Goal: Transaction & Acquisition: Purchase product/service

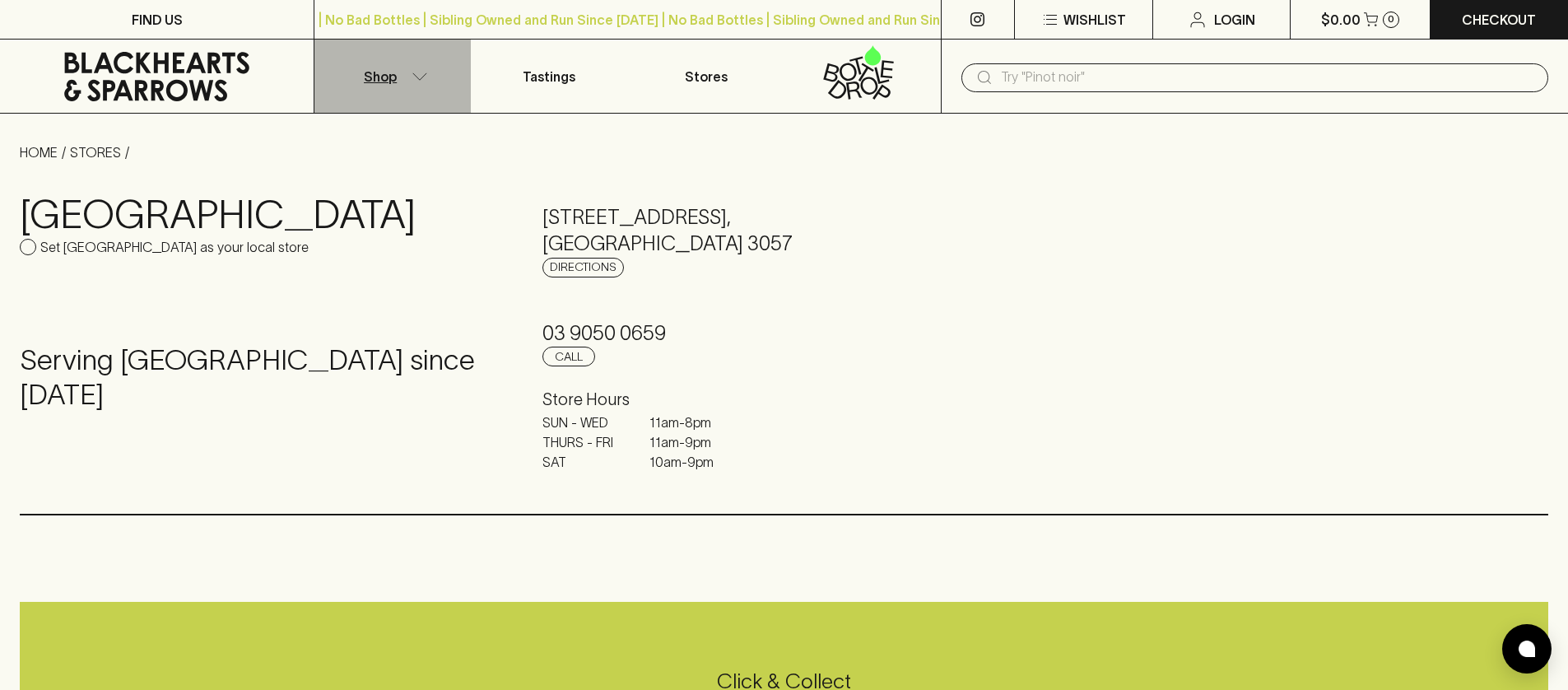
click at [433, 67] on button "Shop" at bounding box center [393, 76] width 156 height 73
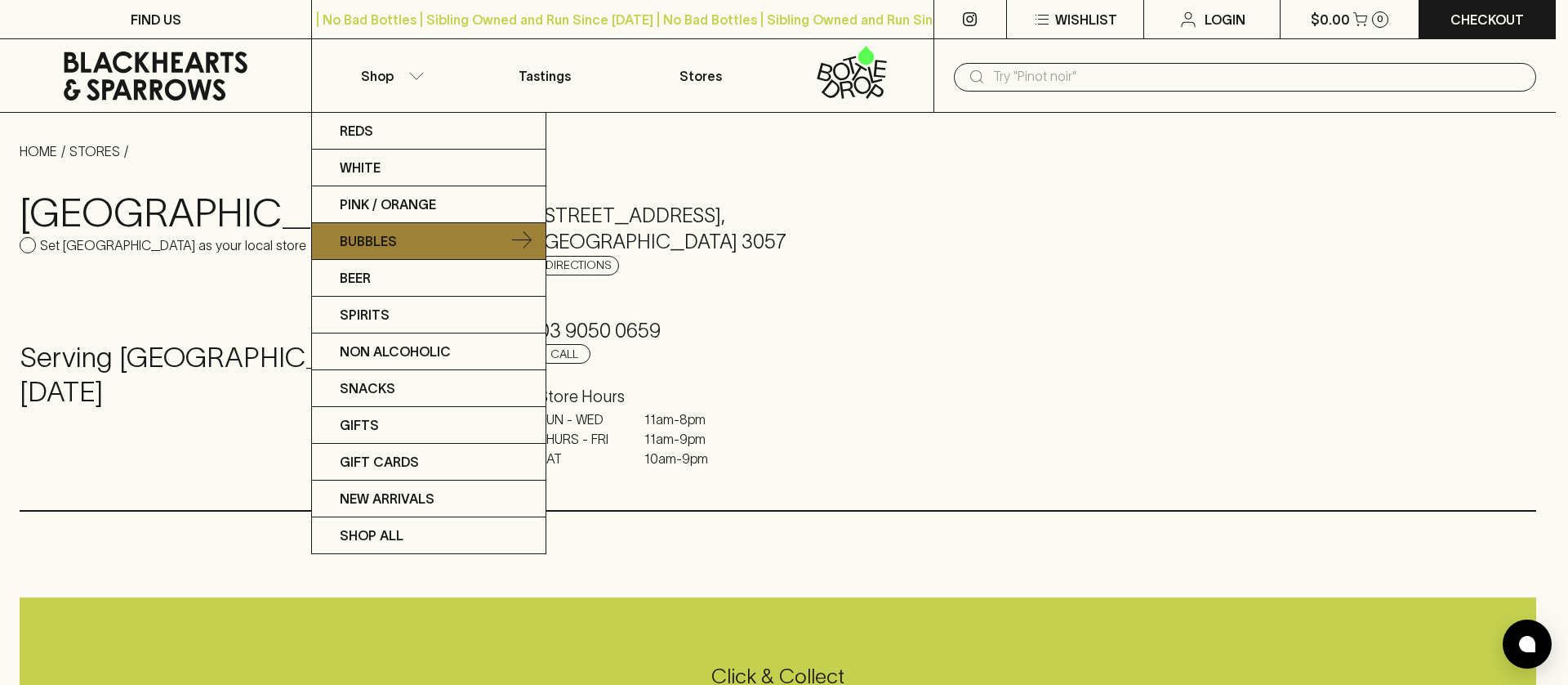
click at [413, 238] on link "Bubbles" at bounding box center [429, 242] width 234 height 37
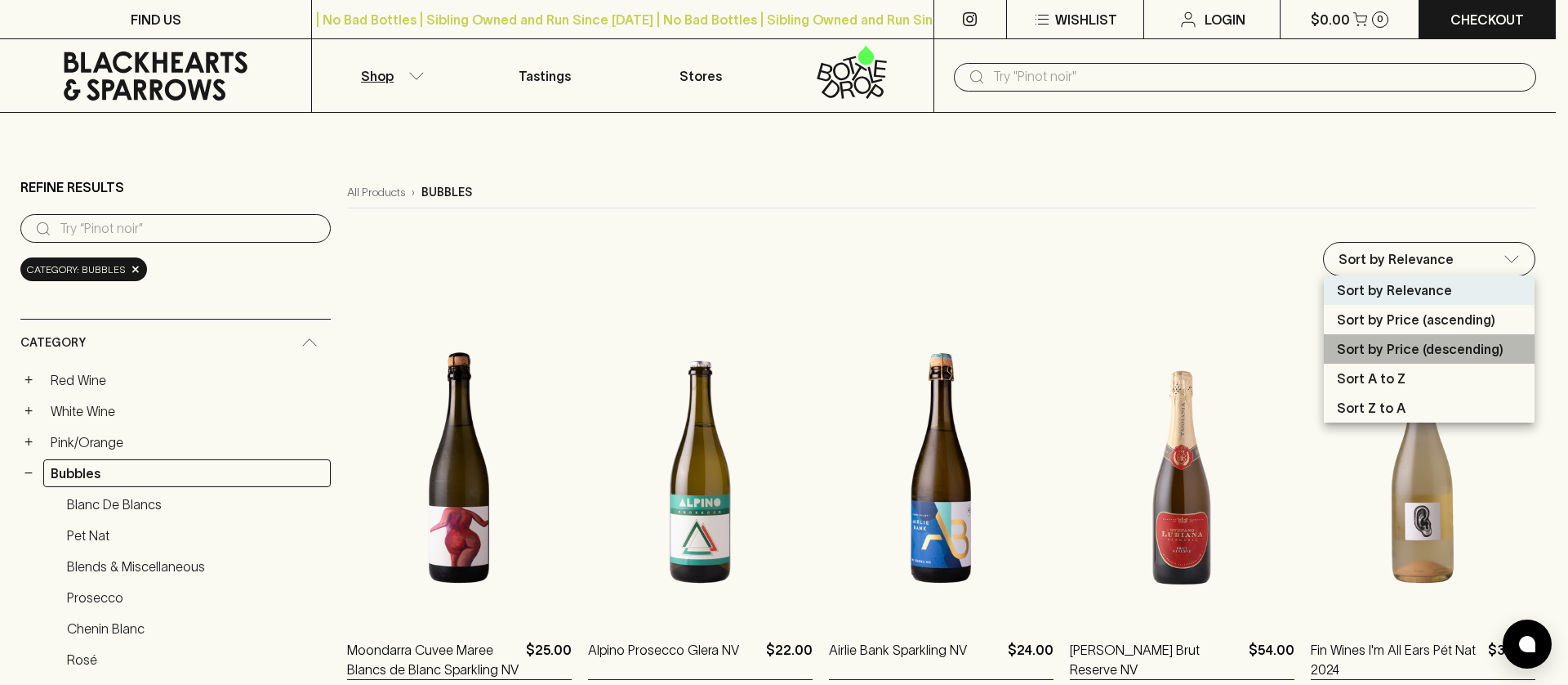
click at [1413, 338] on li "Sort by Price (descending)" at bounding box center [1429, 349] width 211 height 30
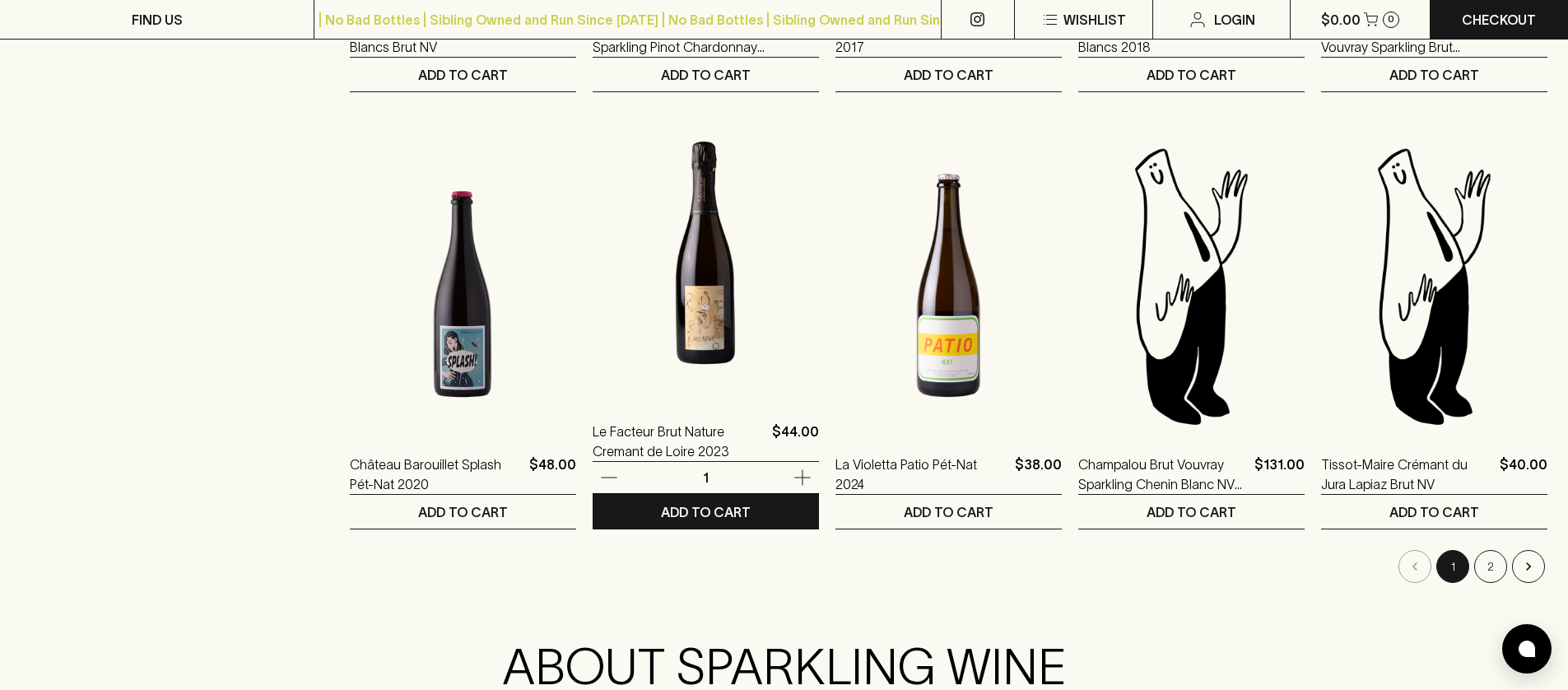
scroll to position [1514, 0]
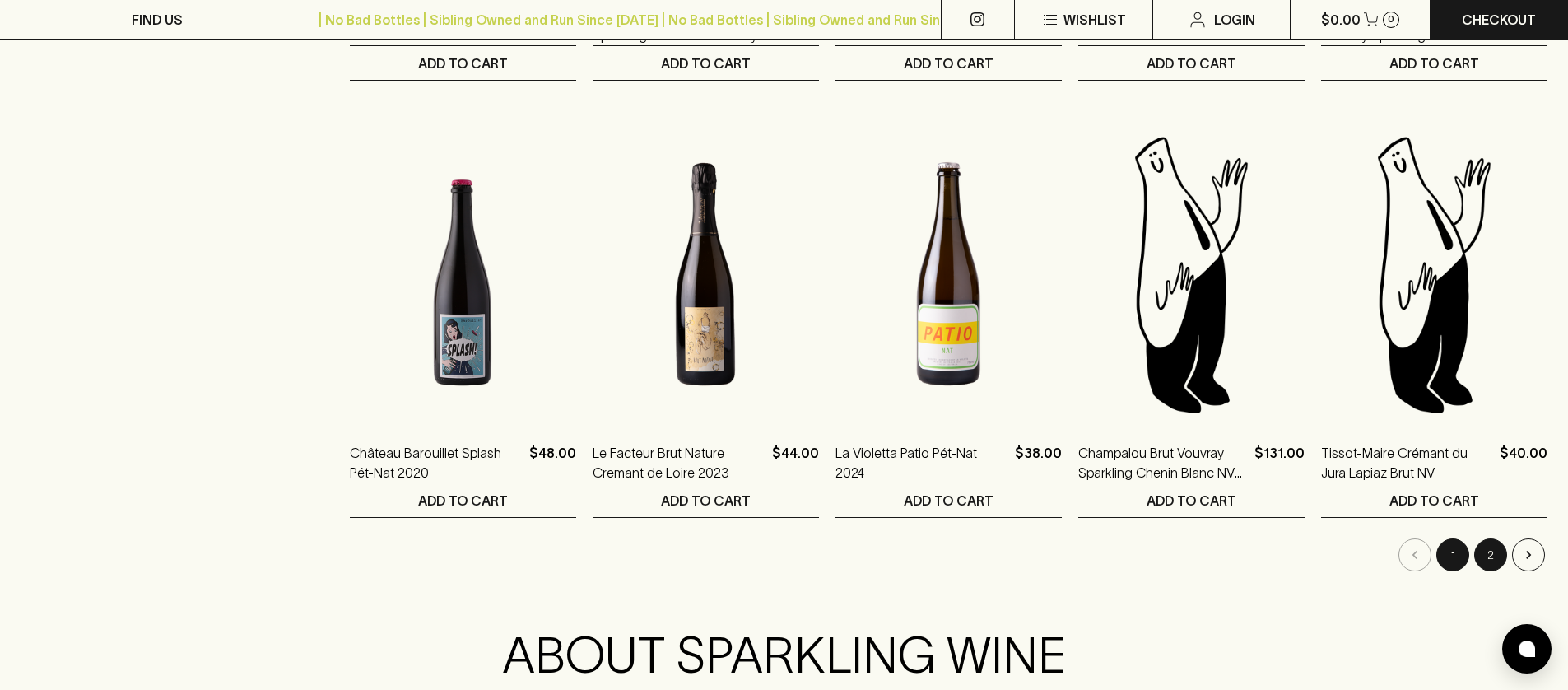
click at [1505, 556] on button "2" at bounding box center [1490, 555] width 33 height 33
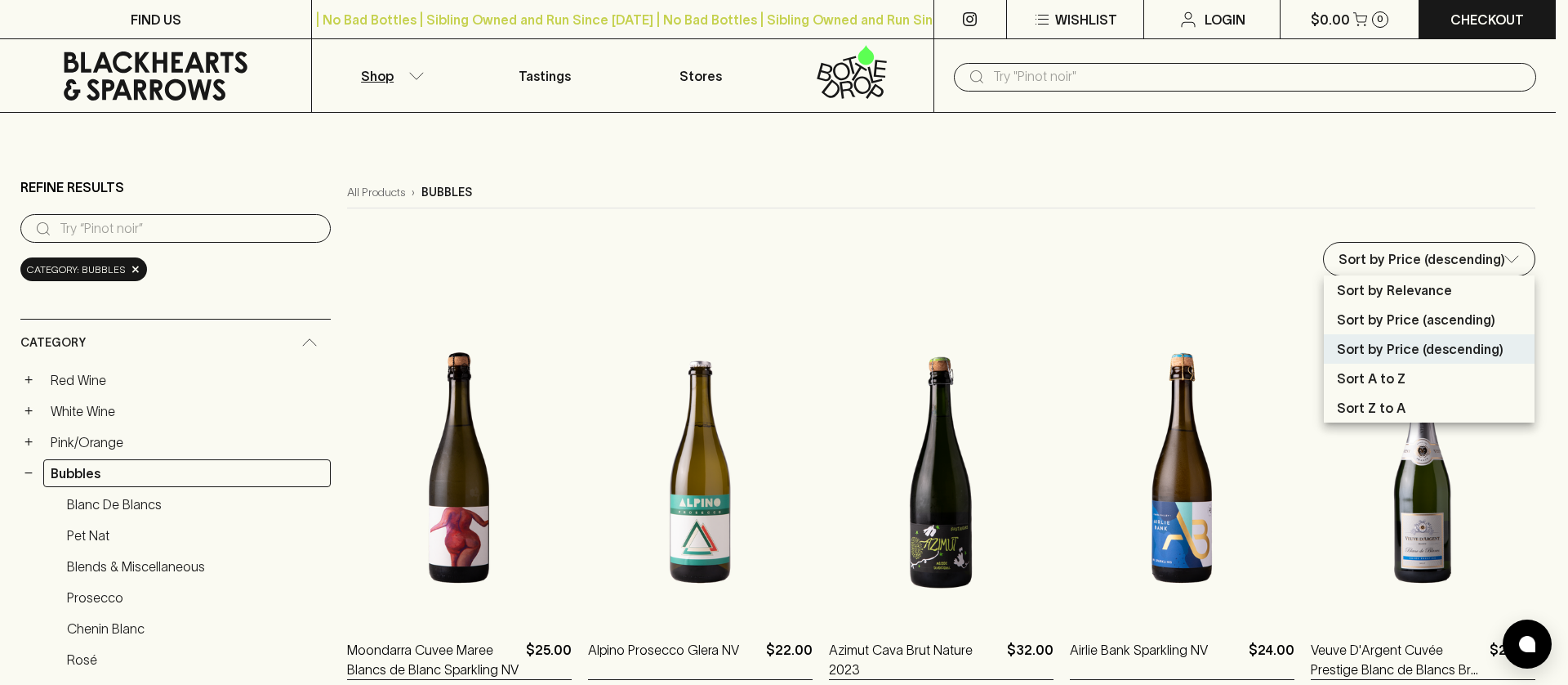
click at [1422, 321] on p "Sort by Price (ascending)" at bounding box center [1416, 319] width 159 height 19
type input "price:asc"
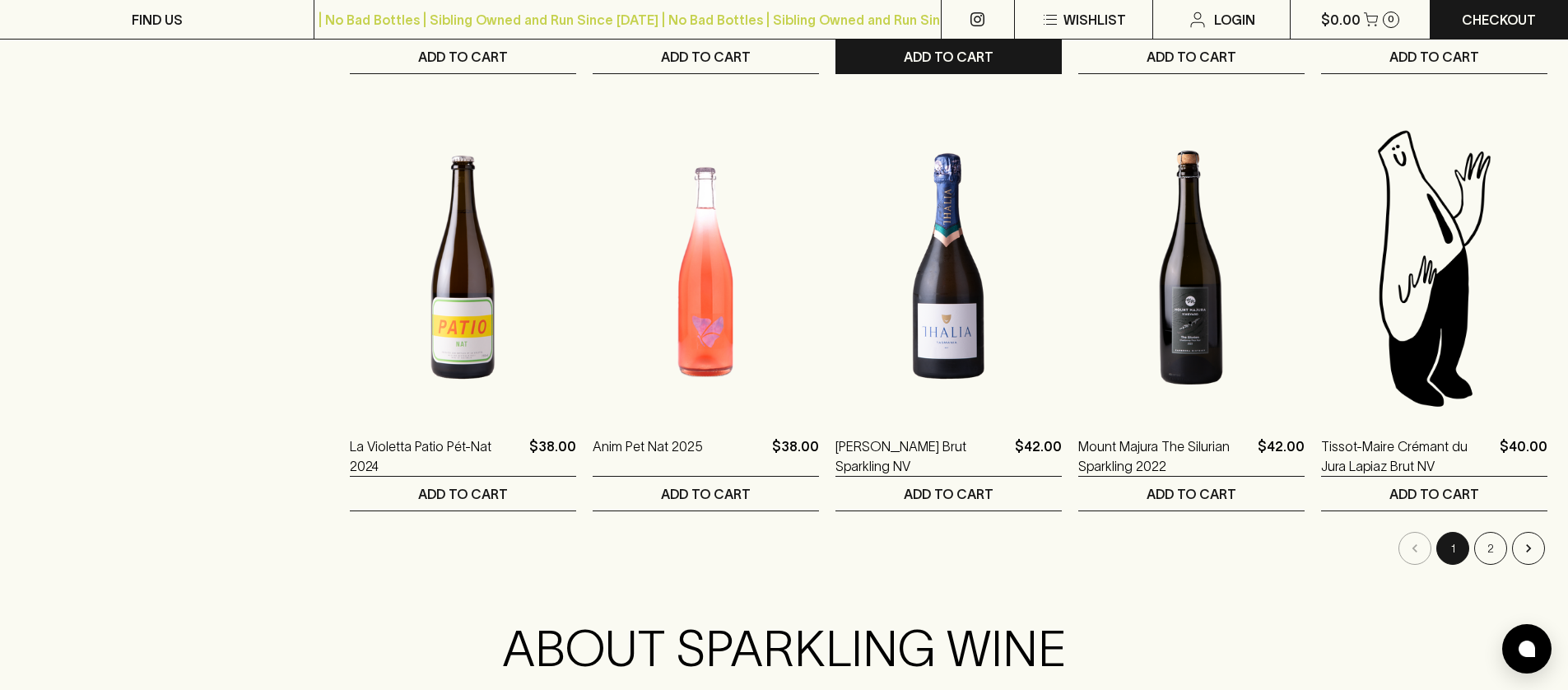
scroll to position [1629, 0]
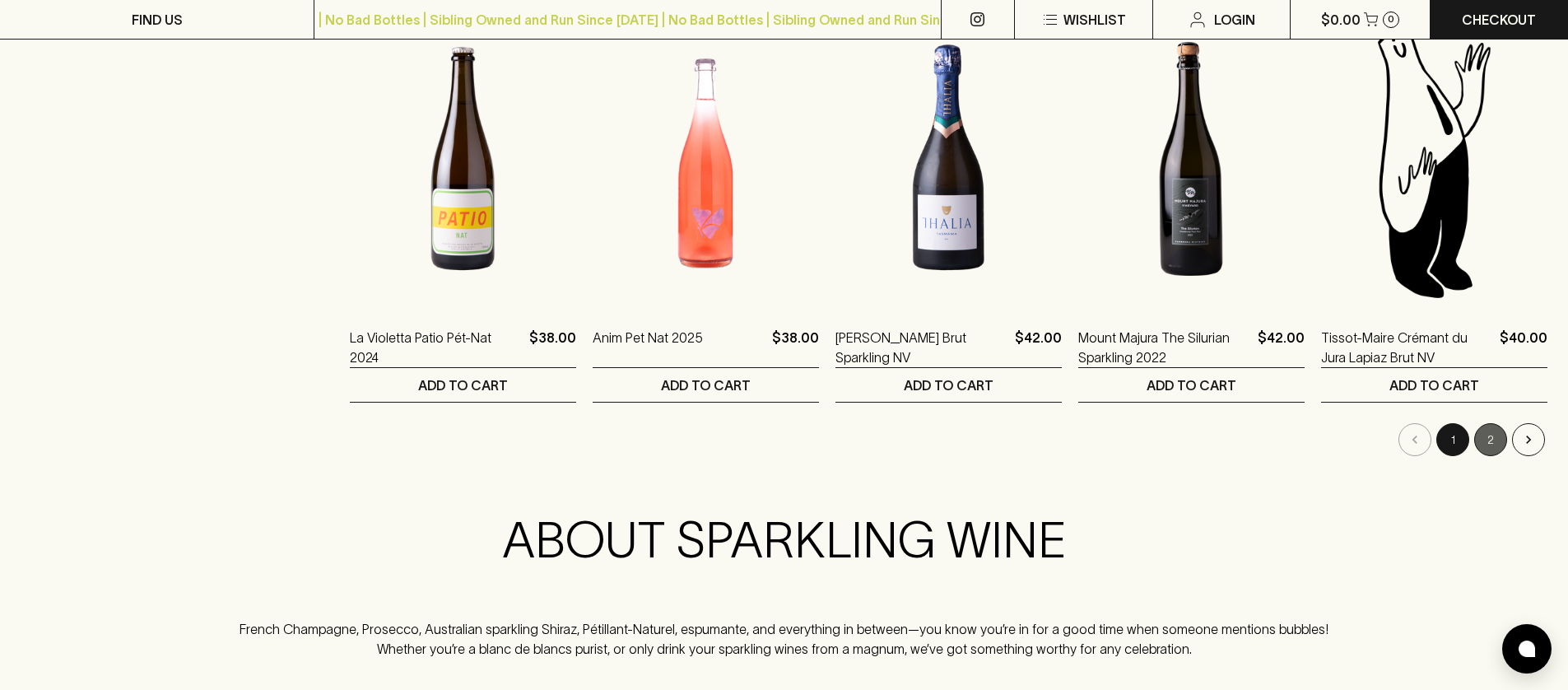
click at [1488, 446] on button "2" at bounding box center [1490, 439] width 33 height 33
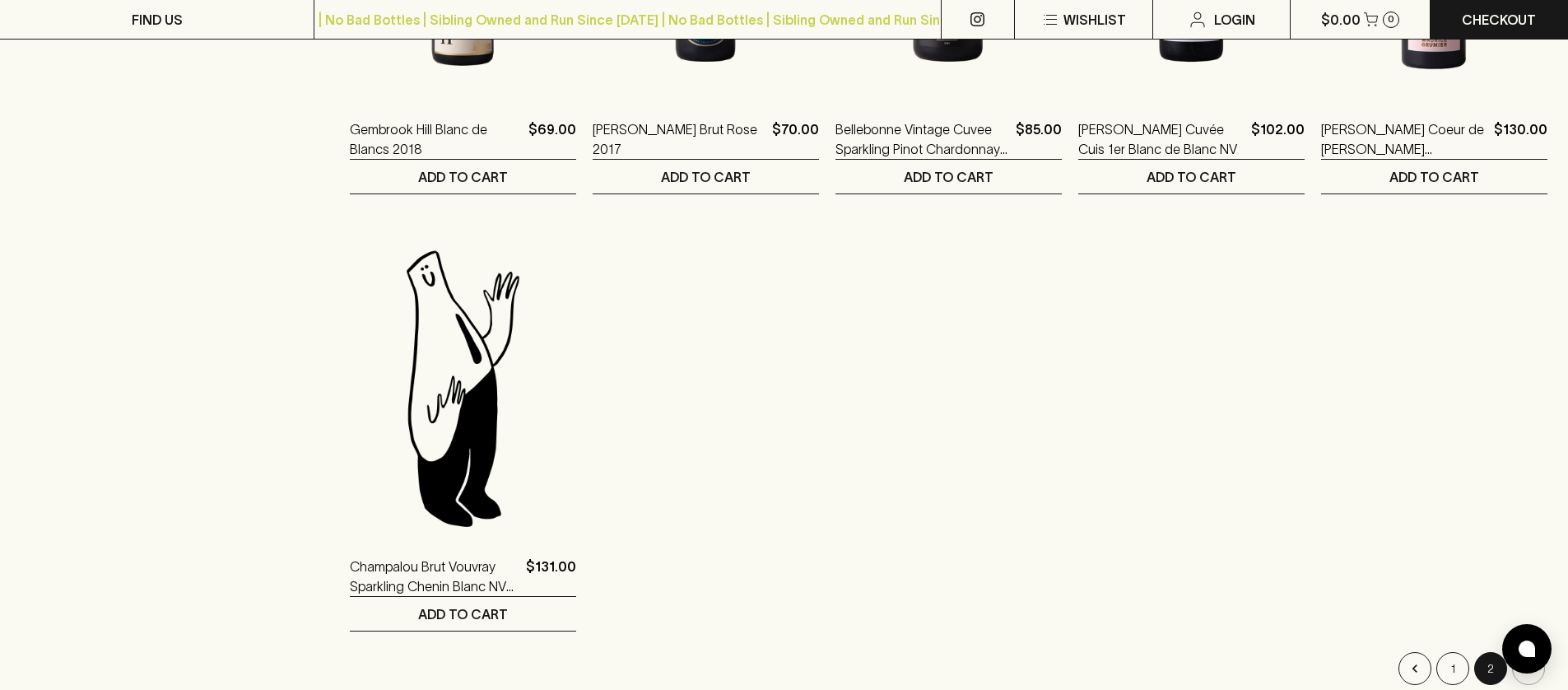
scroll to position [1519, 0]
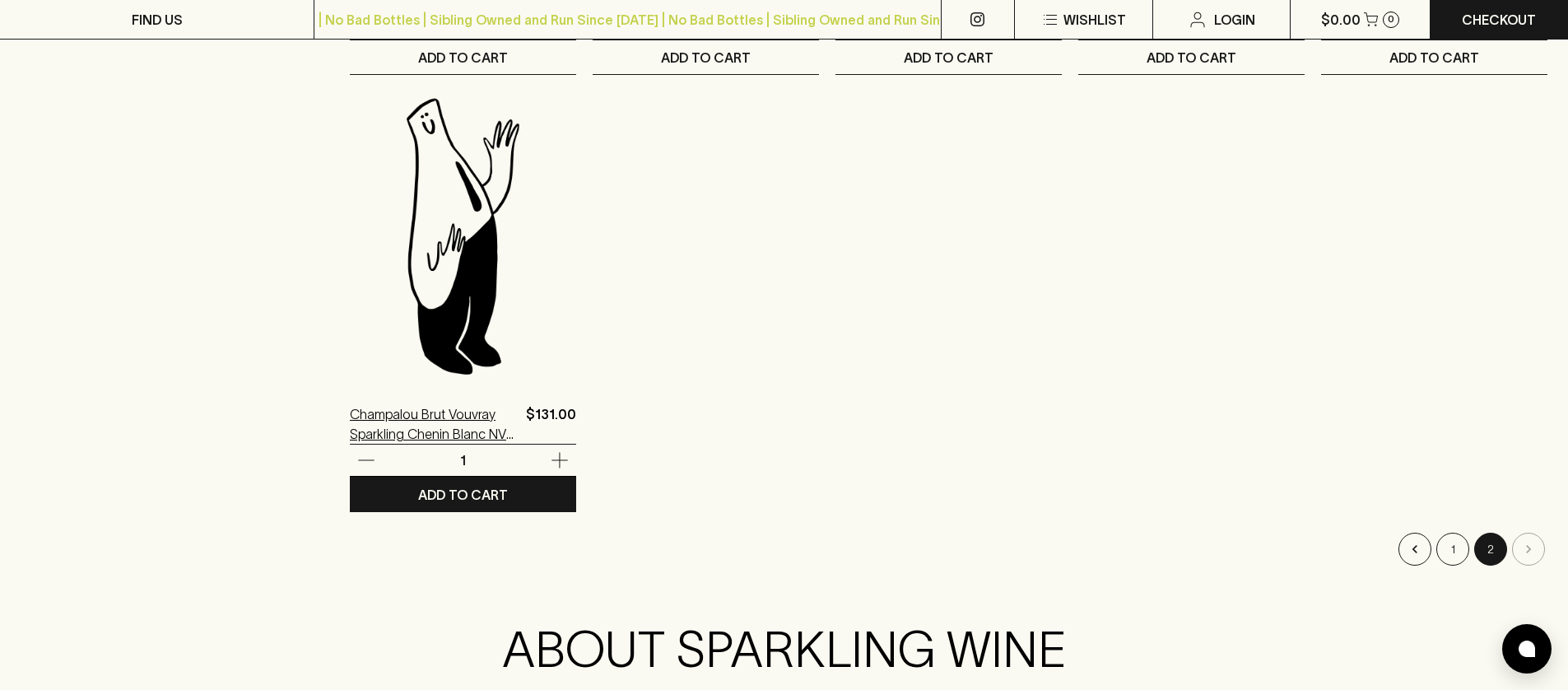
click at [350, 414] on p "Champalou Brut Vouvray Sparkling Chenin Blanc NV MAGNUM" at bounding box center [434, 424] width 170 height 40
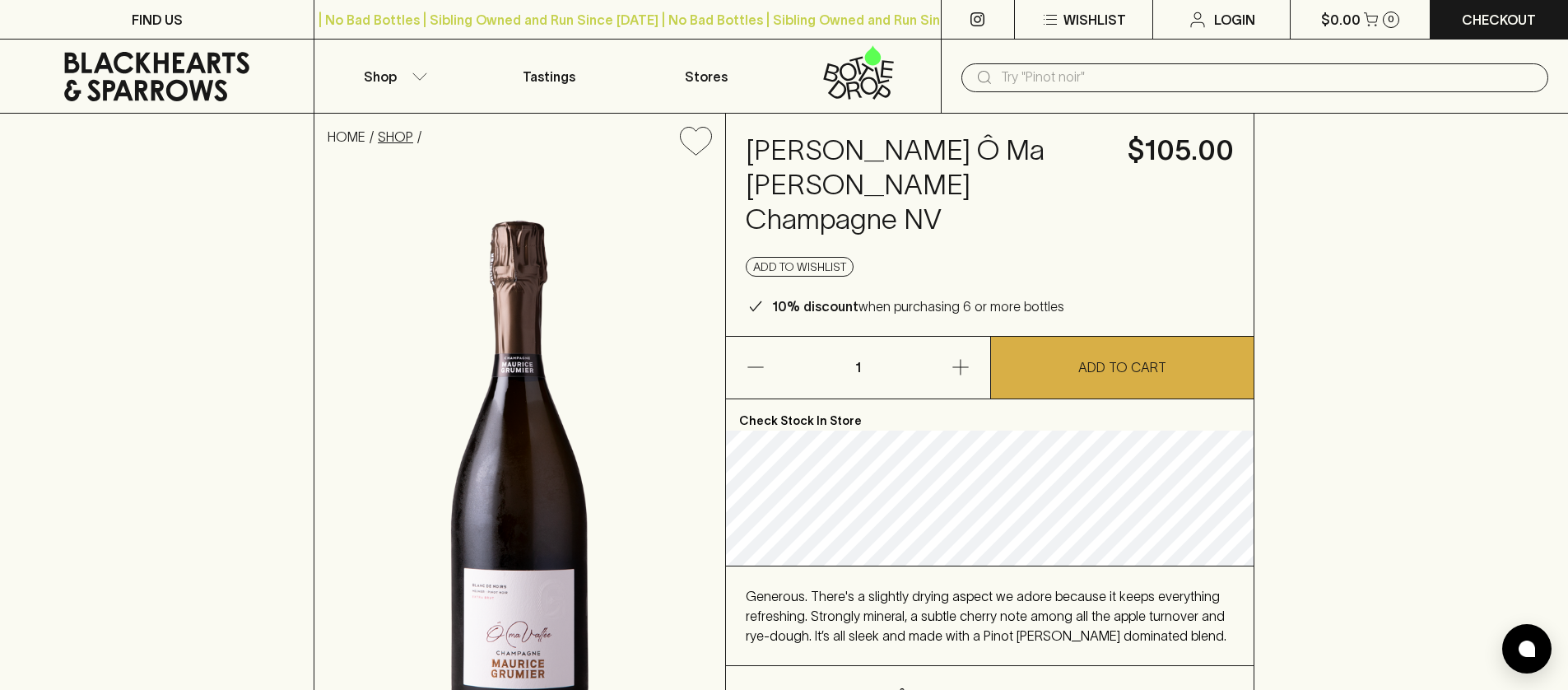
click at [396, 142] on link "SHOP" at bounding box center [396, 136] width 35 height 15
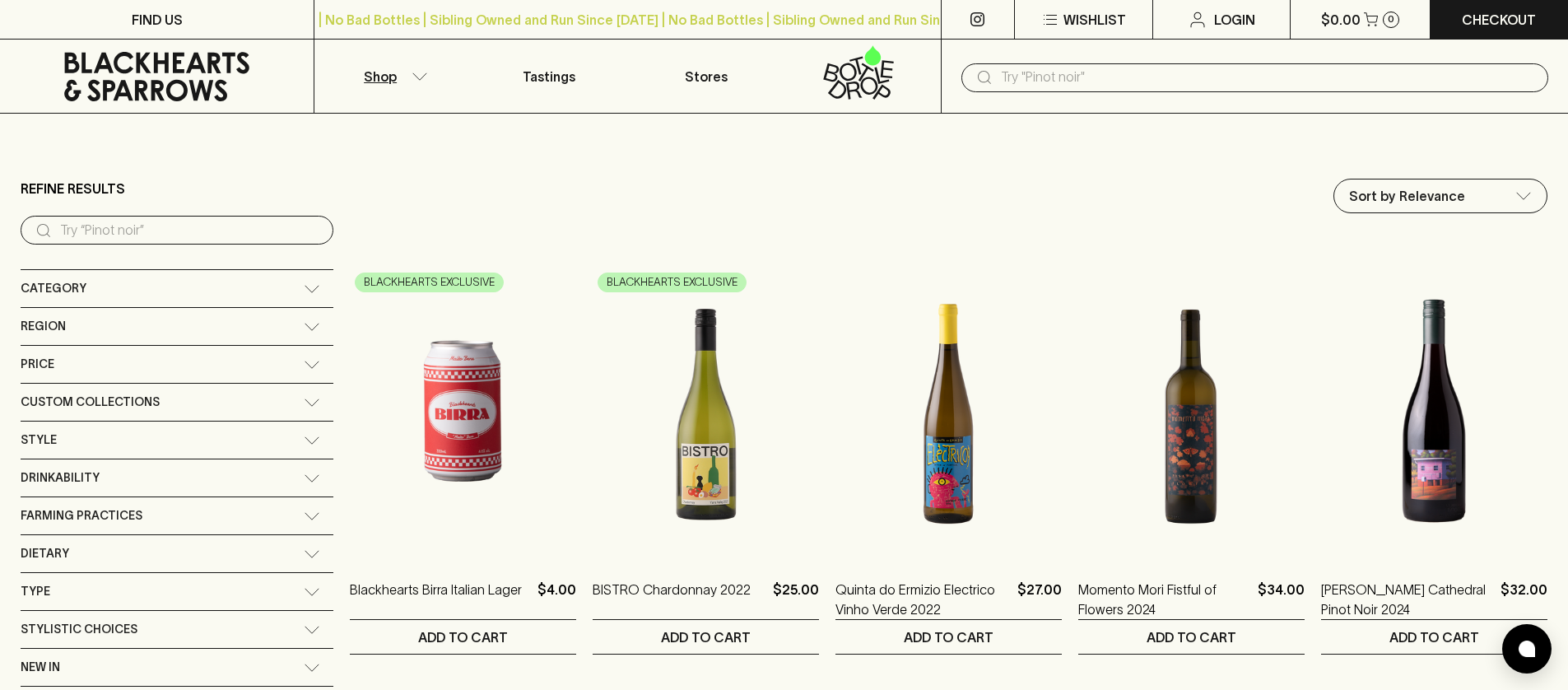
click at [156, 394] on div "Custom Collections" at bounding box center [162, 402] width 283 height 20
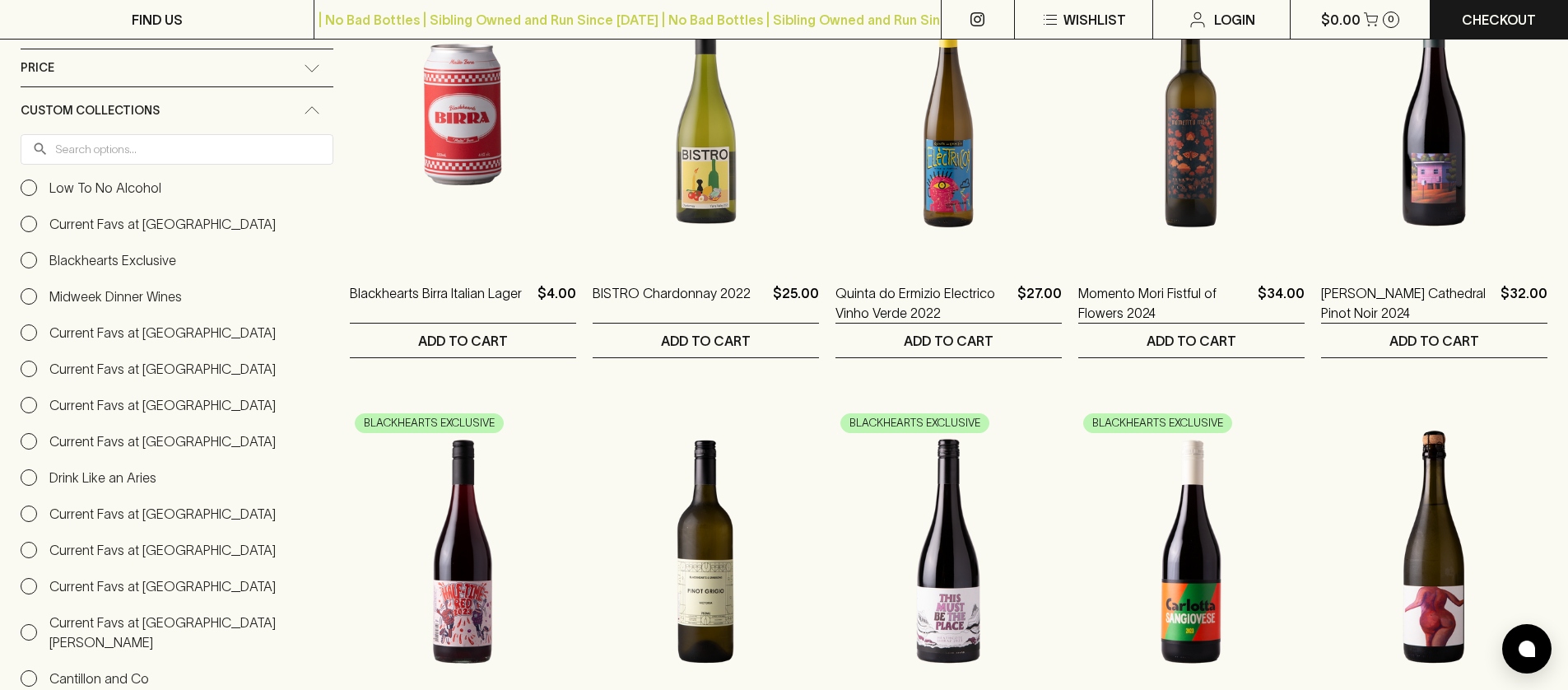
scroll to position [149, 0]
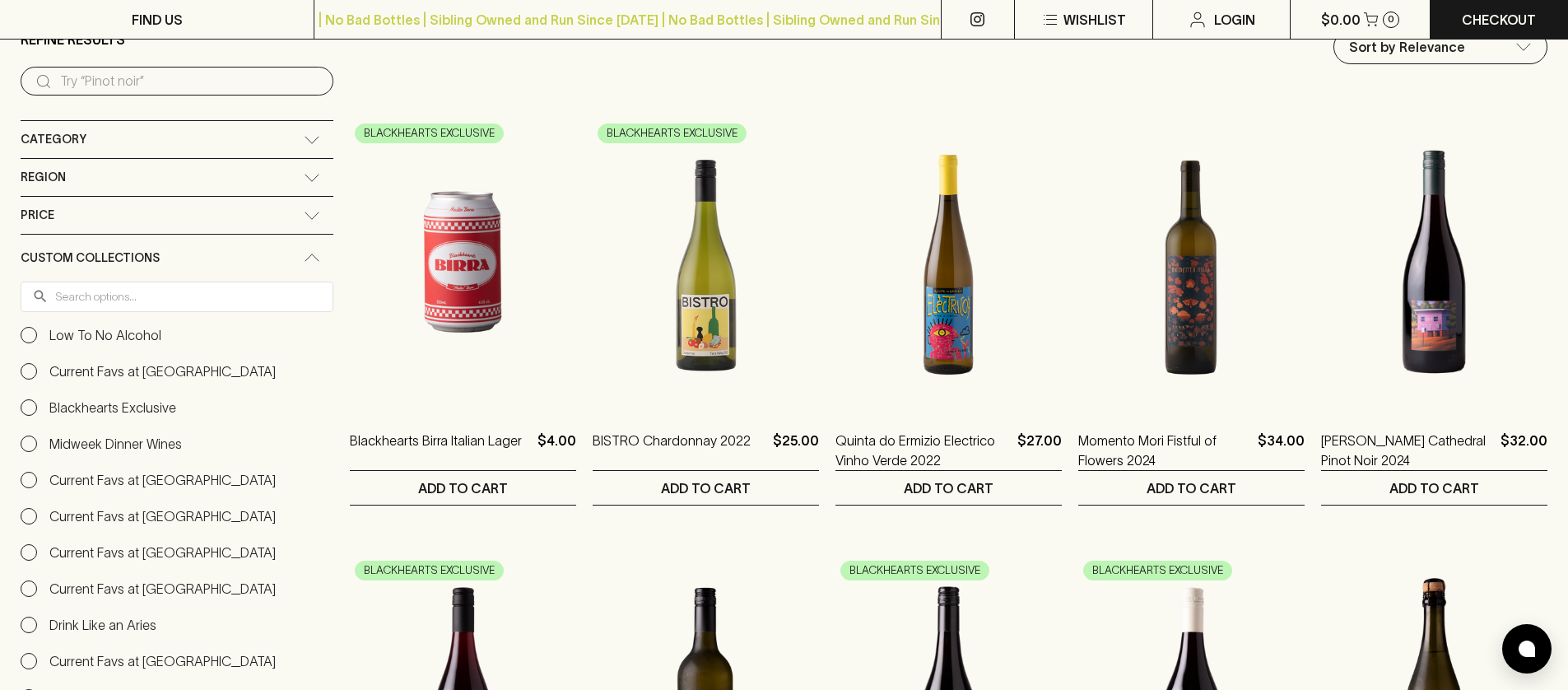
click at [160, 248] on div "Custom Collections" at bounding box center [162, 258] width 283 height 20
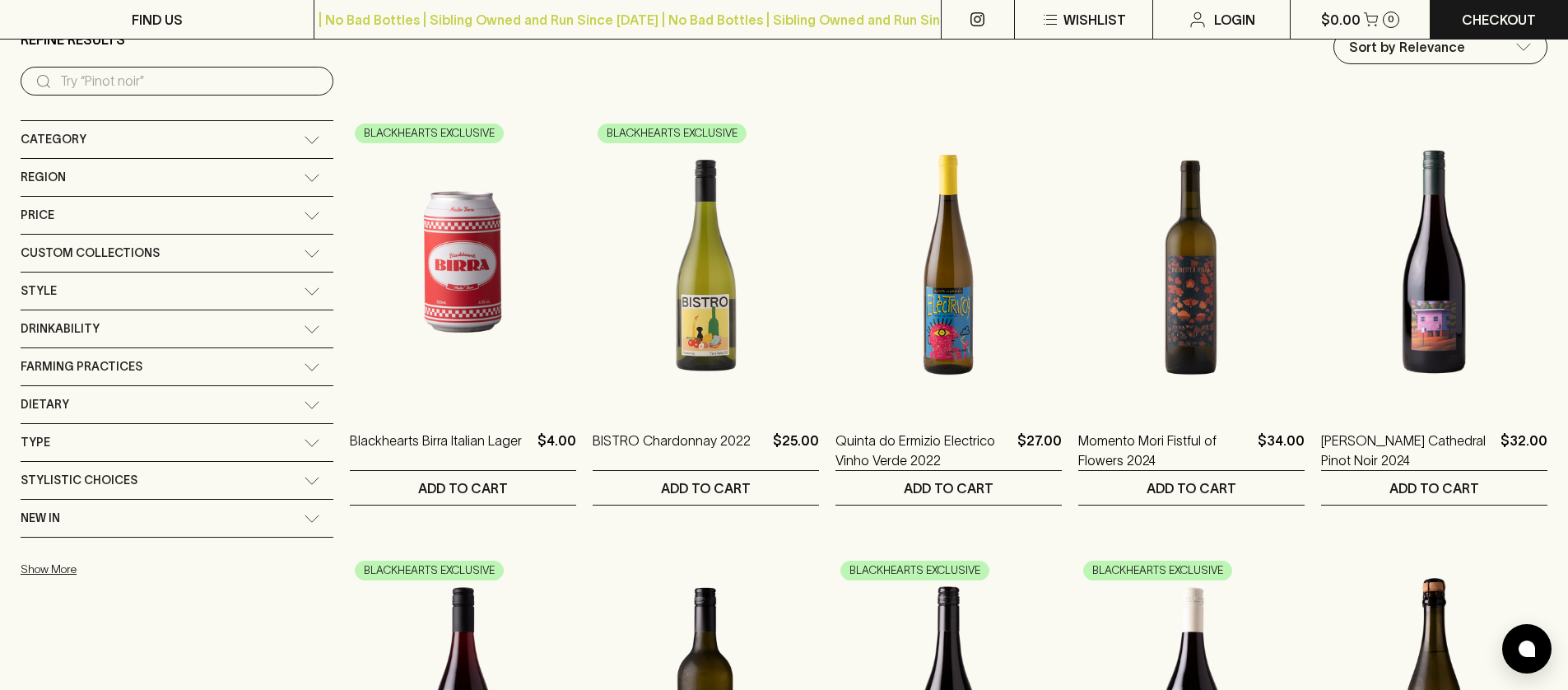
click at [163, 218] on div "Price" at bounding box center [162, 214] width 283 height 20
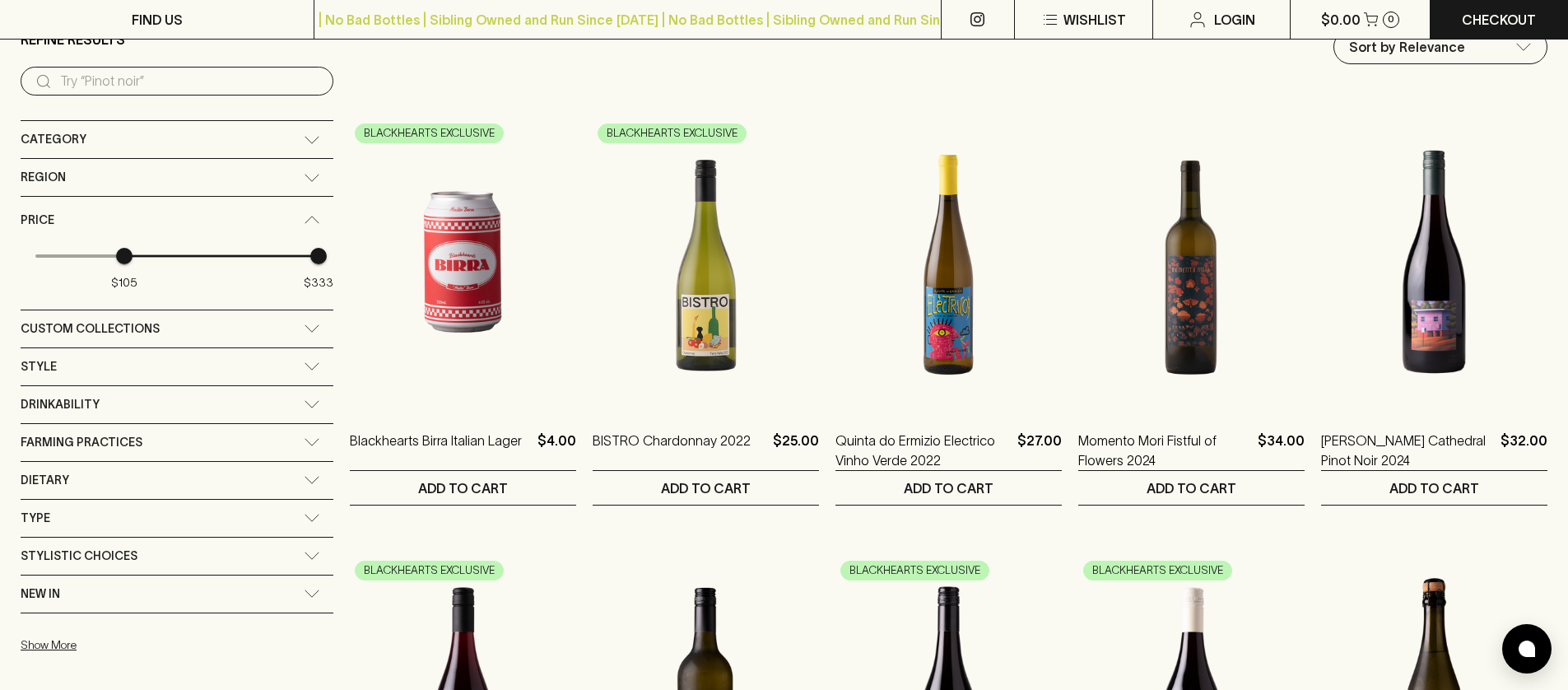
type input "102"
drag, startPoint x: 30, startPoint y: 258, endPoint x: 91, endPoint y: 254, distance: 61.1
click at [113, 254] on span "$102" at bounding box center [121, 256] width 17 height 17
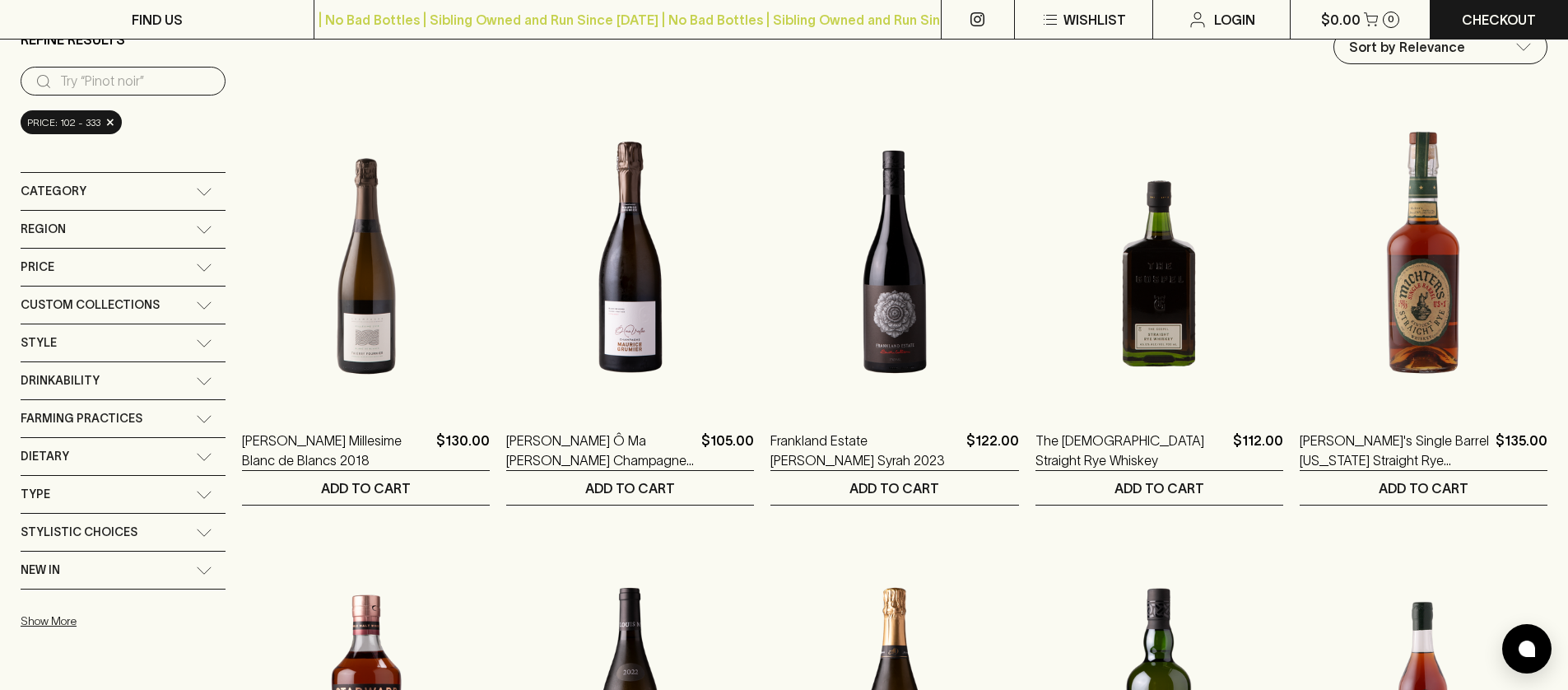
click at [134, 201] on div "Category" at bounding box center [107, 191] width 175 height 20
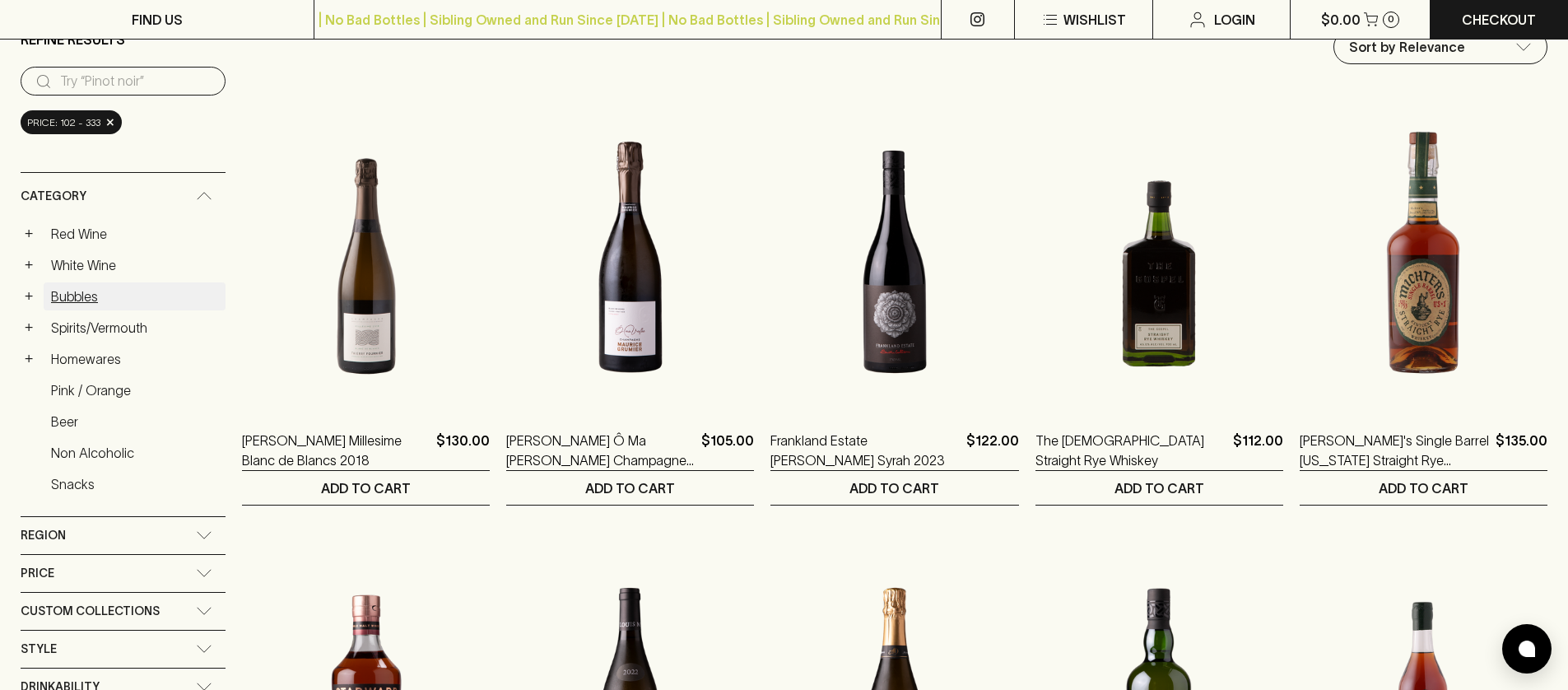
click at [79, 294] on link "Bubbles" at bounding box center [134, 296] width 182 height 28
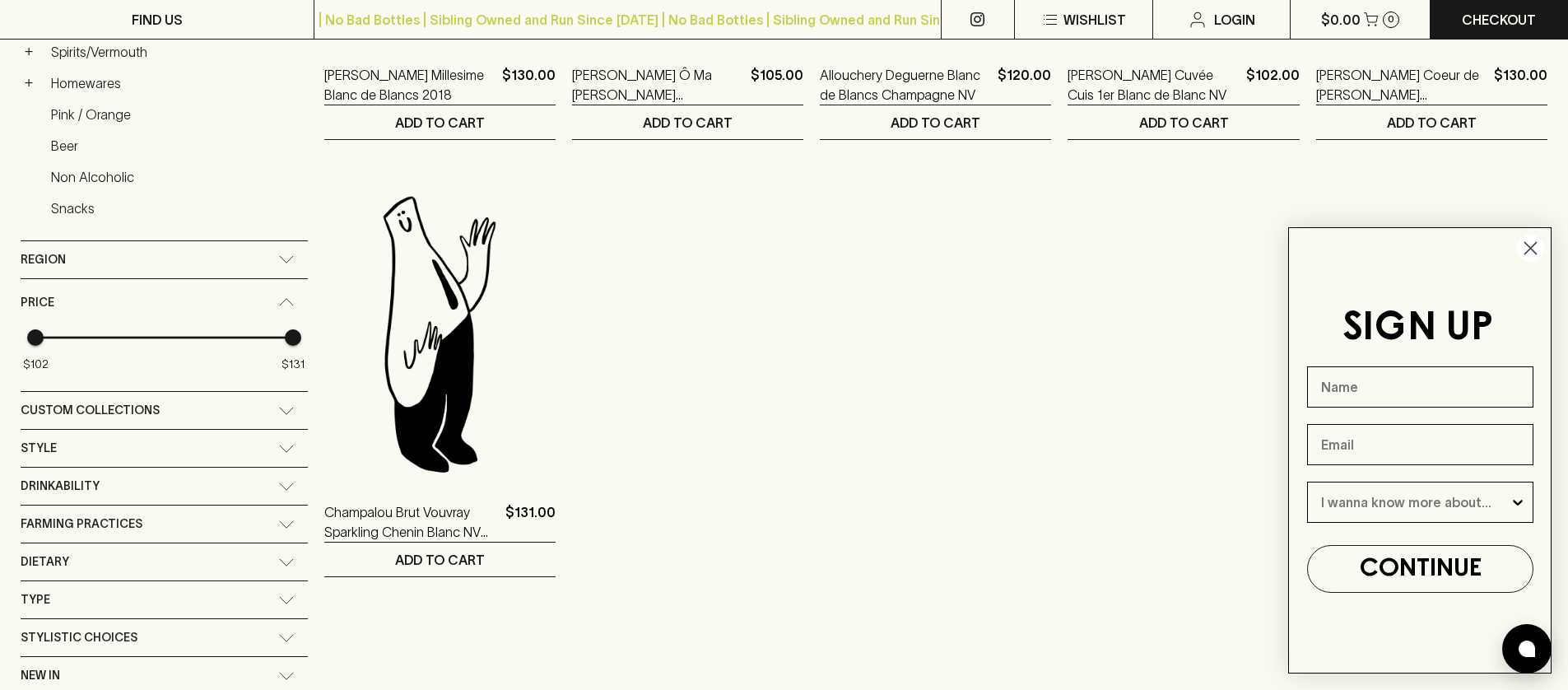
scroll to position [591, 0]
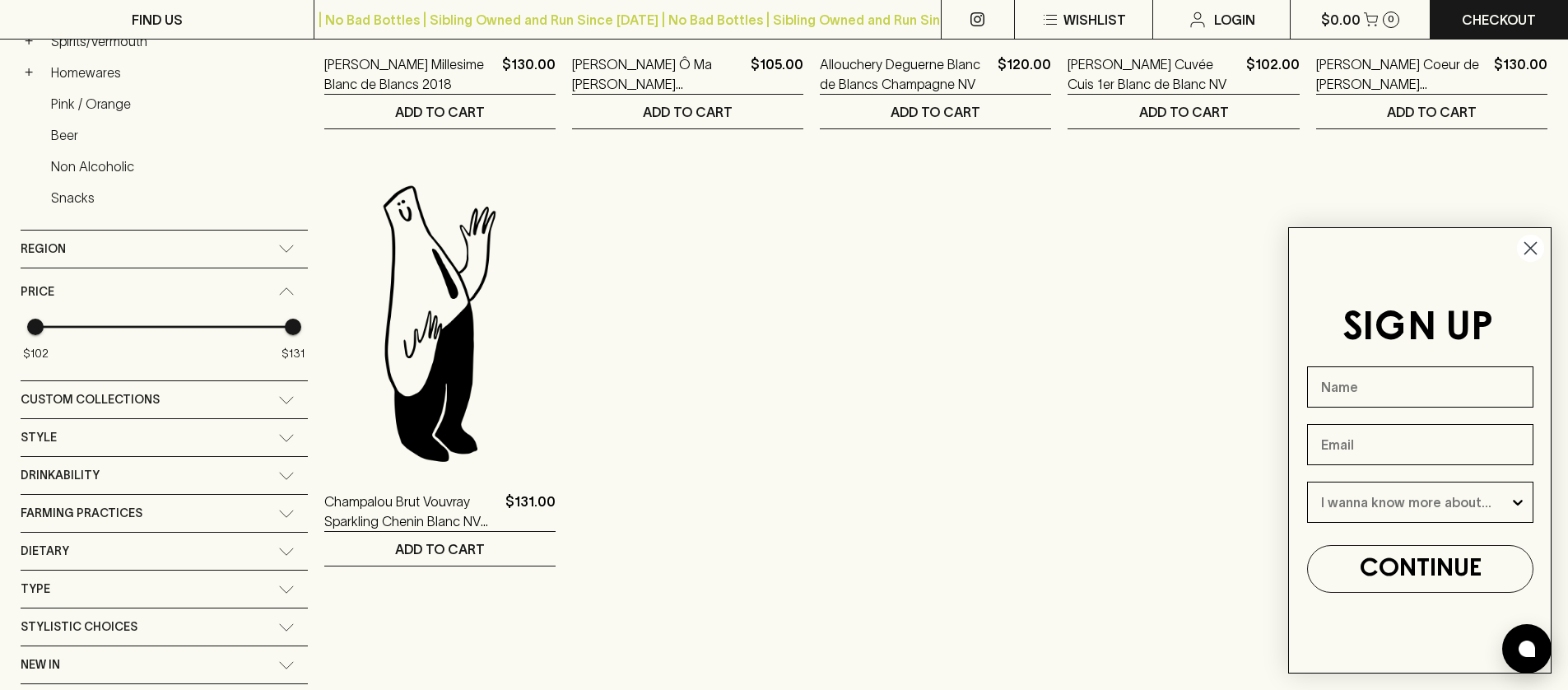
click at [192, 472] on div "Drinkability" at bounding box center [149, 475] width 258 height 20
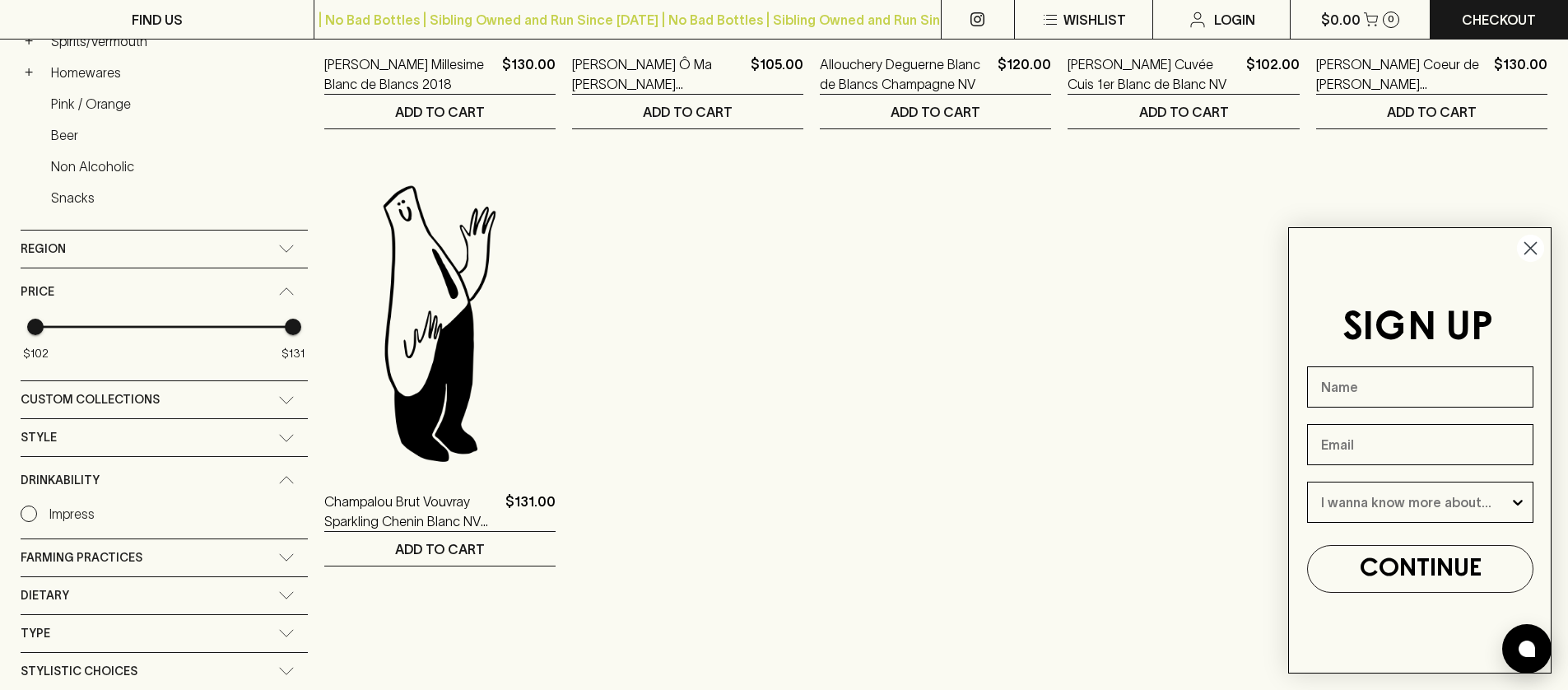
click at [78, 513] on p "Impress" at bounding box center [72, 513] width 46 height 19
click at [37, 513] on input "Impress" at bounding box center [28, 513] width 17 height 17
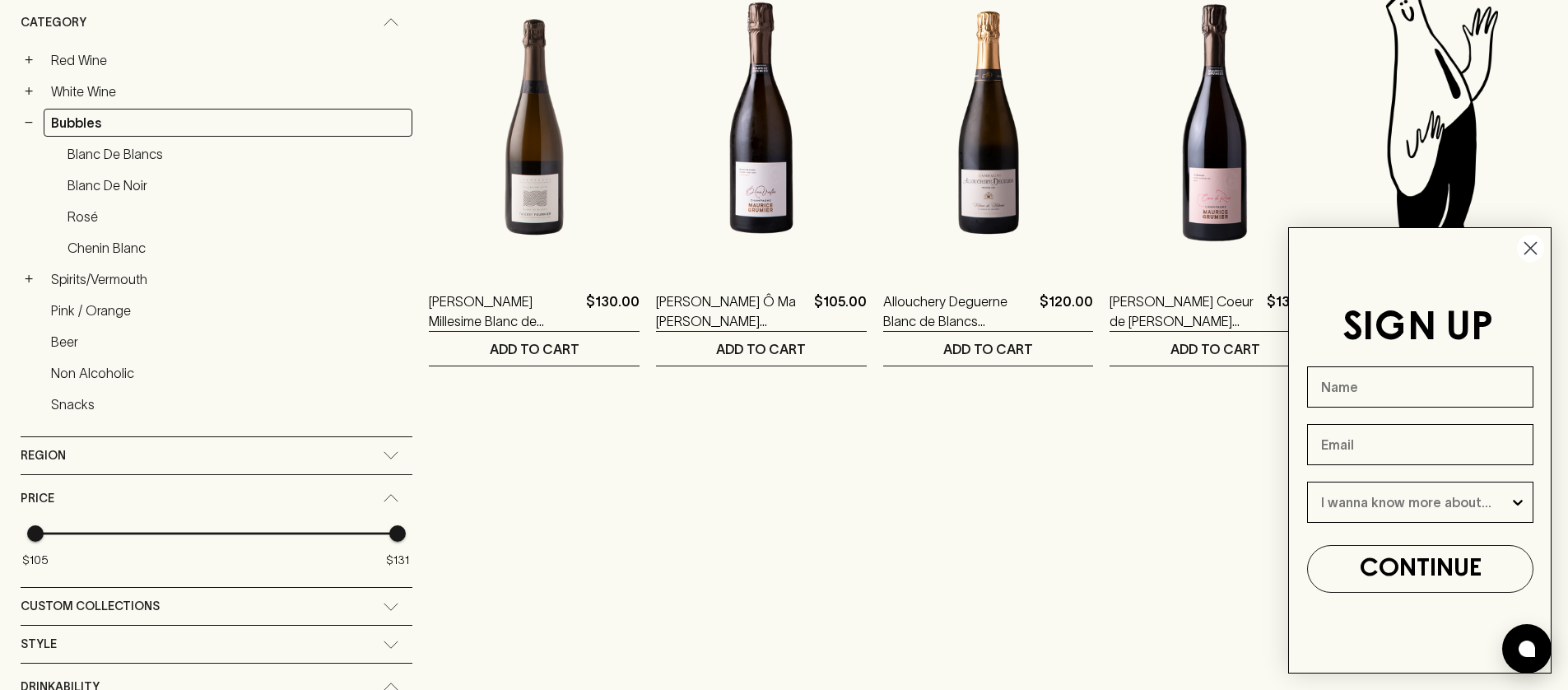
scroll to position [26, 0]
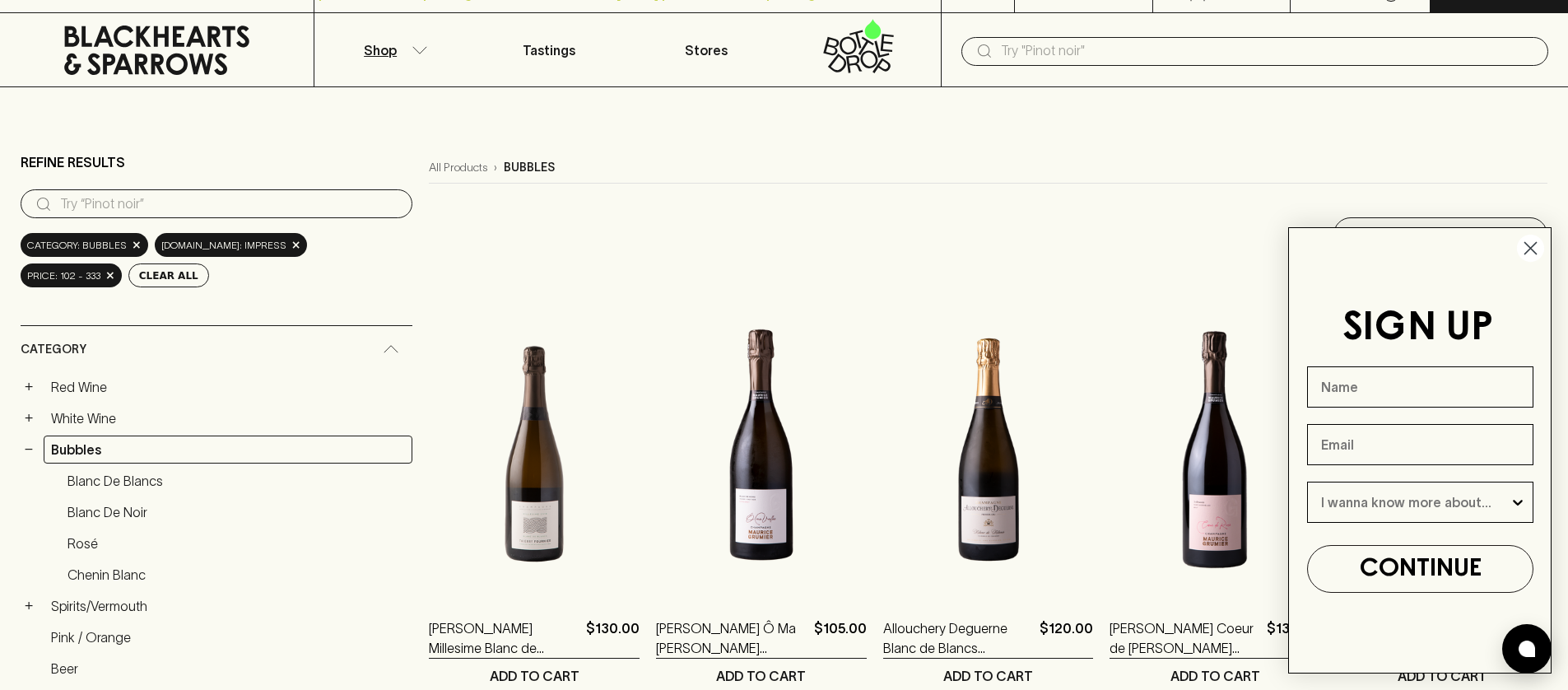
click at [1535, 257] on circle "Close dialog" at bounding box center [1530, 248] width 27 height 27
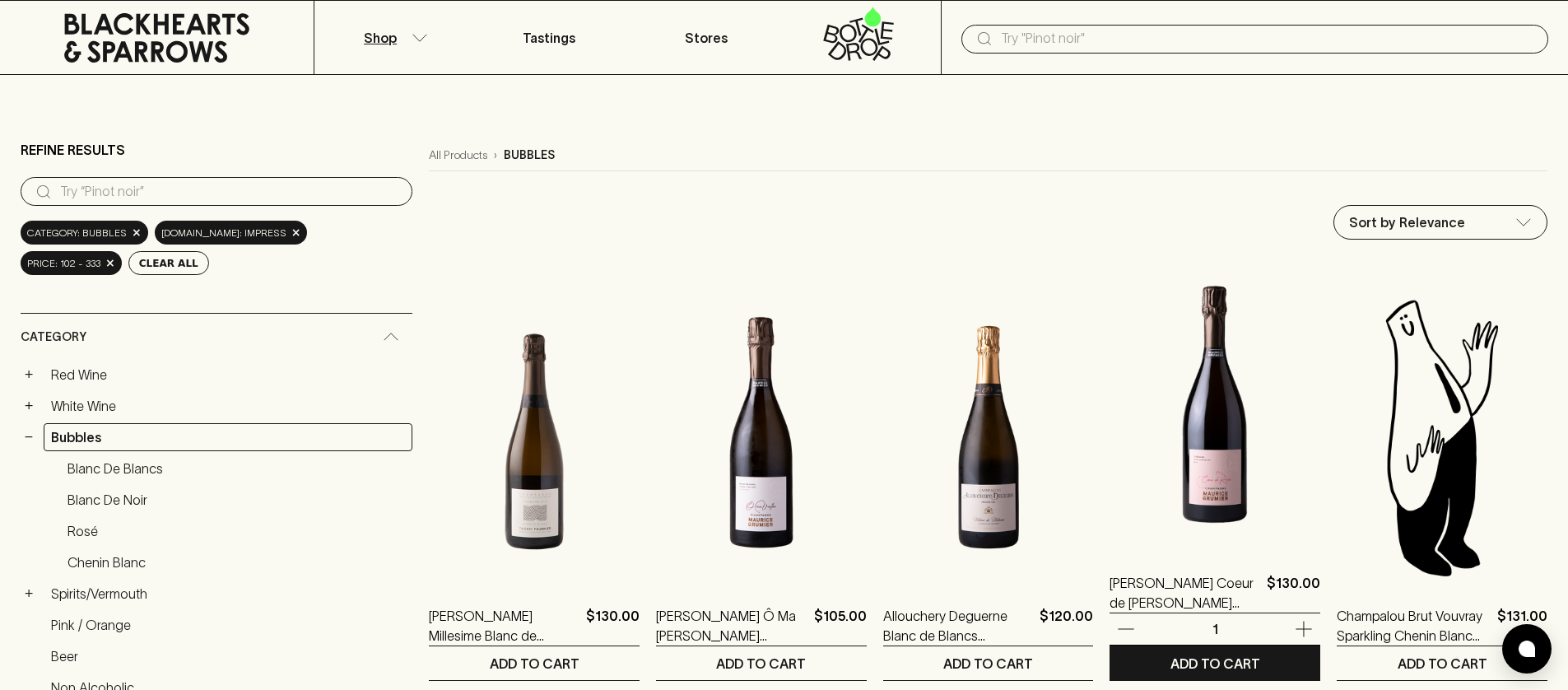
scroll to position [120, 0]
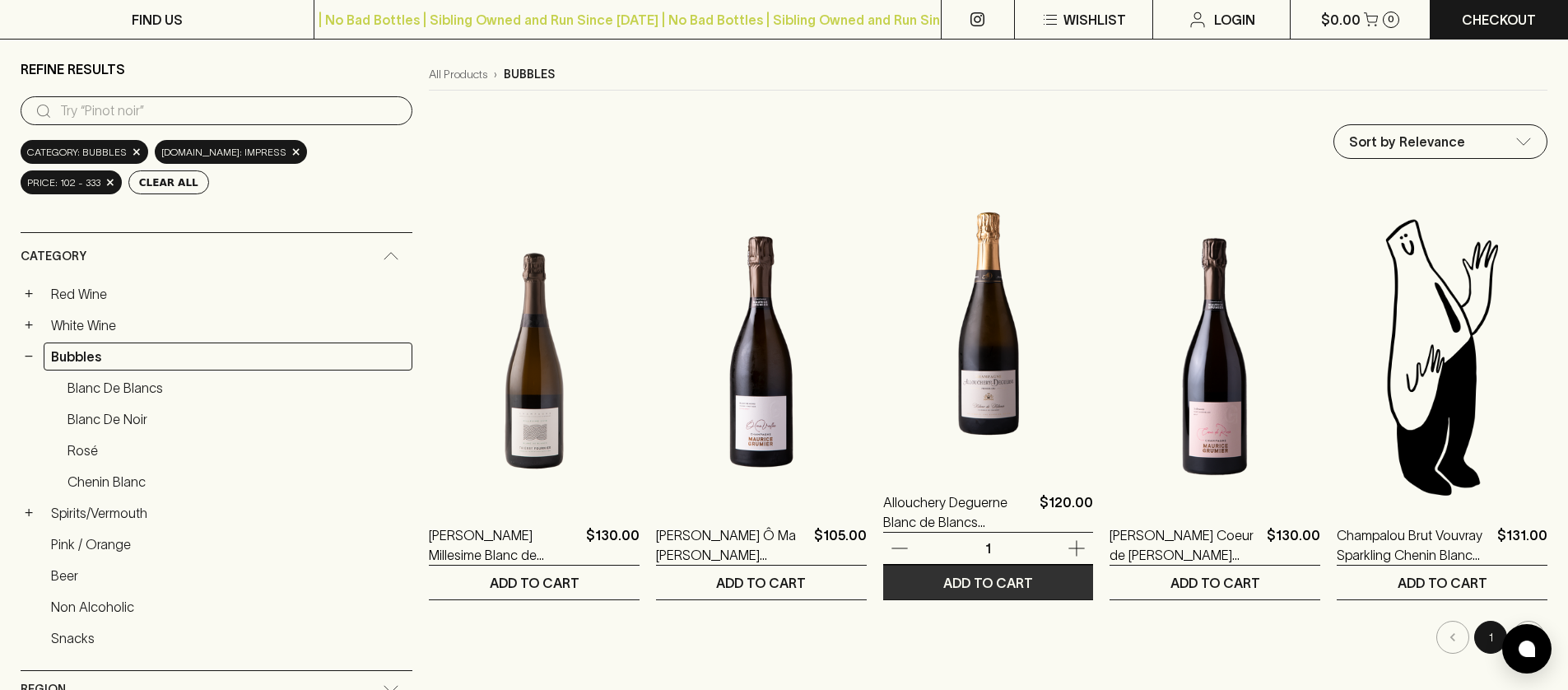
click at [987, 583] on p "ADD TO CART" at bounding box center [988, 583] width 90 height 19
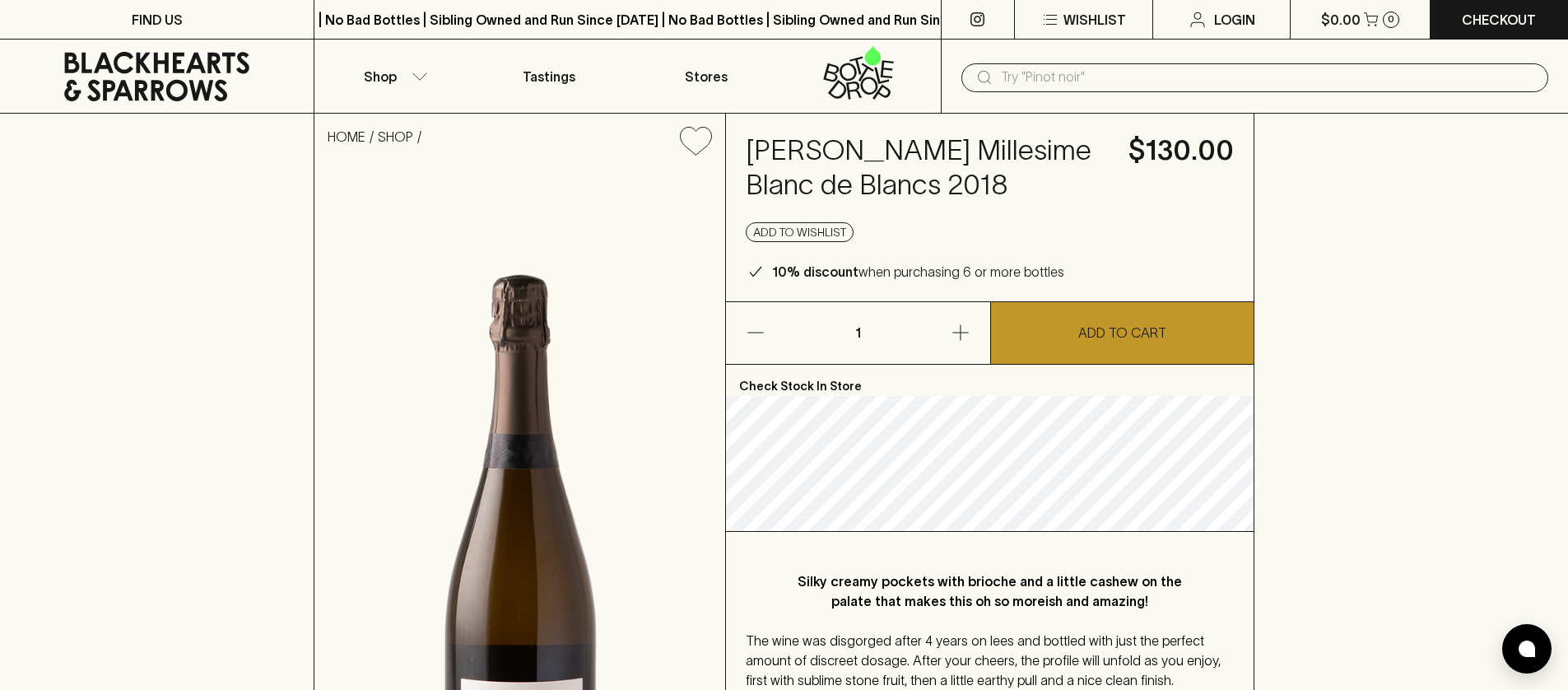
click at [1058, 323] on button "ADD TO CART" at bounding box center [1123, 333] width 264 height 62
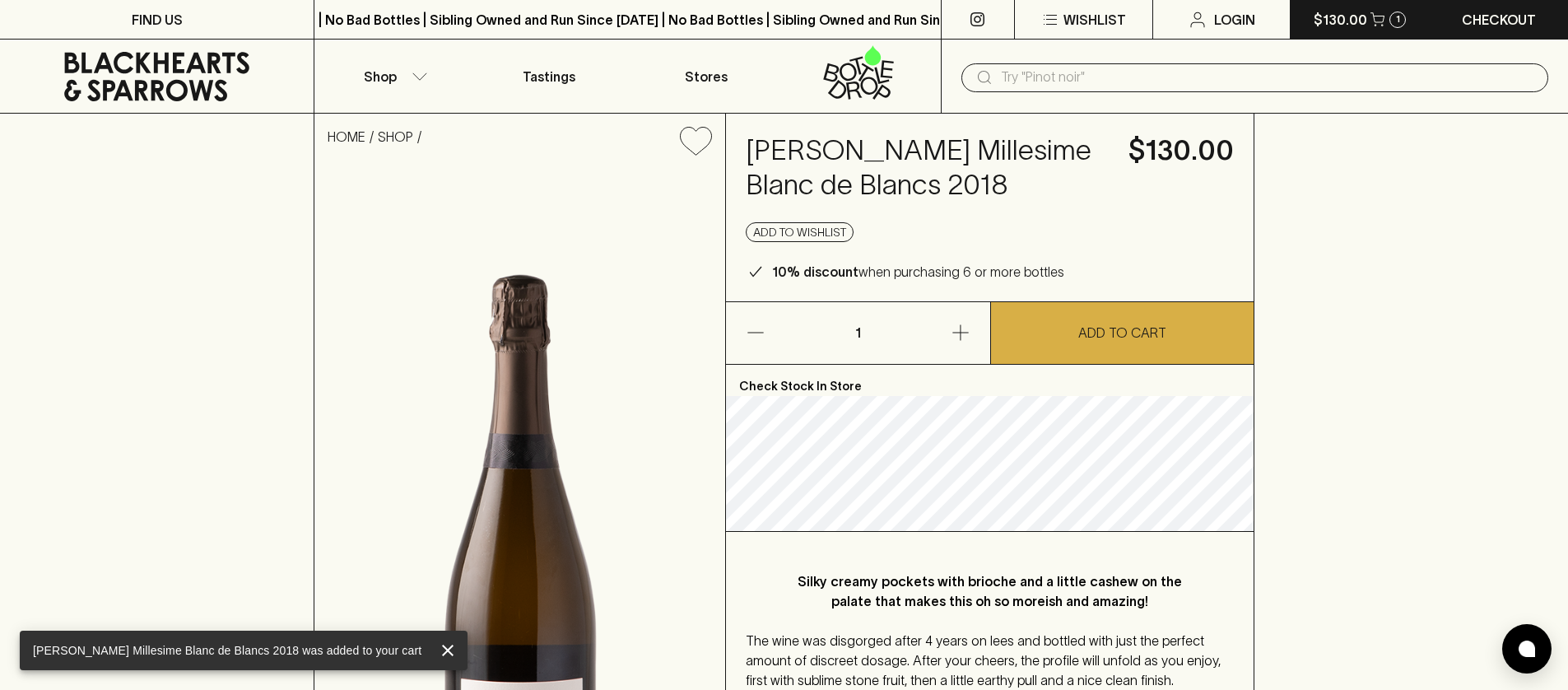
click at [1382, 20] on icon "button" at bounding box center [1377, 17] width 14 height 10
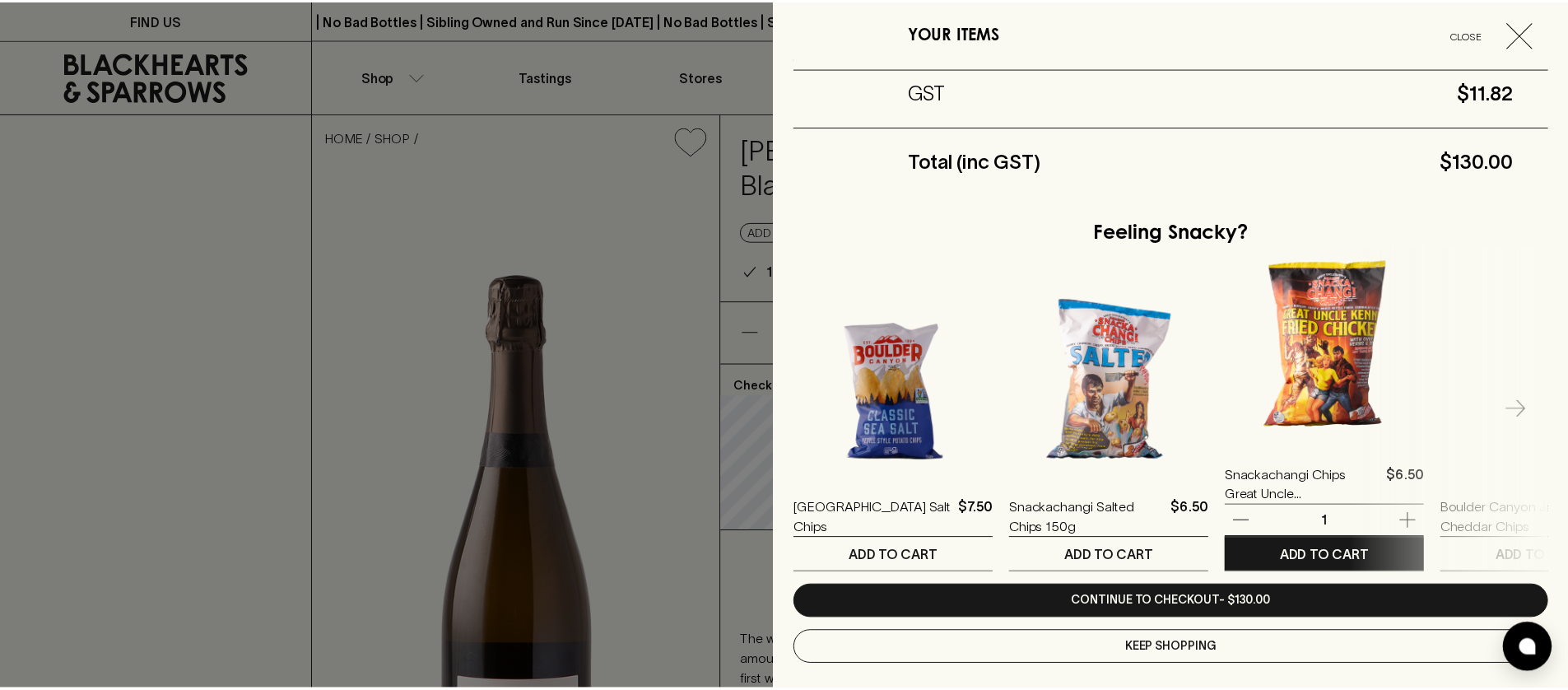
scroll to position [308, 0]
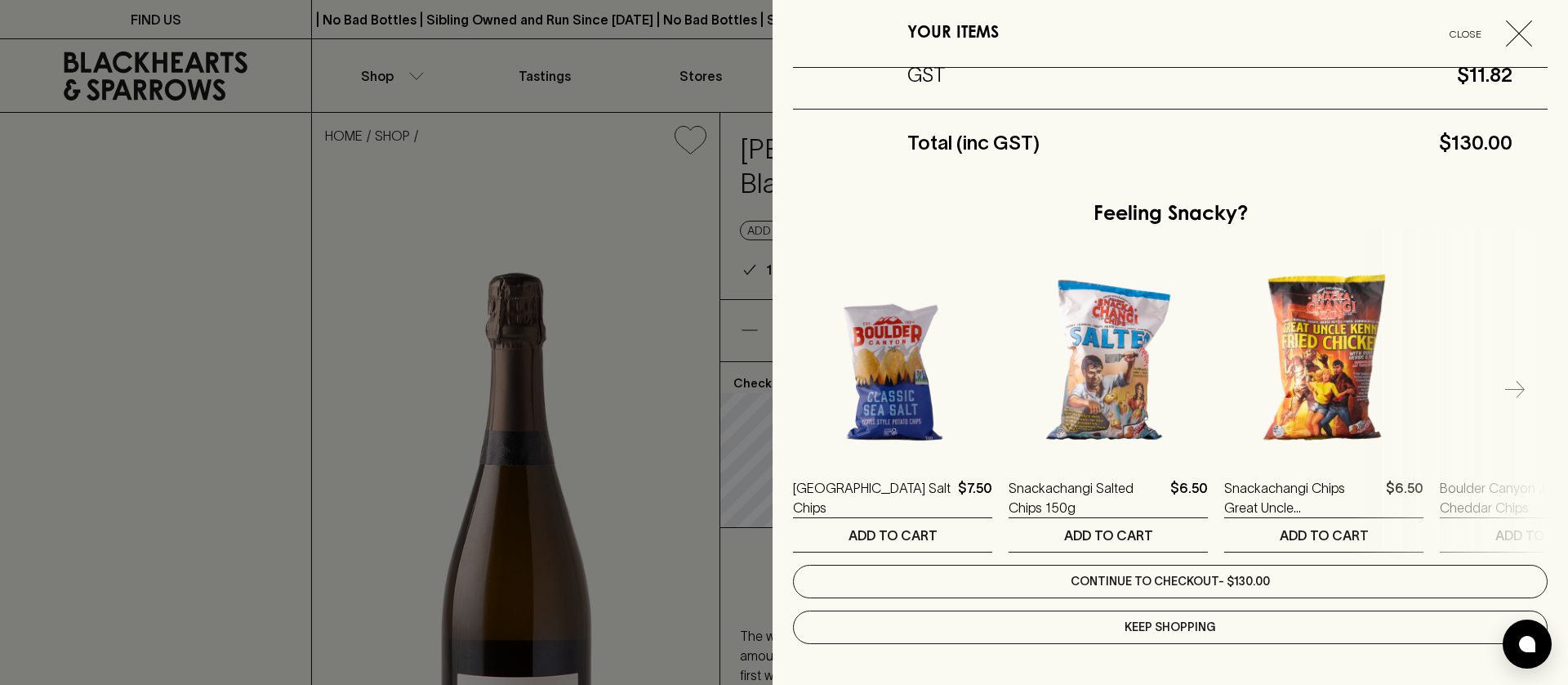
click at [1171, 583] on link "Continue to checkout - $130.00" at bounding box center [1169, 581] width 754 height 33
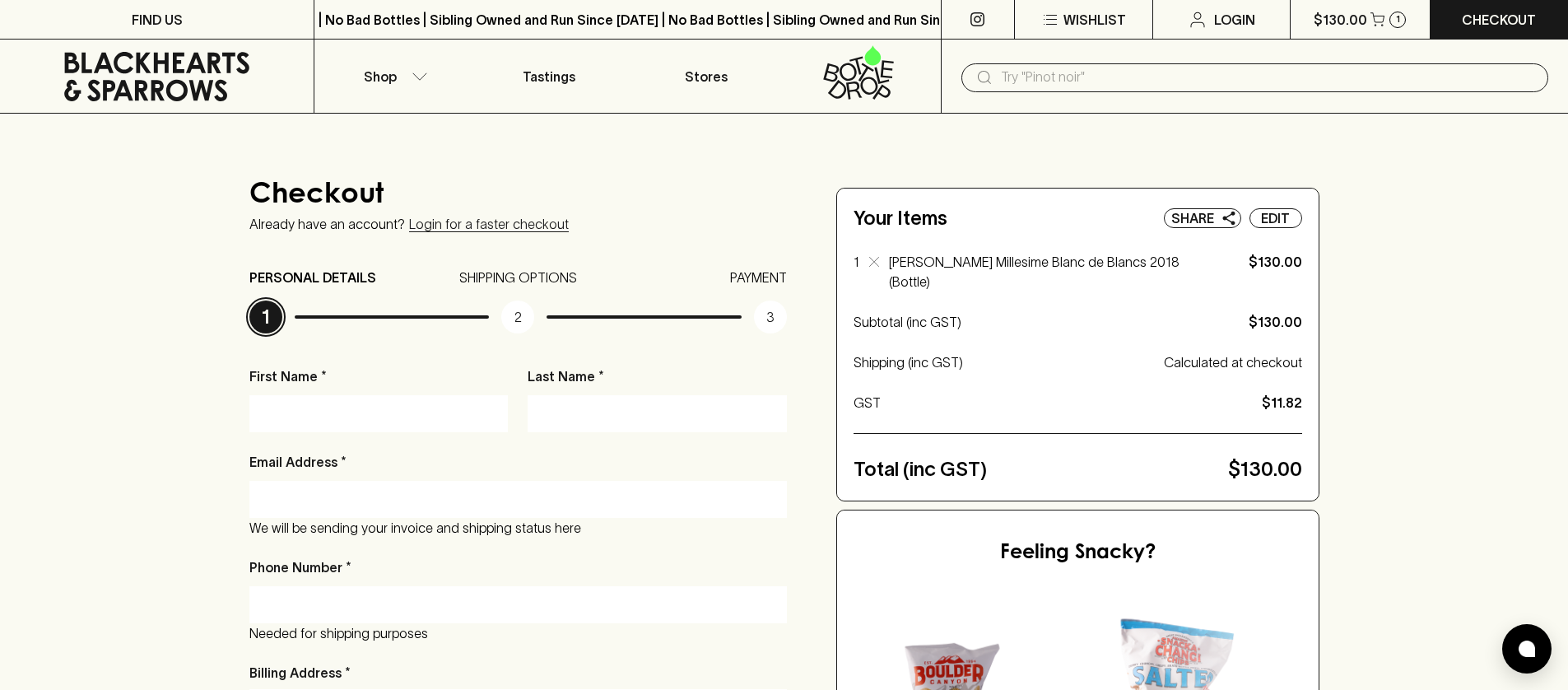
click at [505, 315] on p "2" at bounding box center [517, 316] width 33 height 33
click at [352, 420] on input "First Name *" at bounding box center [379, 413] width 235 height 26
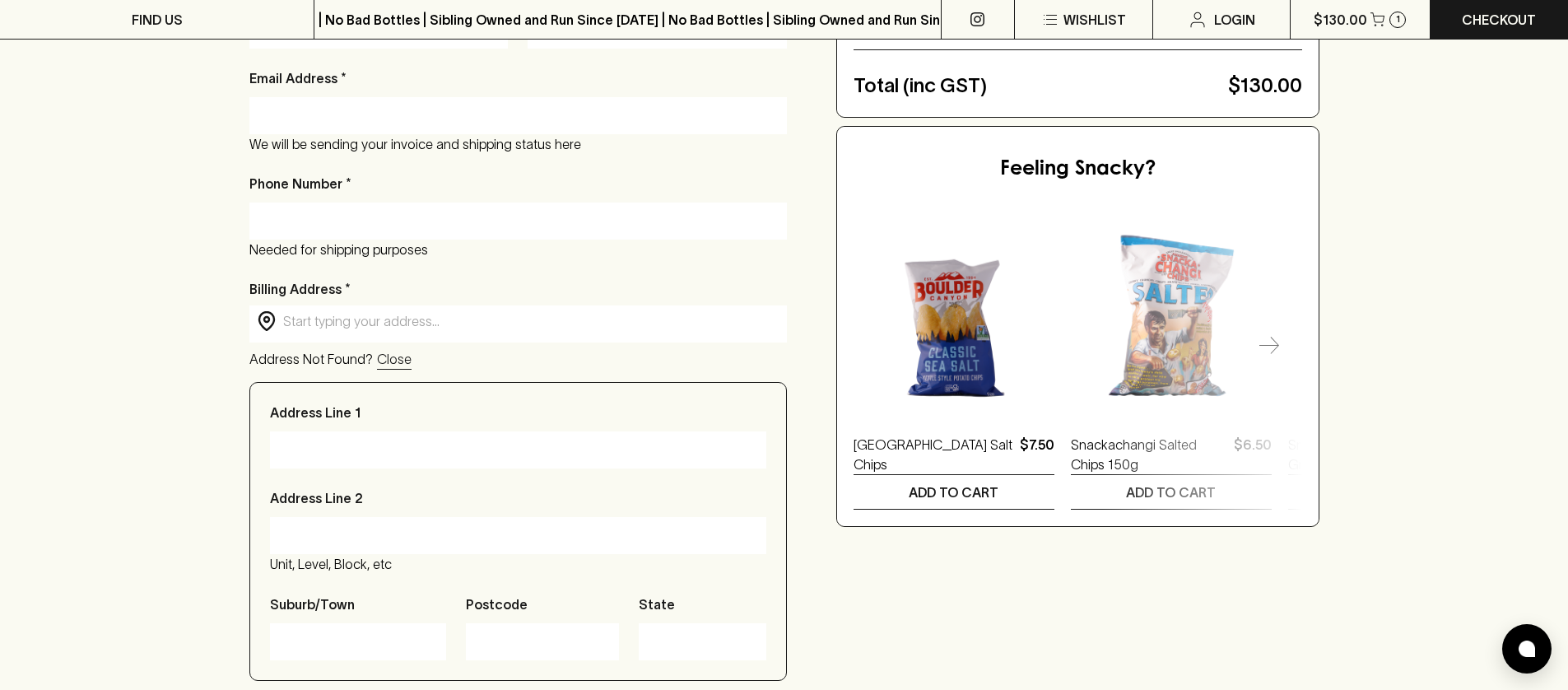
scroll to position [234, 0]
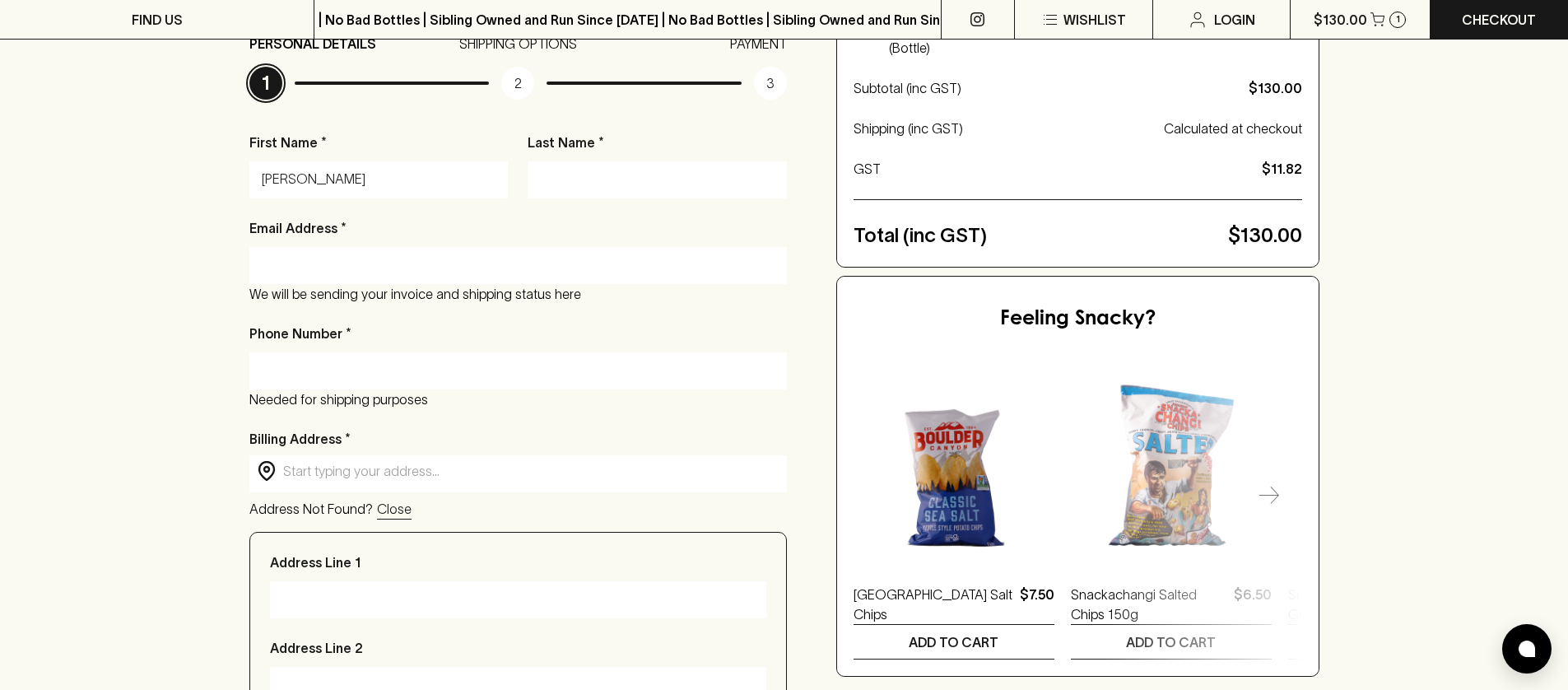
type input "Jess"
type input "Graham"
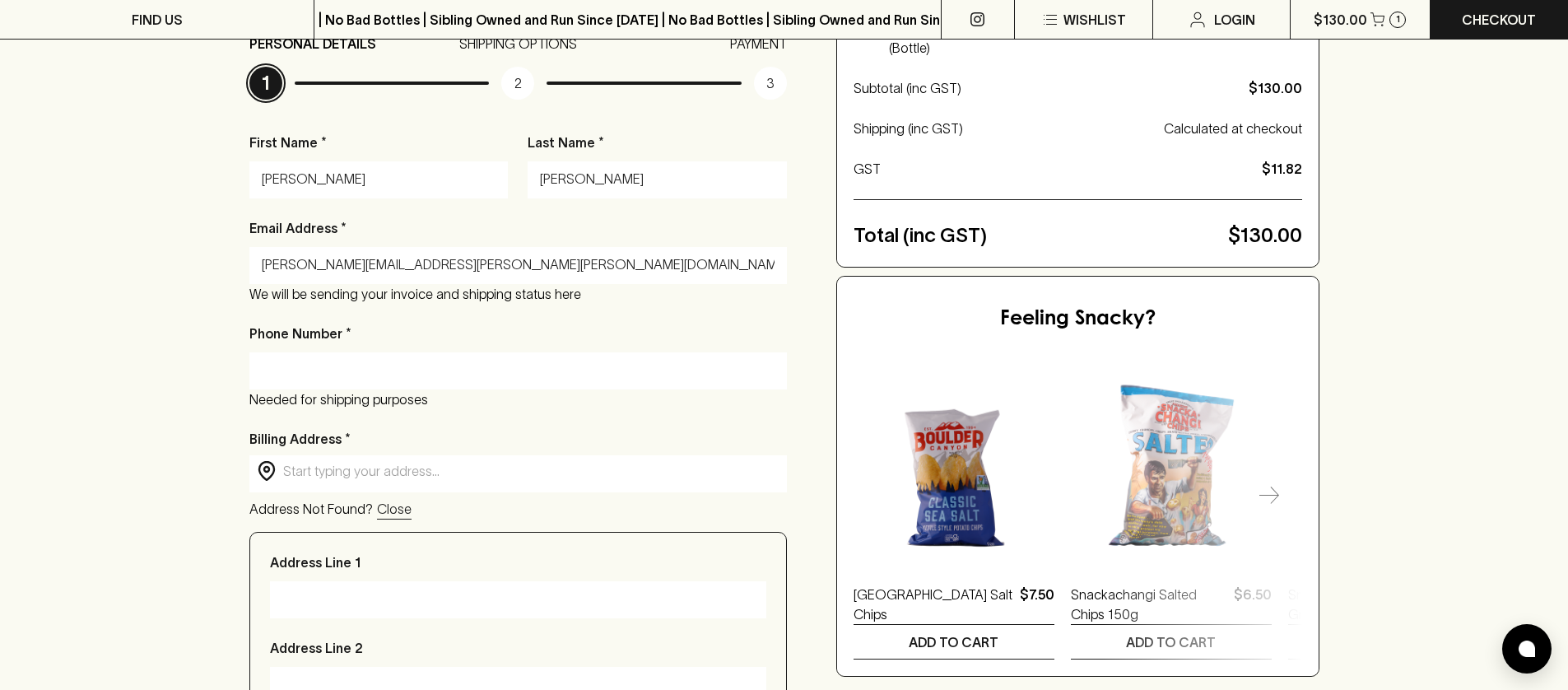
type input "fiona.quinn.syd@gmail.com"
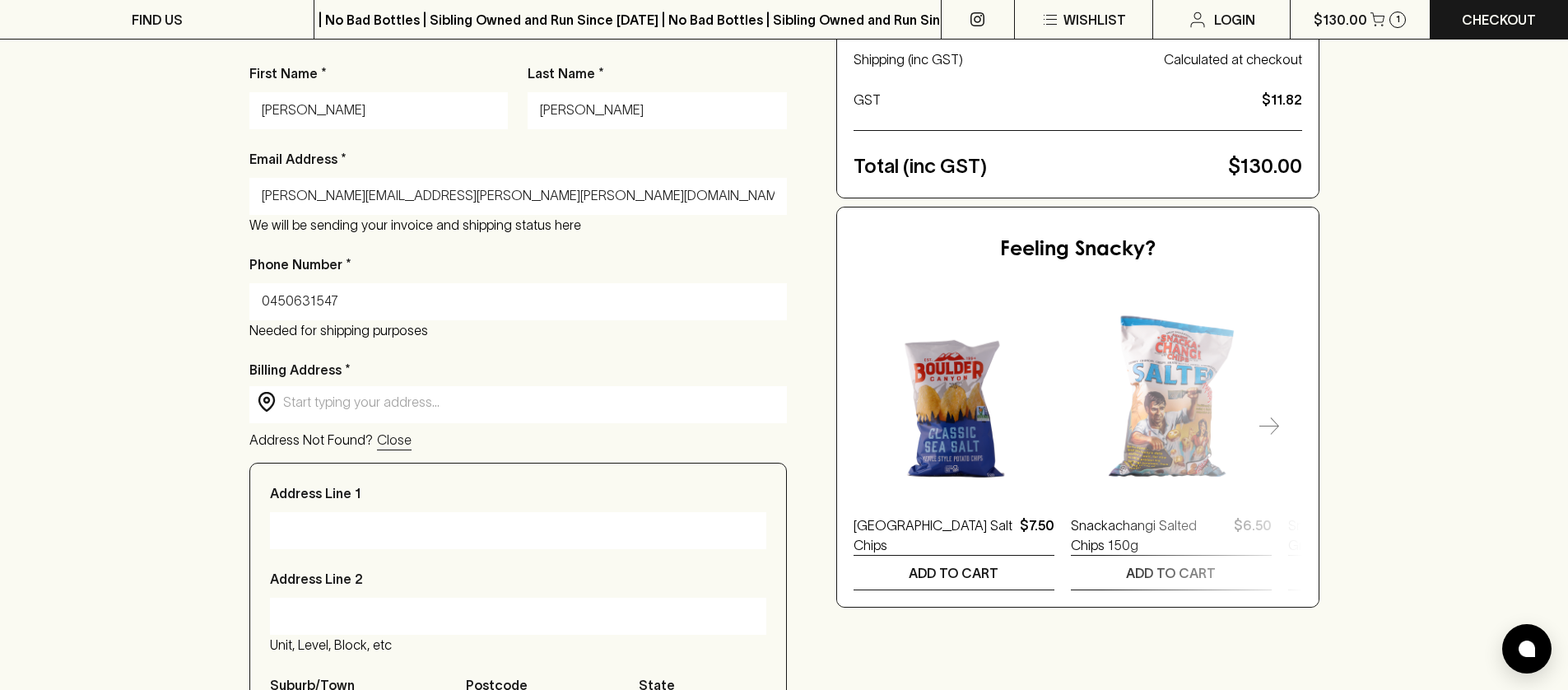
scroll to position [394, 0]
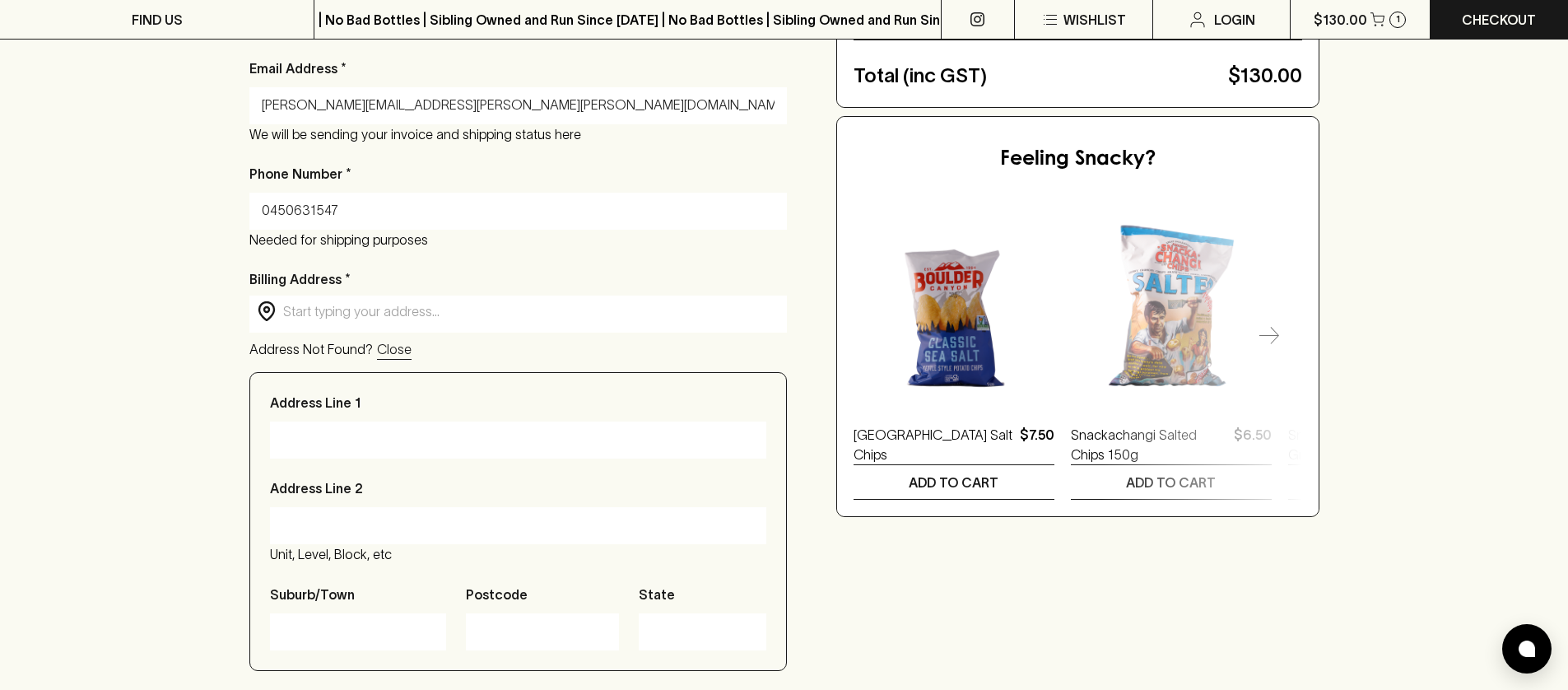
type input "0450631547"
click at [352, 315] on input "text" at bounding box center [531, 312] width 497 height 19
type input "3500 Somerset Drive Los Angeles CA 90016"
click at [378, 398] on div "Address Line 1" at bounding box center [518, 425] width 497 height 66
click at [374, 434] on input "Address Line 1" at bounding box center [518, 439] width 472 height 26
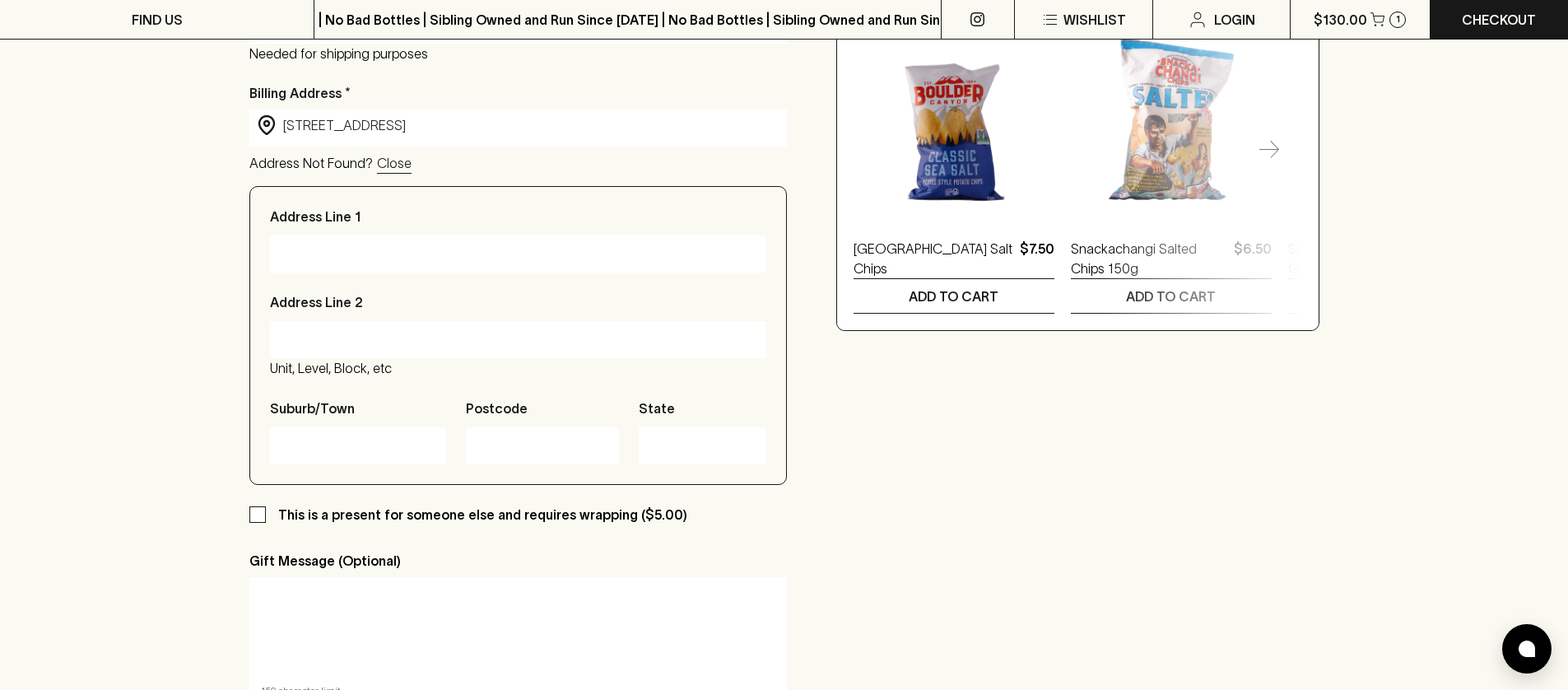
scroll to position [659, 0]
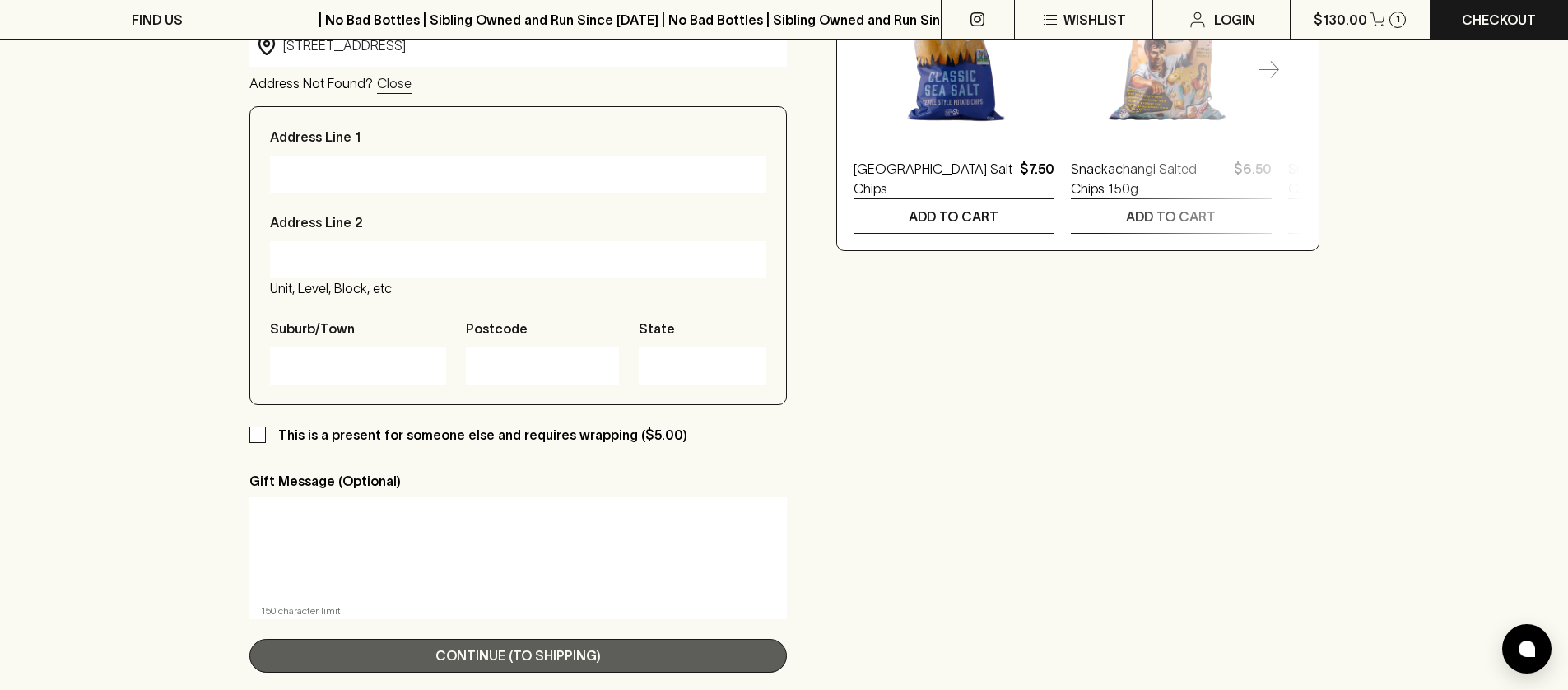
drag, startPoint x: 471, startPoint y: 651, endPoint x: 462, endPoint y: 650, distance: 9.1
click at [470, 650] on p "Continue (To Shipping)" at bounding box center [518, 655] width 165 height 19
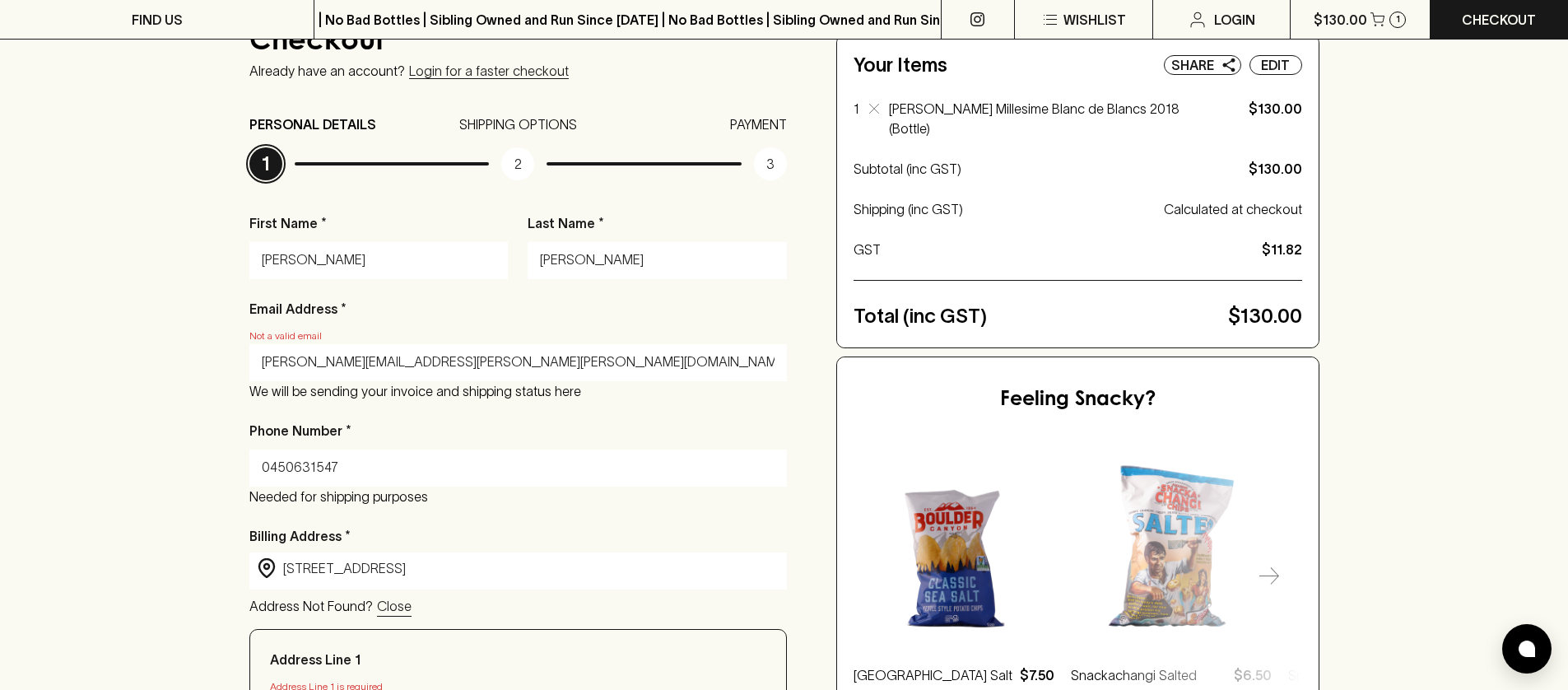
click at [259, 360] on div "fiona.quinn.syd@gmail.com" at bounding box center [519, 363] width 538 height 37
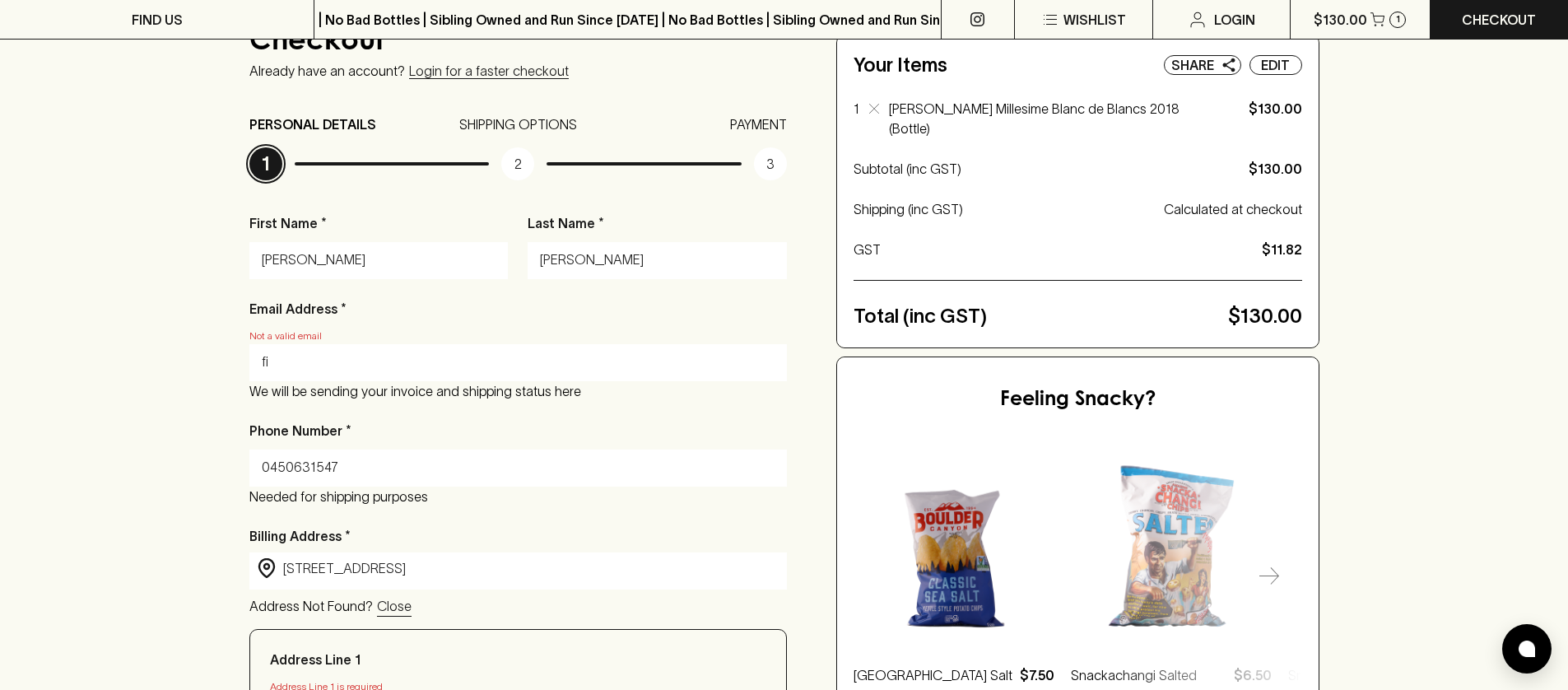
type input "f"
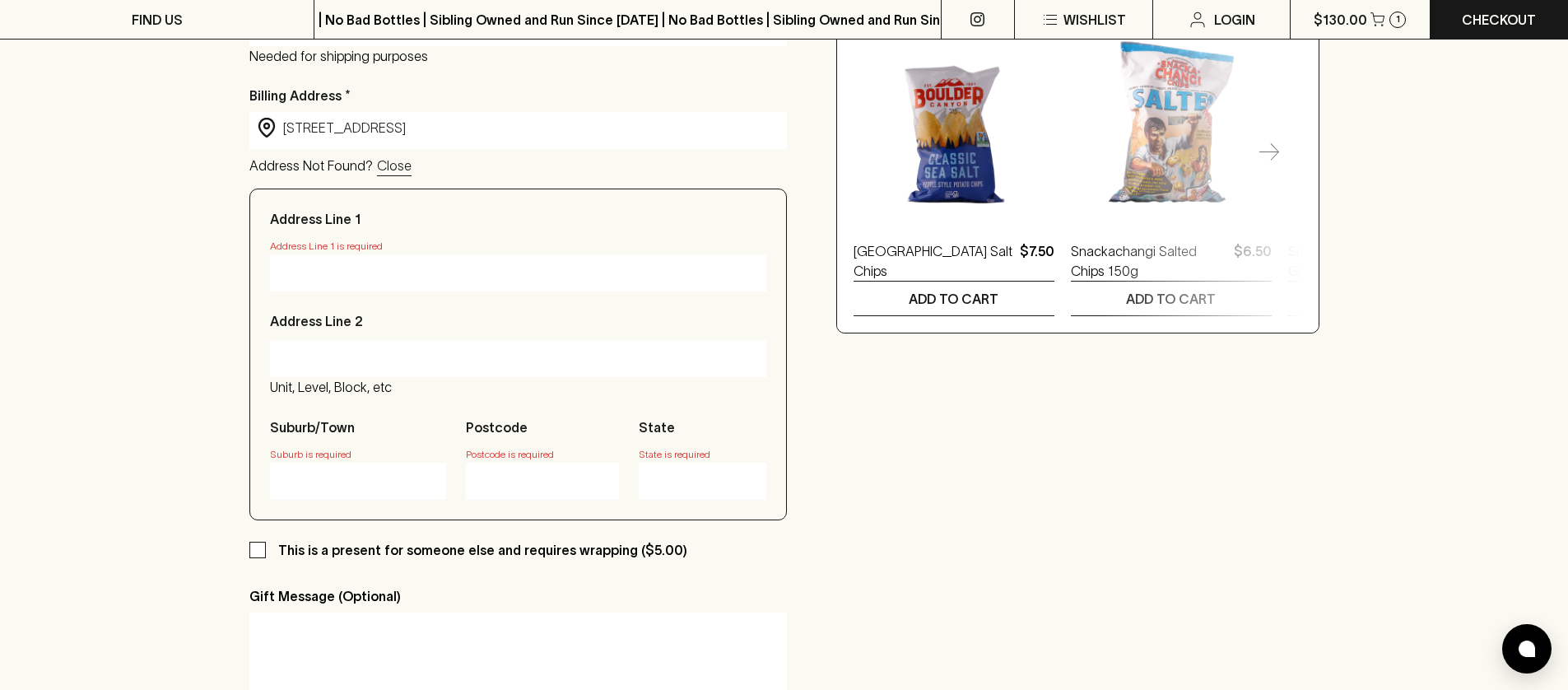
scroll to position [736, 0]
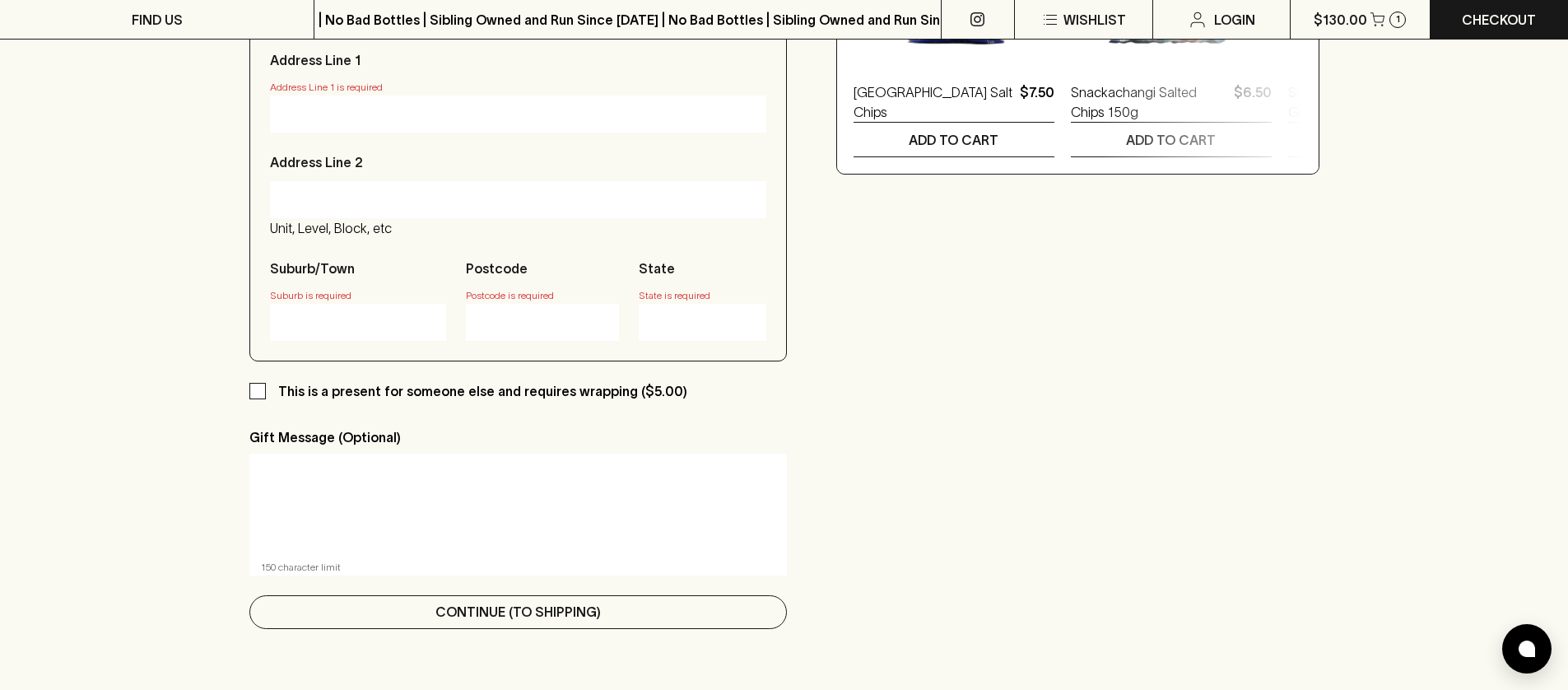
type input "fiona.quinn.syd@gmail.com"
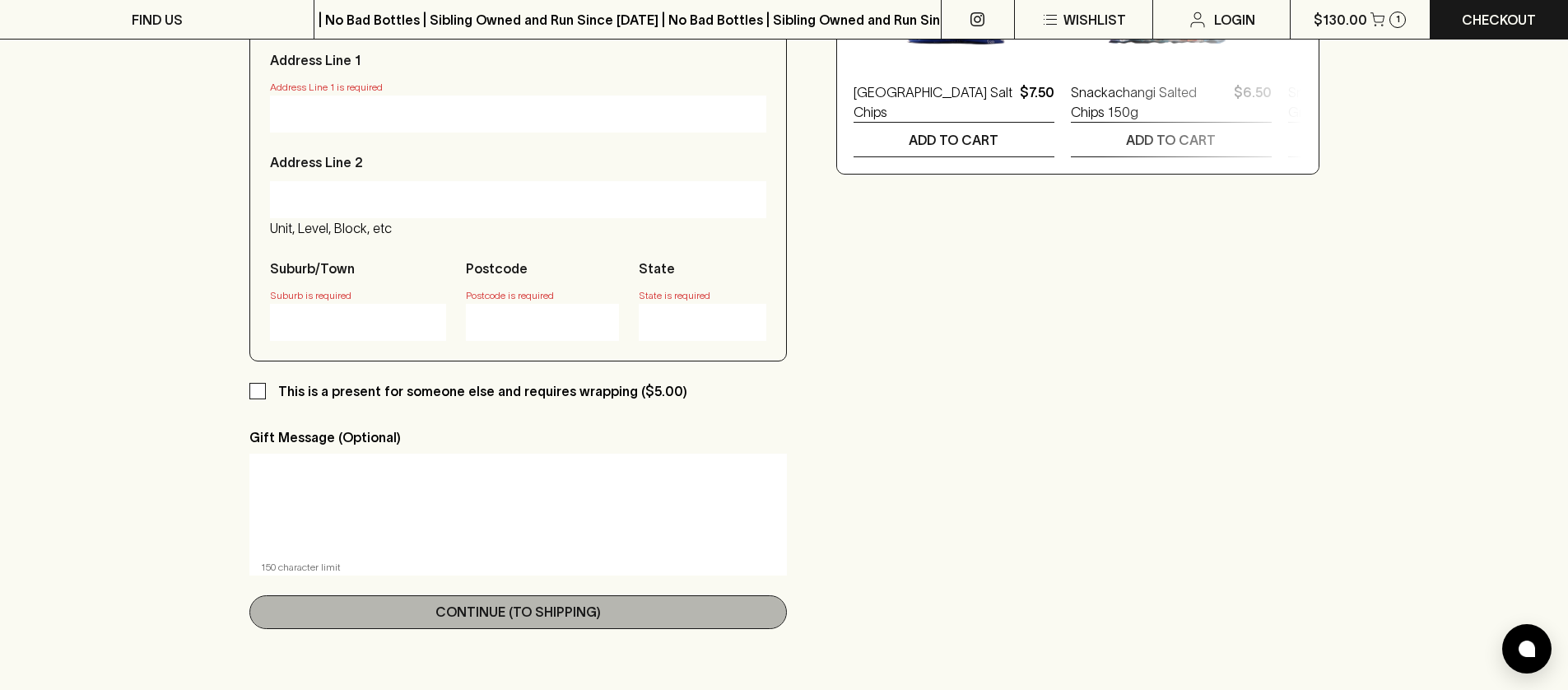
click at [526, 609] on p "Continue (To Shipping)" at bounding box center [518, 612] width 165 height 19
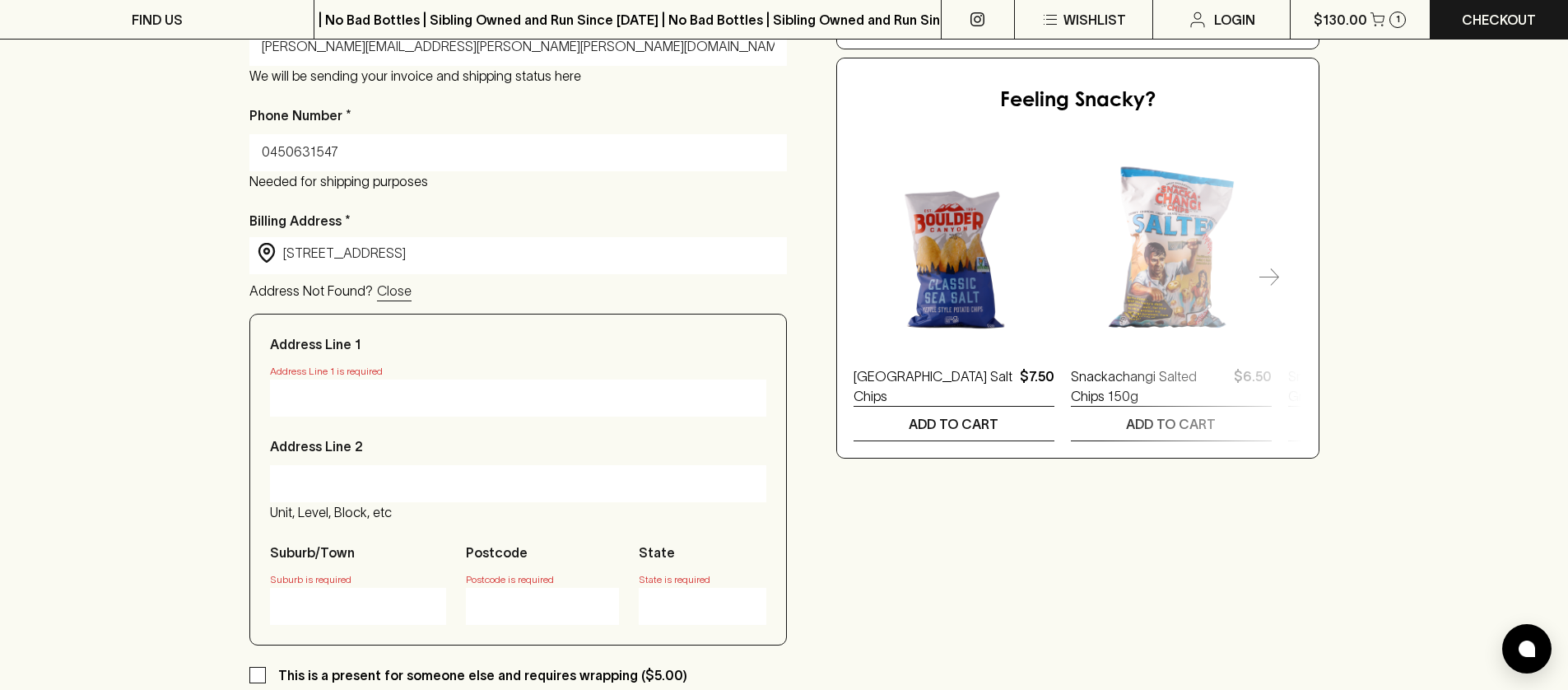
scroll to position [313, 0]
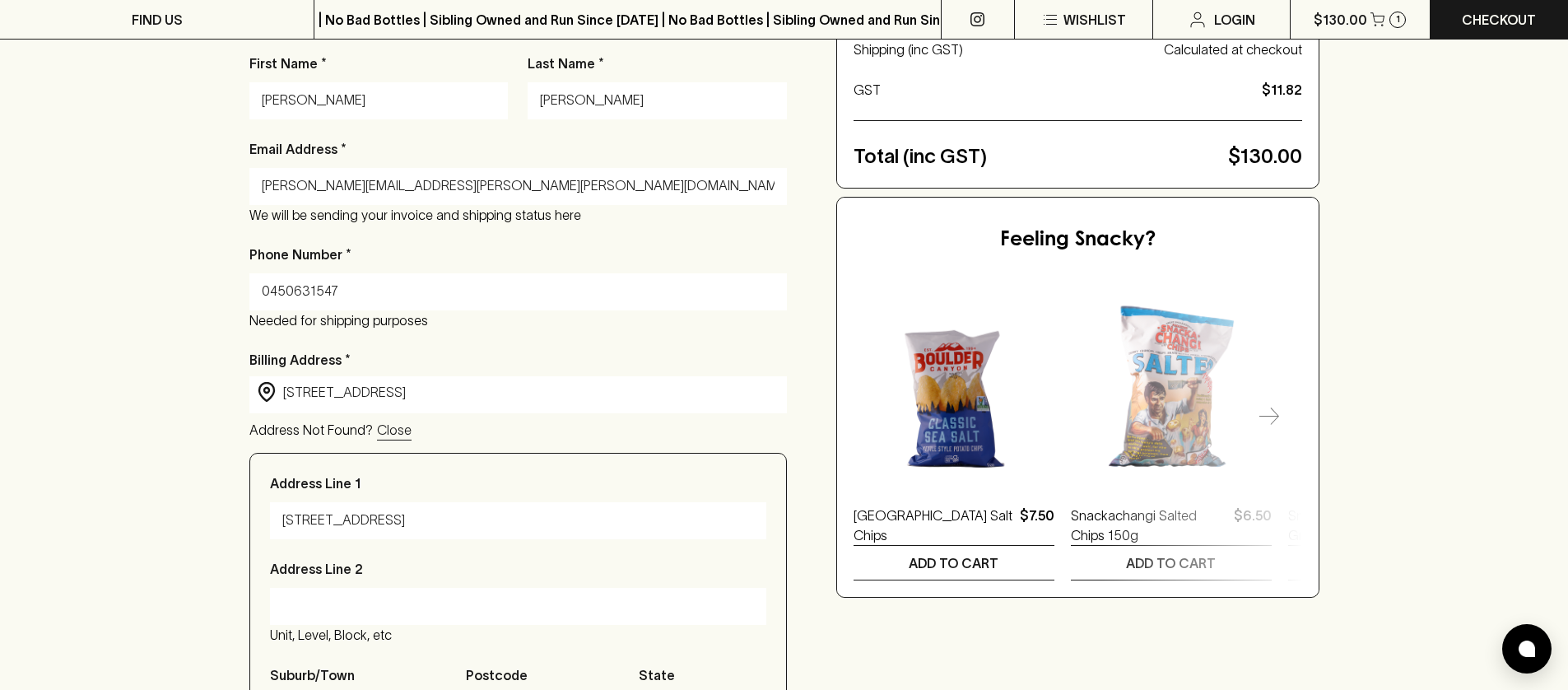
type input "3500 Somerset Drive"
type input "L"
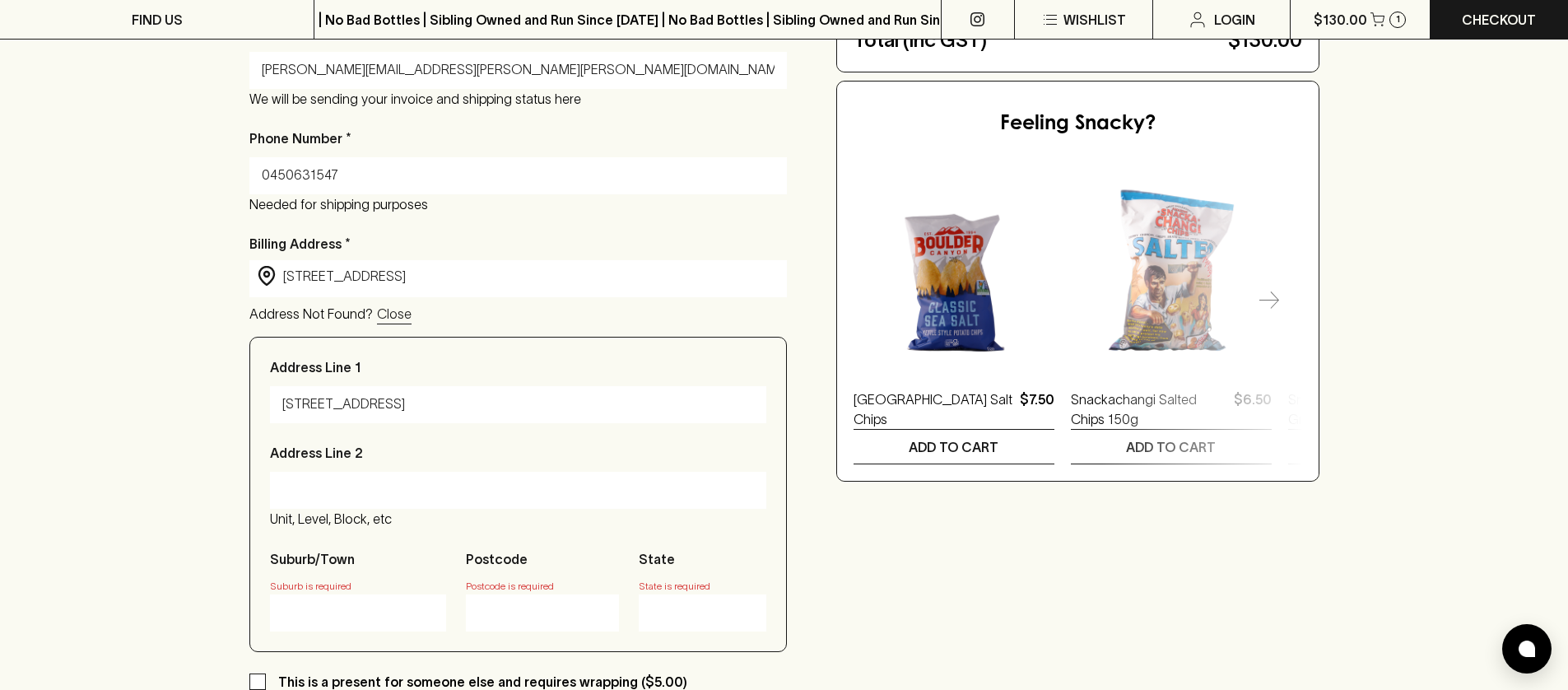
scroll to position [821, 0]
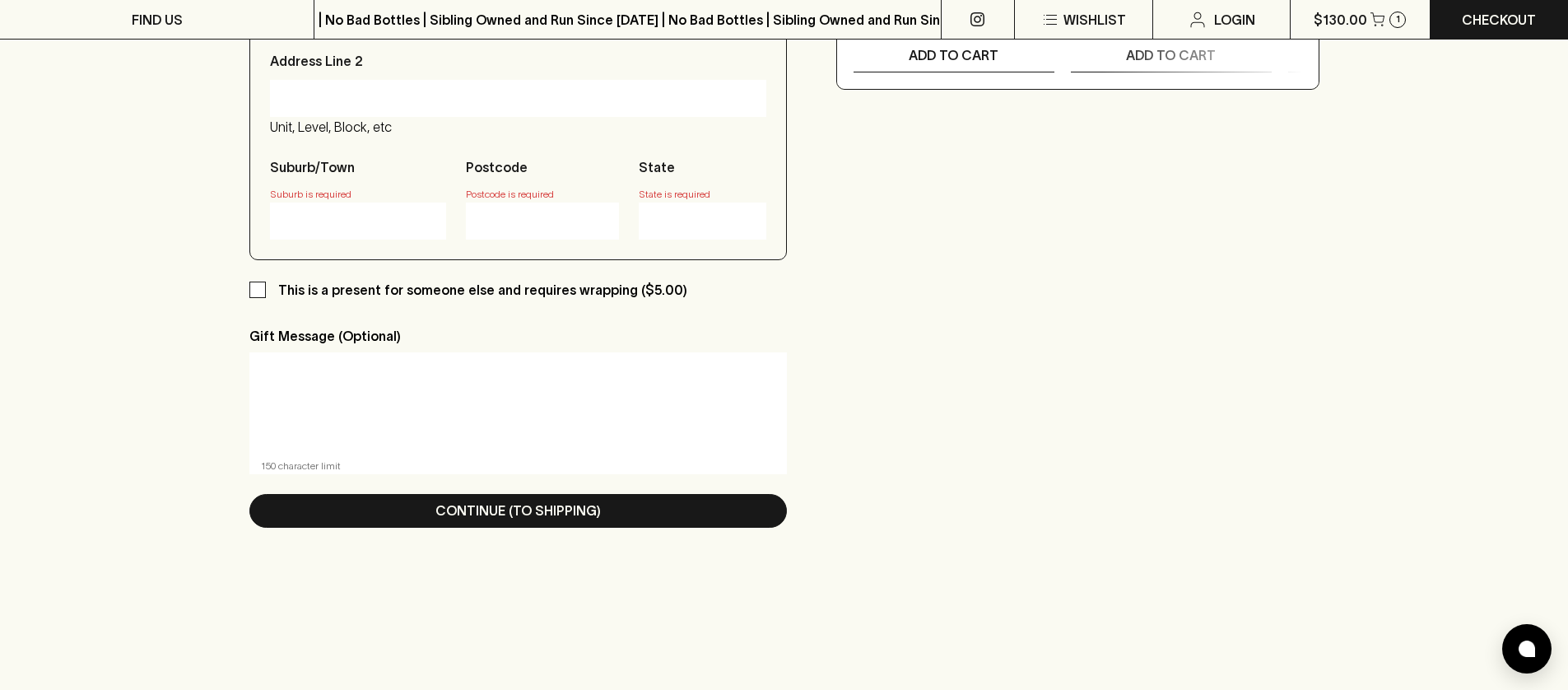
click at [326, 227] on input "Suburb/Town" at bounding box center [358, 221] width 151 height 26
type input "Los Angeles"
type input "90016"
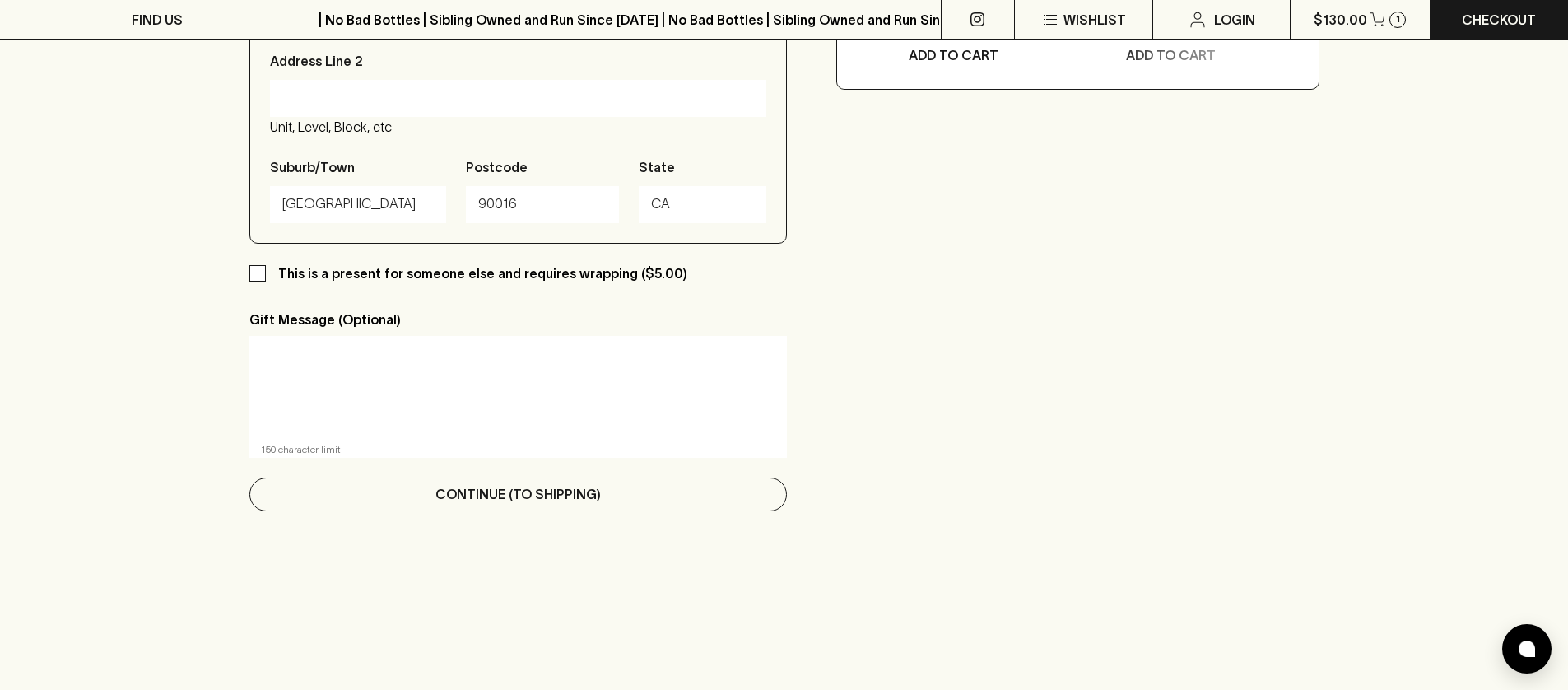
type input "CA"
click at [416, 483] on button "Continue (To Shipping)" at bounding box center [519, 494] width 538 height 33
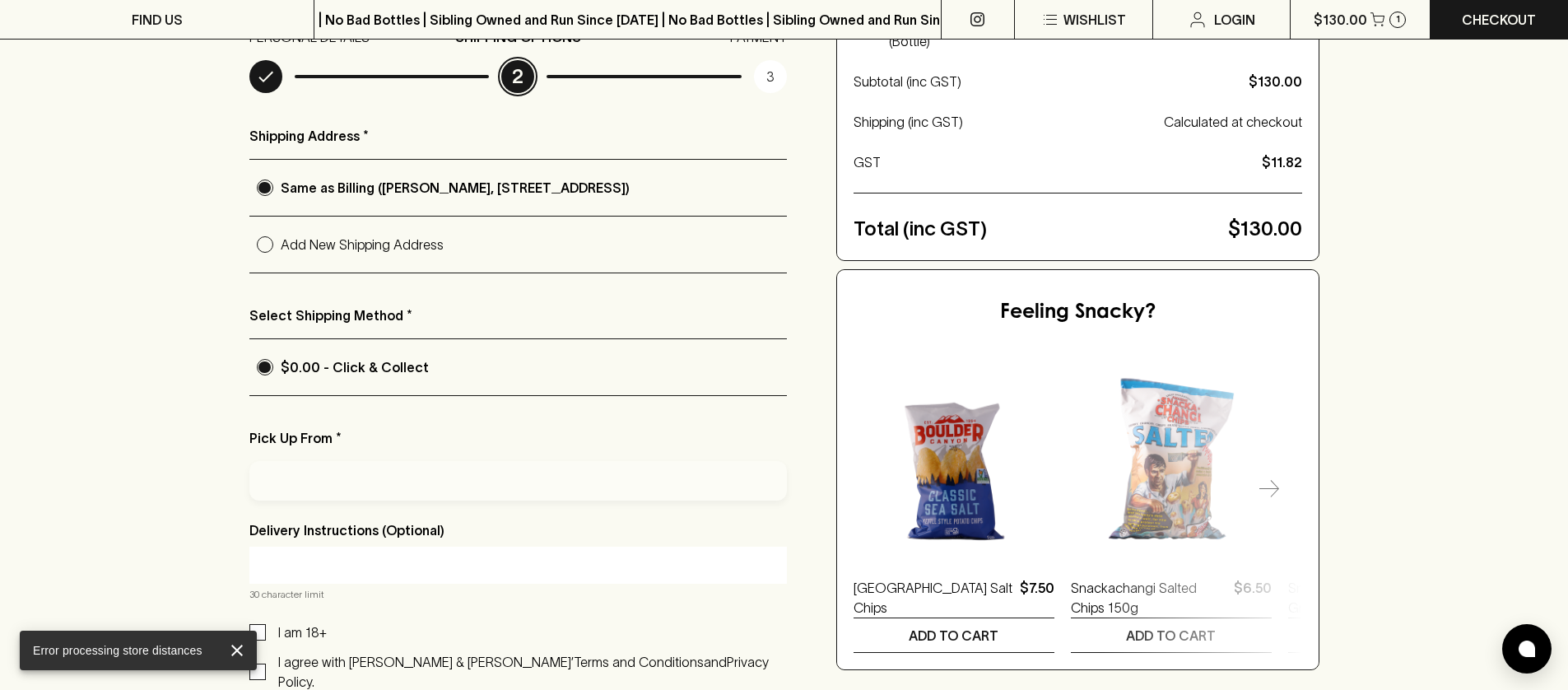
scroll to position [248, 0]
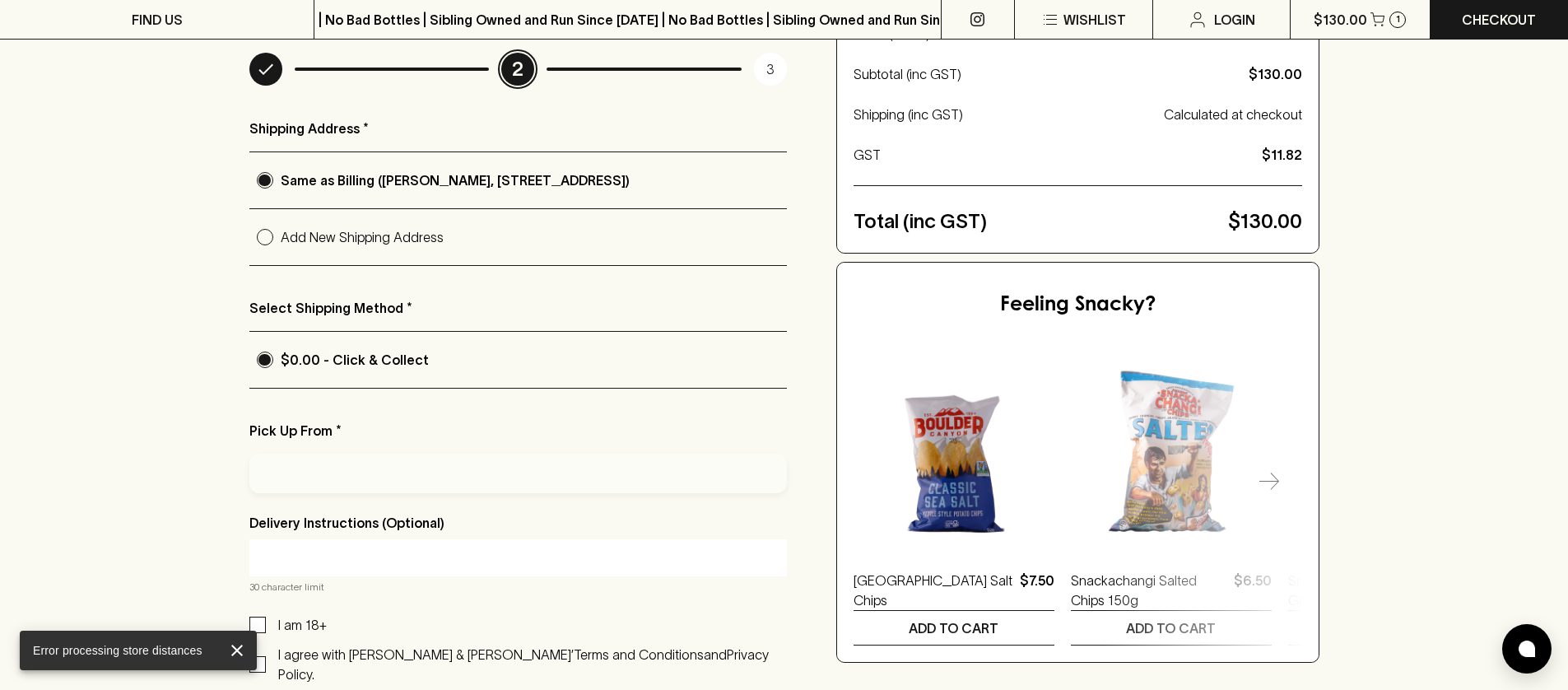
click at [318, 469] on div at bounding box center [519, 473] width 538 height 40
click at [315, 468] on div at bounding box center [519, 473] width 538 height 40
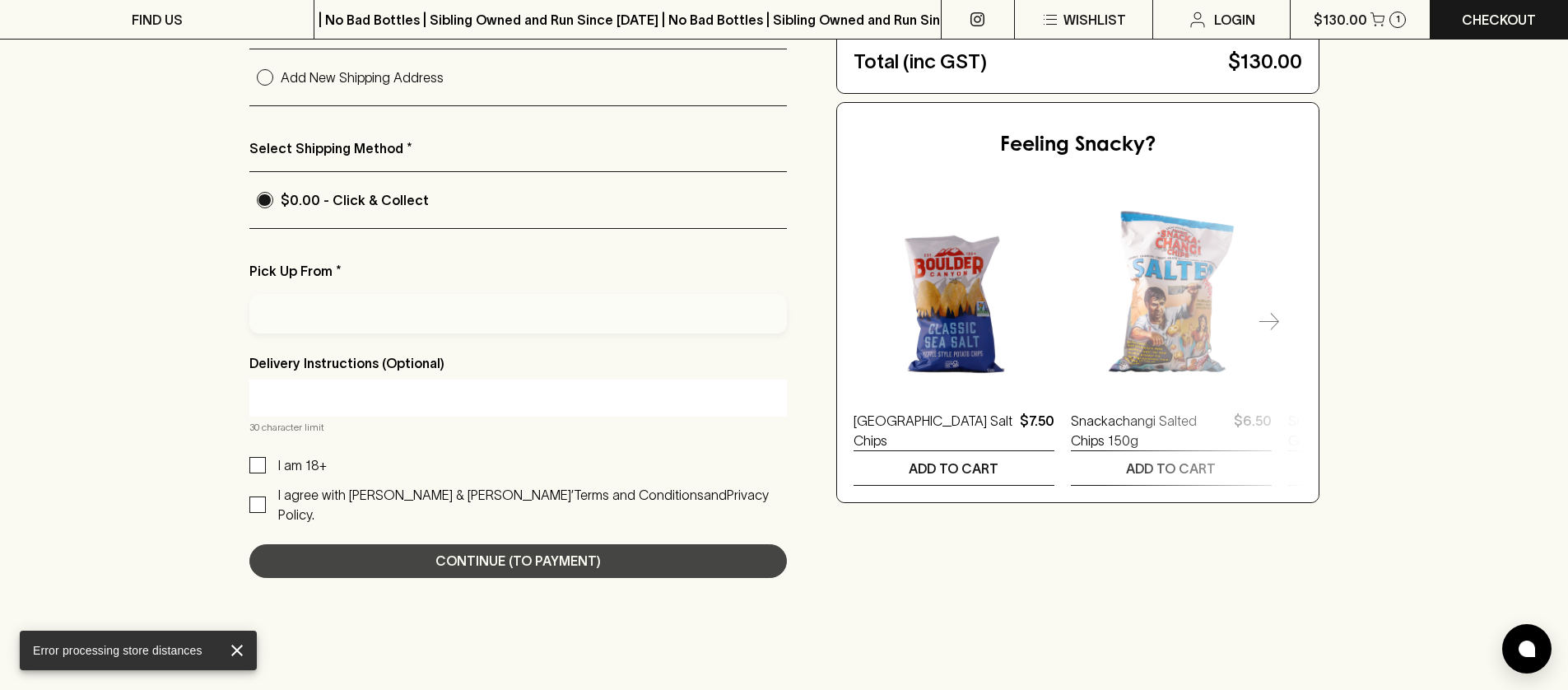
scroll to position [409, 0]
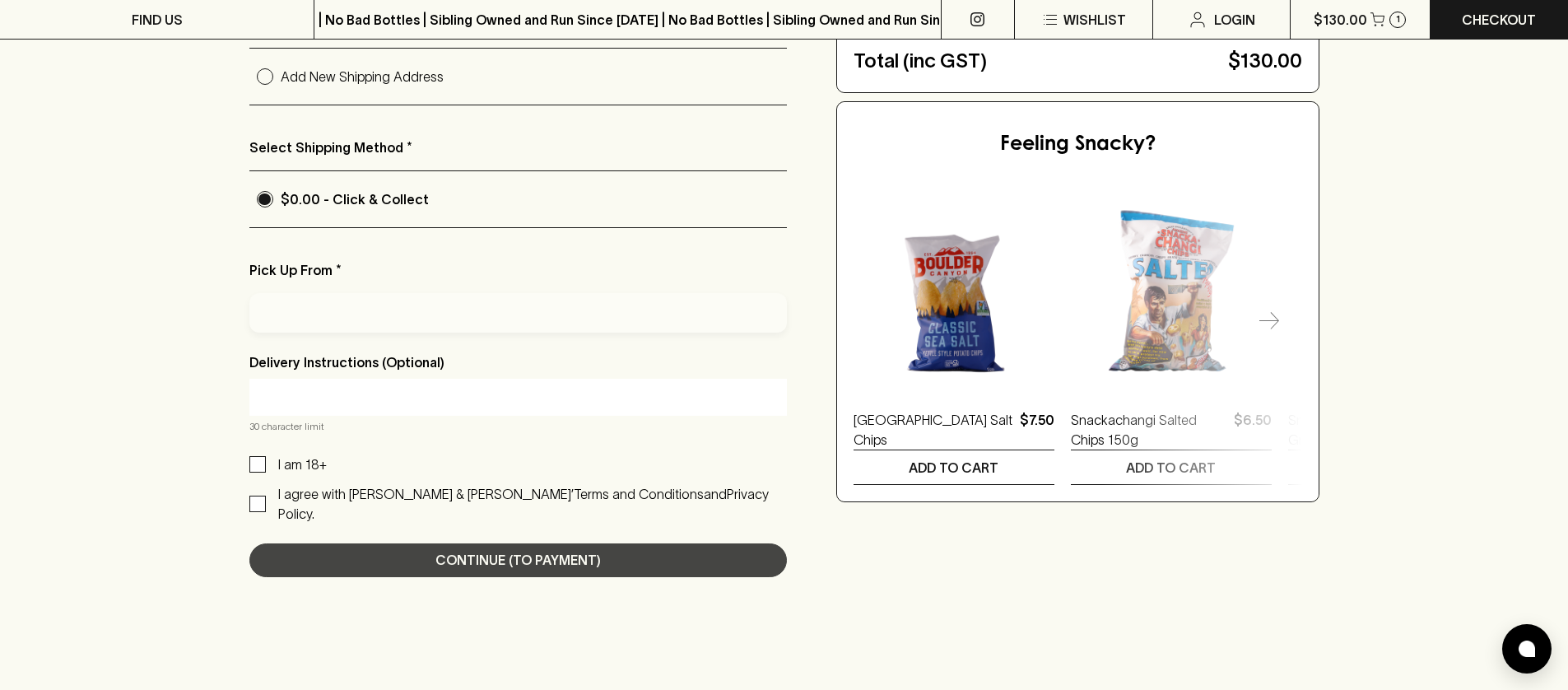
click at [252, 454] on label "I am 18+" at bounding box center [288, 464] width 77 height 19
click at [252, 456] on input "I am 18+" at bounding box center [258, 464] width 17 height 17
checkbox input "true"
click at [258, 496] on input "I agree with Blackhearts & Sparrows’ Terms and Conditions and Privacy Policy." at bounding box center [258, 504] width 17 height 17
checkbox input "true"
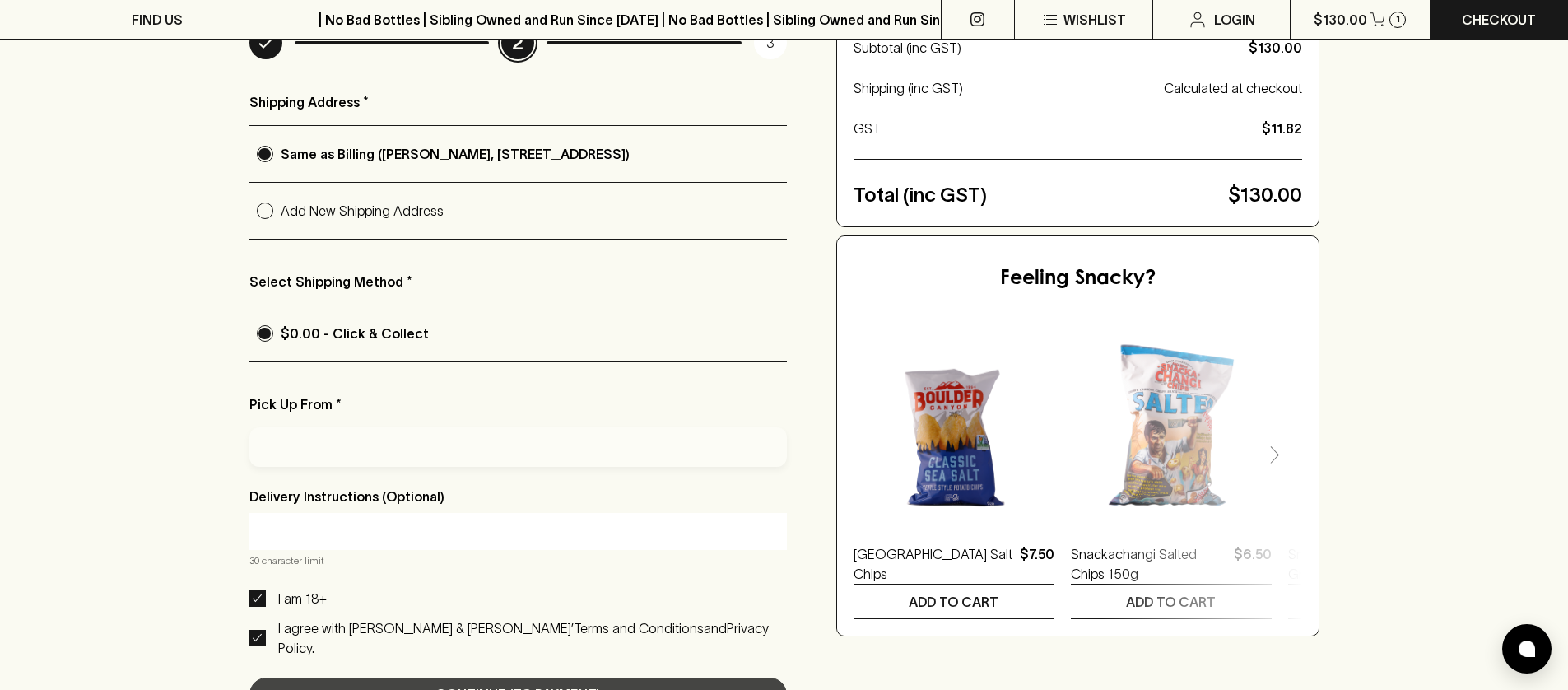
scroll to position [278, 0]
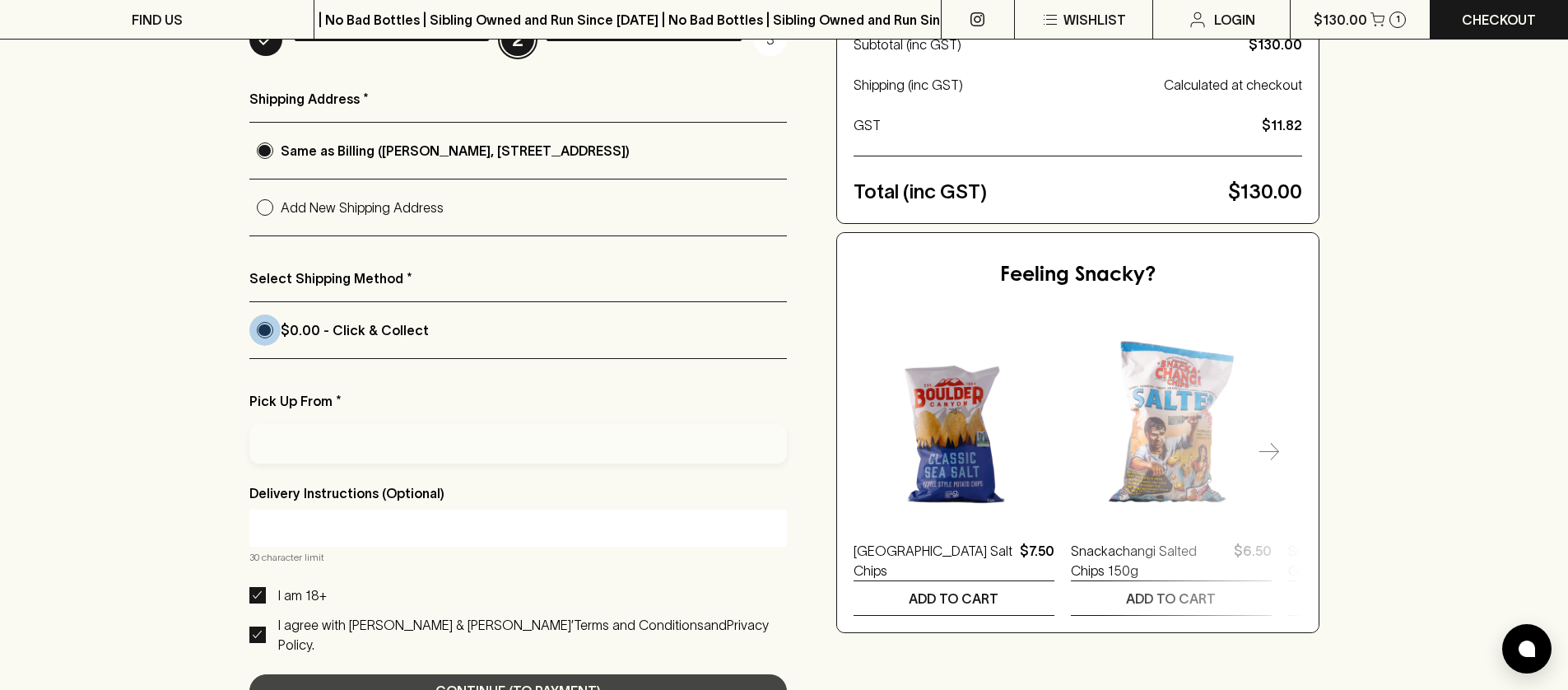
click at [259, 333] on input "$0.00 - Click & Collect" at bounding box center [265, 330] width 32 height 32
click at [294, 454] on div at bounding box center [519, 443] width 538 height 40
click at [341, 526] on input "text" at bounding box center [519, 527] width 513 height 26
drag, startPoint x: 301, startPoint y: 397, endPoint x: 287, endPoint y: 416, distance: 23.6
click at [287, 416] on div "Pick Up From *" at bounding box center [519, 421] width 538 height 84
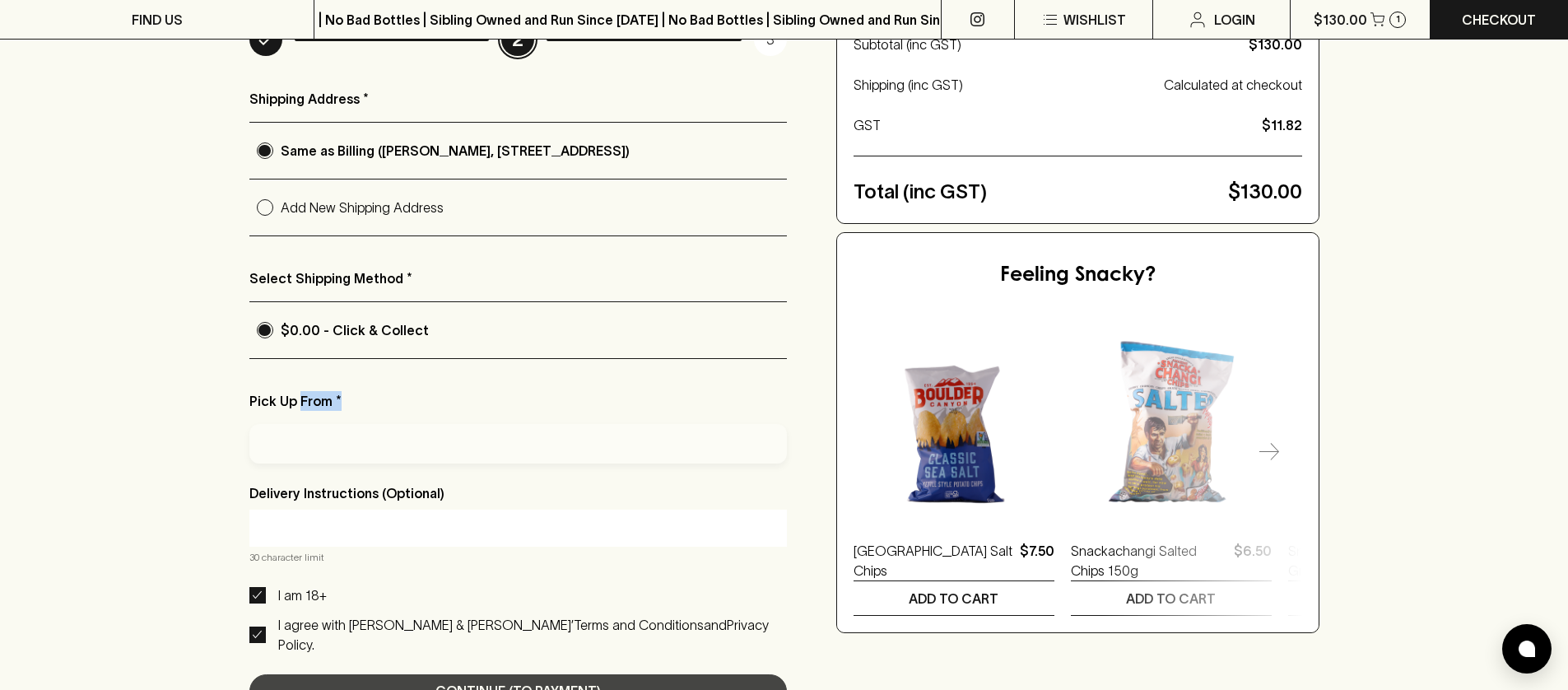
click at [287, 416] on div "Pick Up From *" at bounding box center [519, 421] width 538 height 84
click at [287, 447] on div at bounding box center [519, 443] width 538 height 40
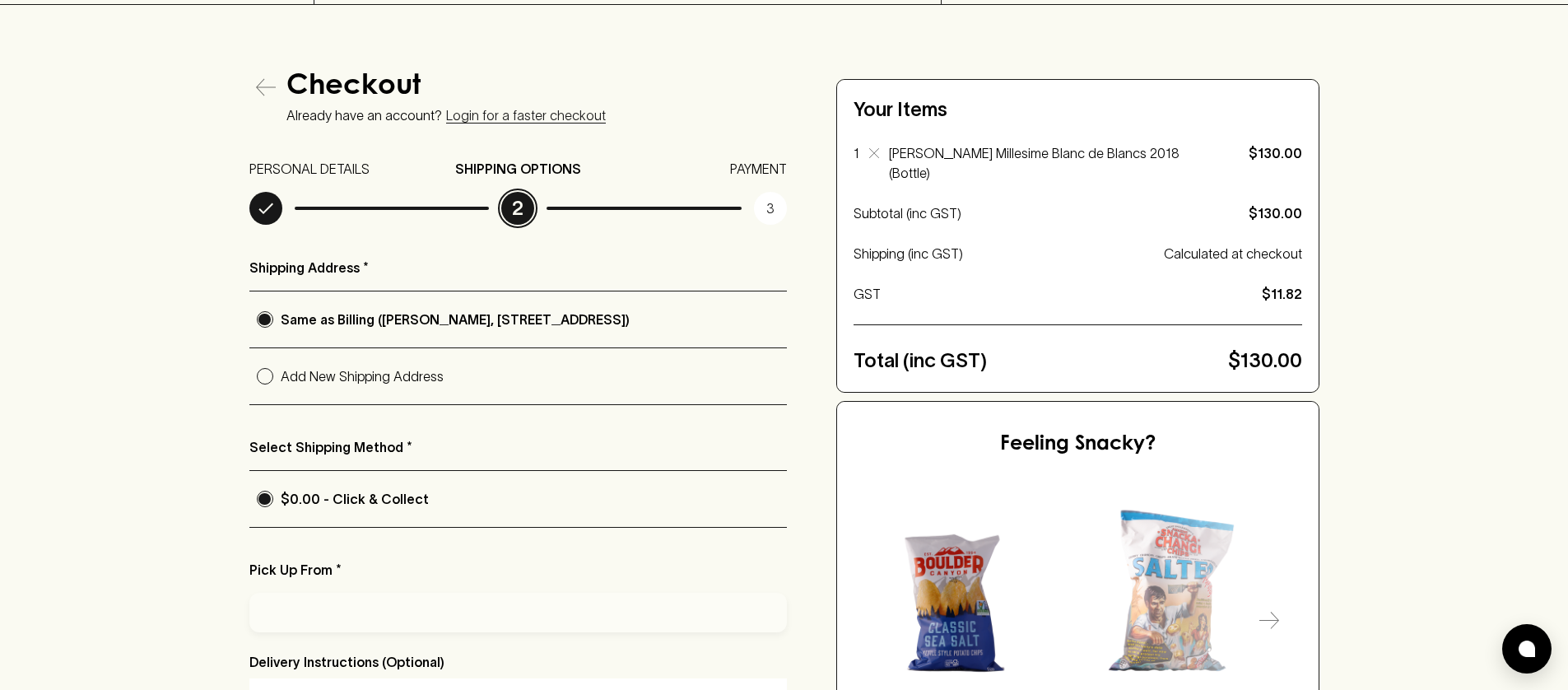
scroll to position [23, 0]
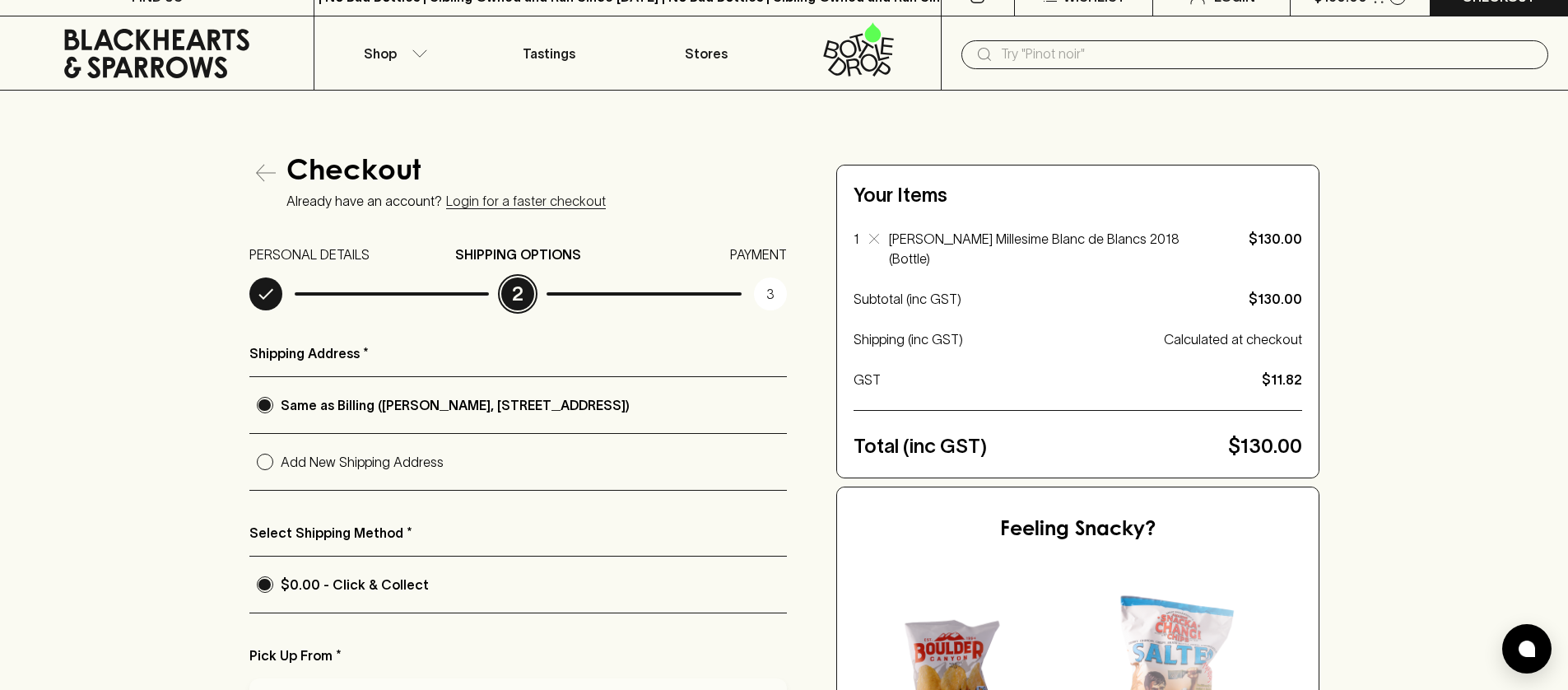
click at [271, 589] on input "$0.00 - Click & Collect" at bounding box center [265, 585] width 32 height 32
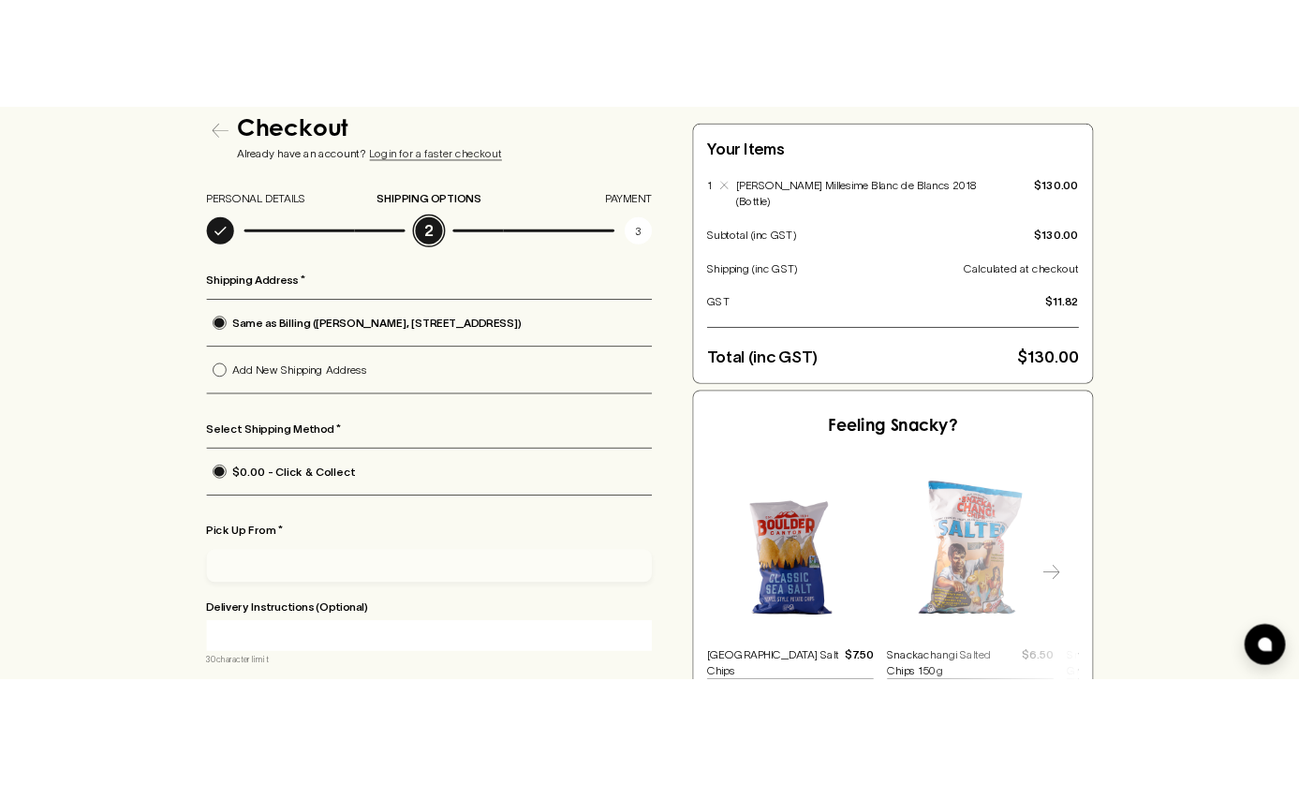
scroll to position [398, 0]
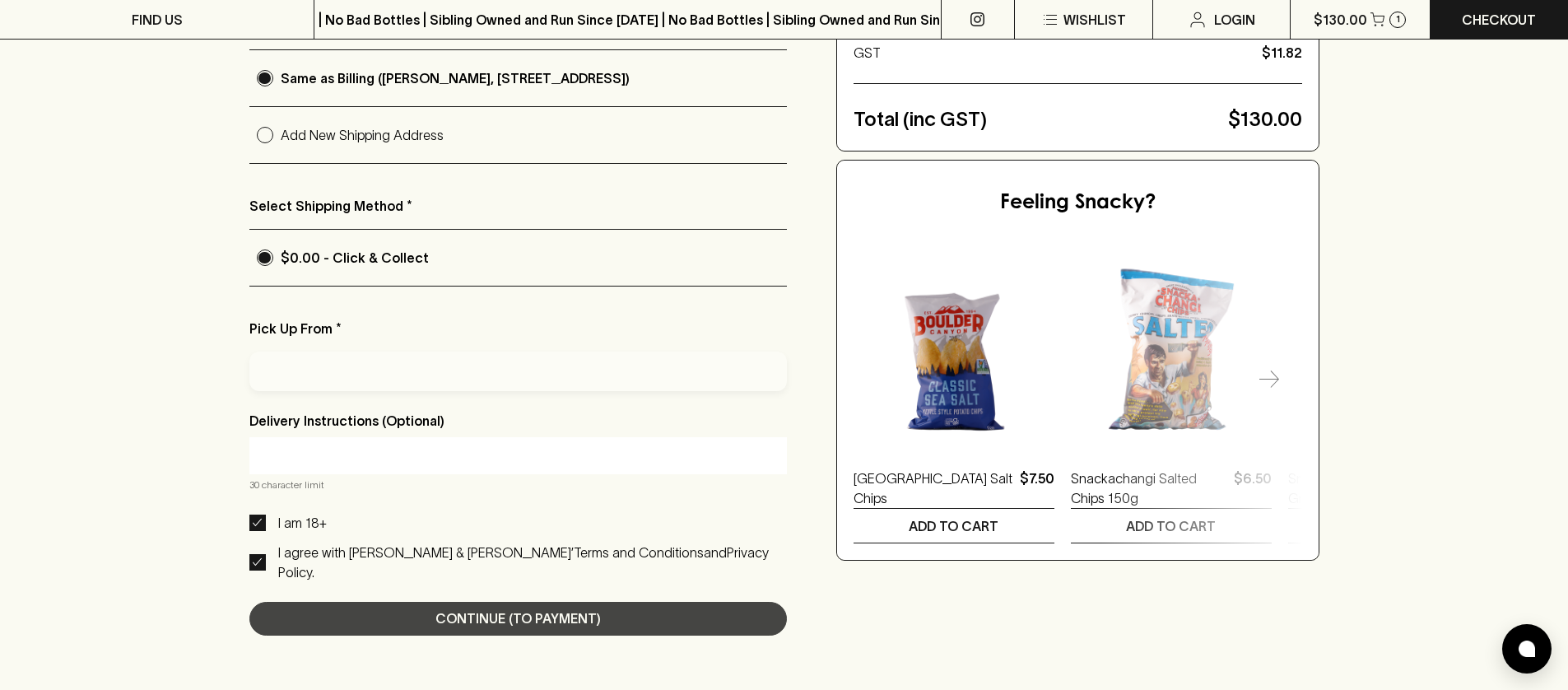
click at [296, 377] on div at bounding box center [519, 371] width 538 height 40
click at [268, 141] on input "Add New Shipping Address" at bounding box center [265, 135] width 32 height 32
radio input "true"
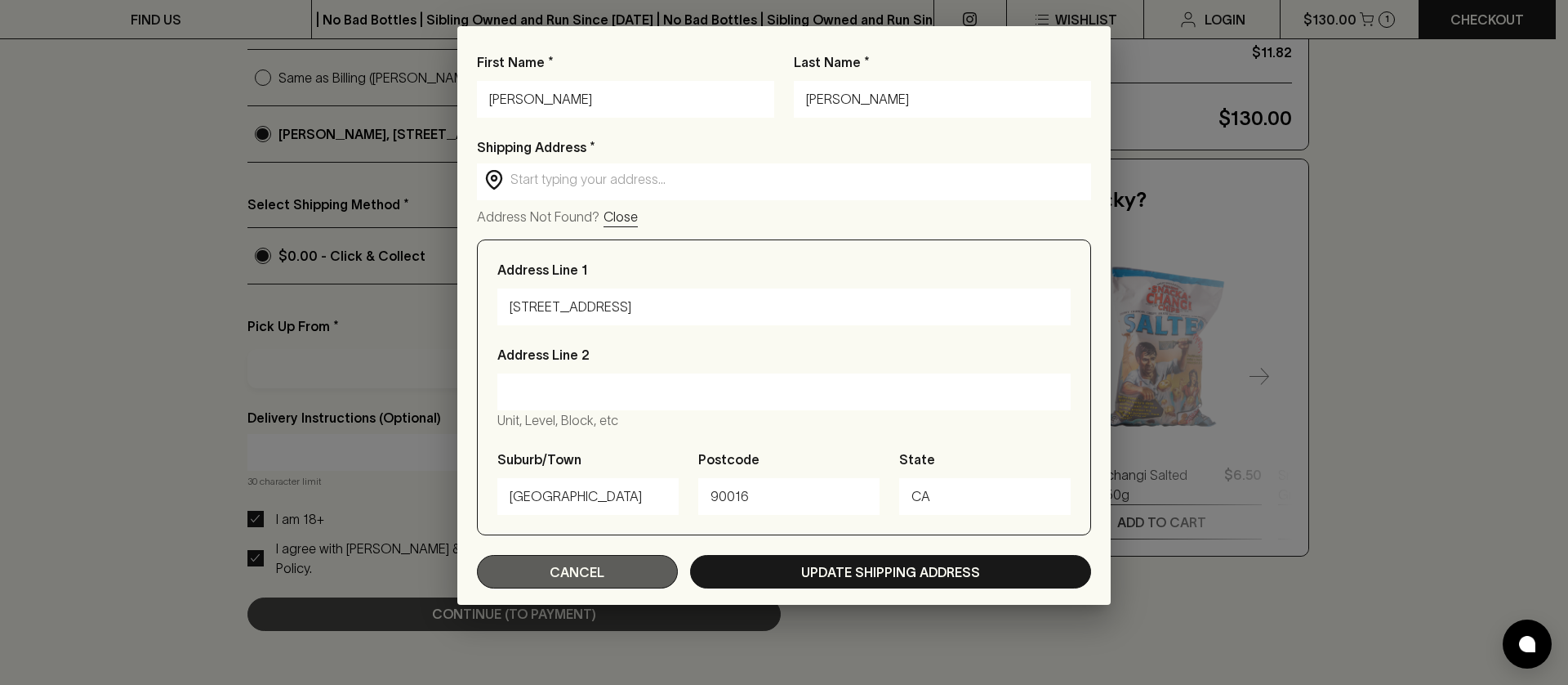
click at [578, 565] on p "Cancel" at bounding box center [576, 572] width 55 height 19
radio input "true"
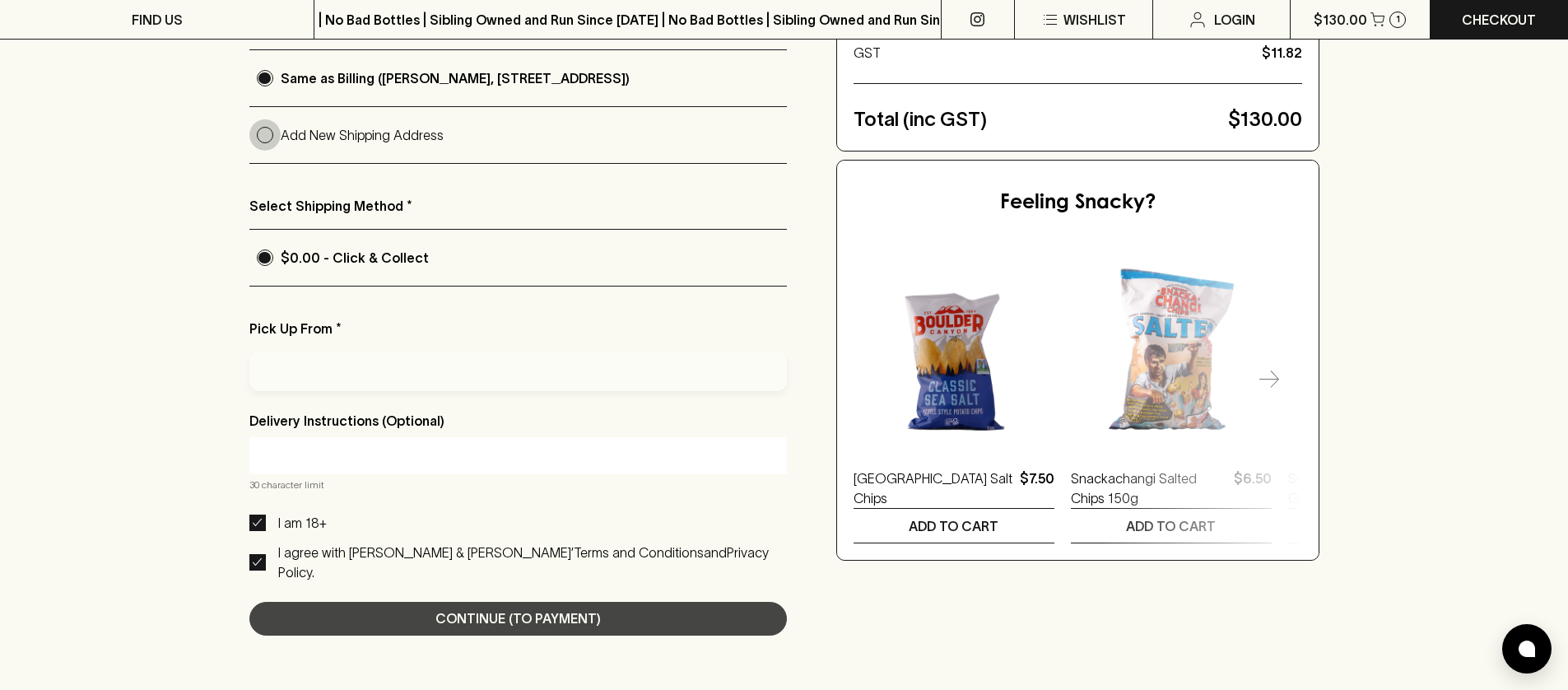
click at [273, 134] on input "Add New Shipping Address" at bounding box center [265, 135] width 32 height 32
radio input "true"
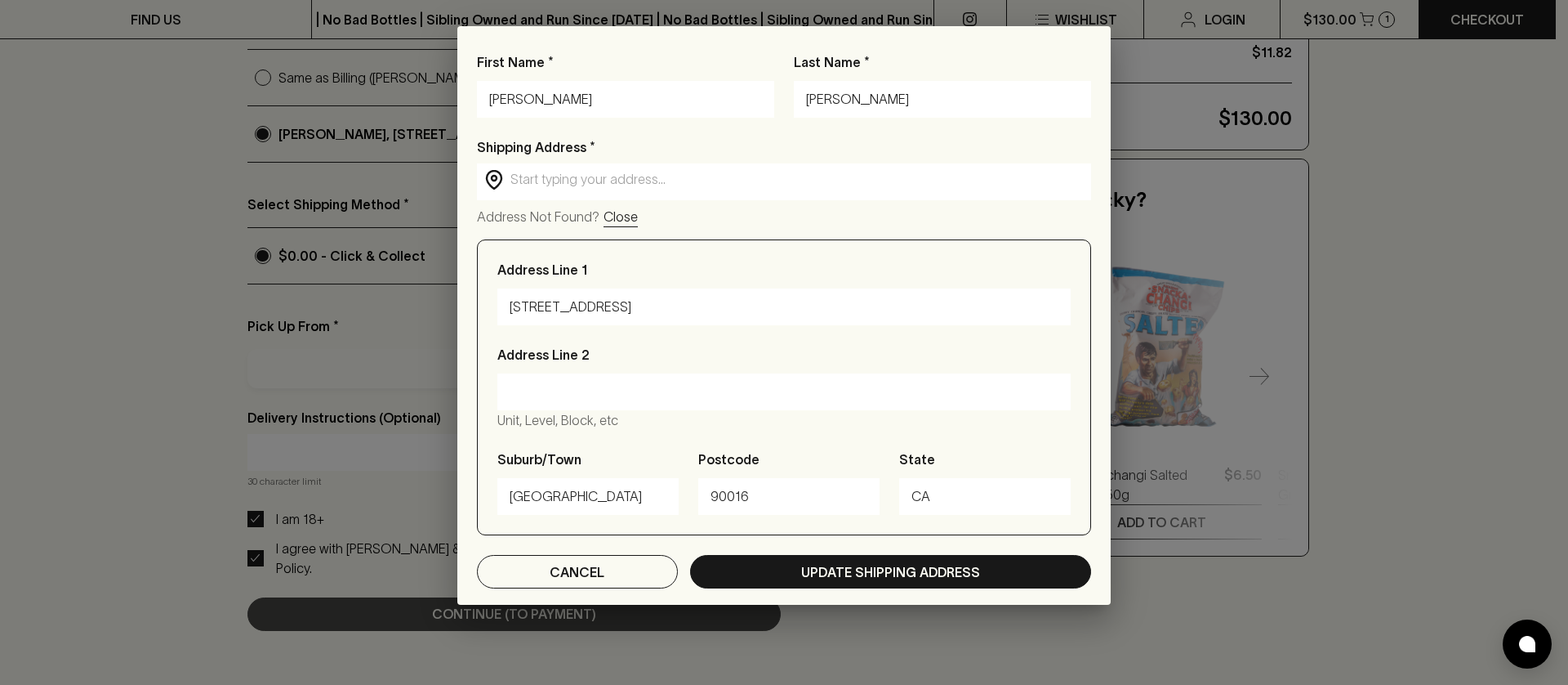
click at [269, 84] on div "First Name * Jess Last Name * Graham Shipping Address * ​ ​ Address Not Found? …" at bounding box center [784, 342] width 1568 height 685
click at [525, 562] on button "Cancel" at bounding box center [577, 572] width 201 height 33
radio input "true"
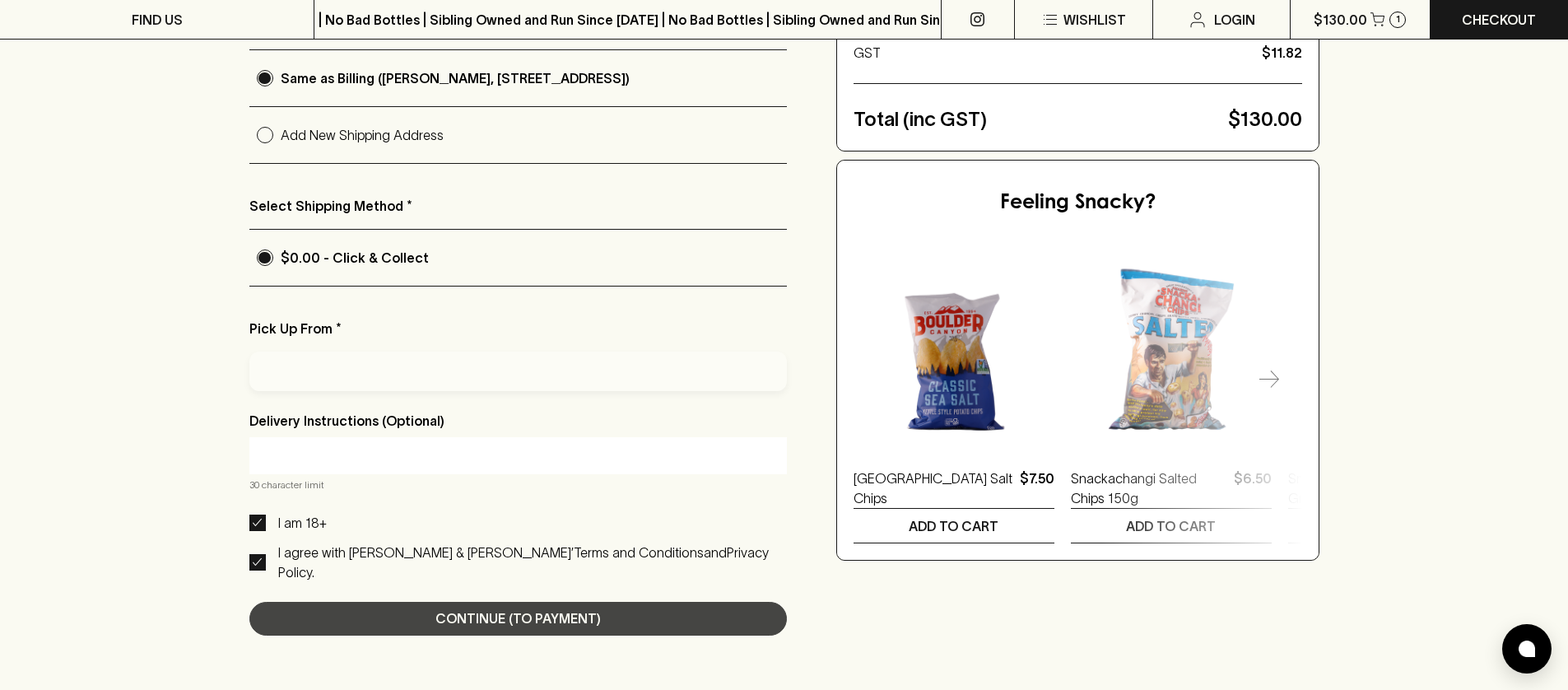
click at [289, 352] on div at bounding box center [519, 371] width 538 height 40
click at [269, 134] on input "Add New Shipping Address" at bounding box center [265, 135] width 32 height 32
radio input "true"
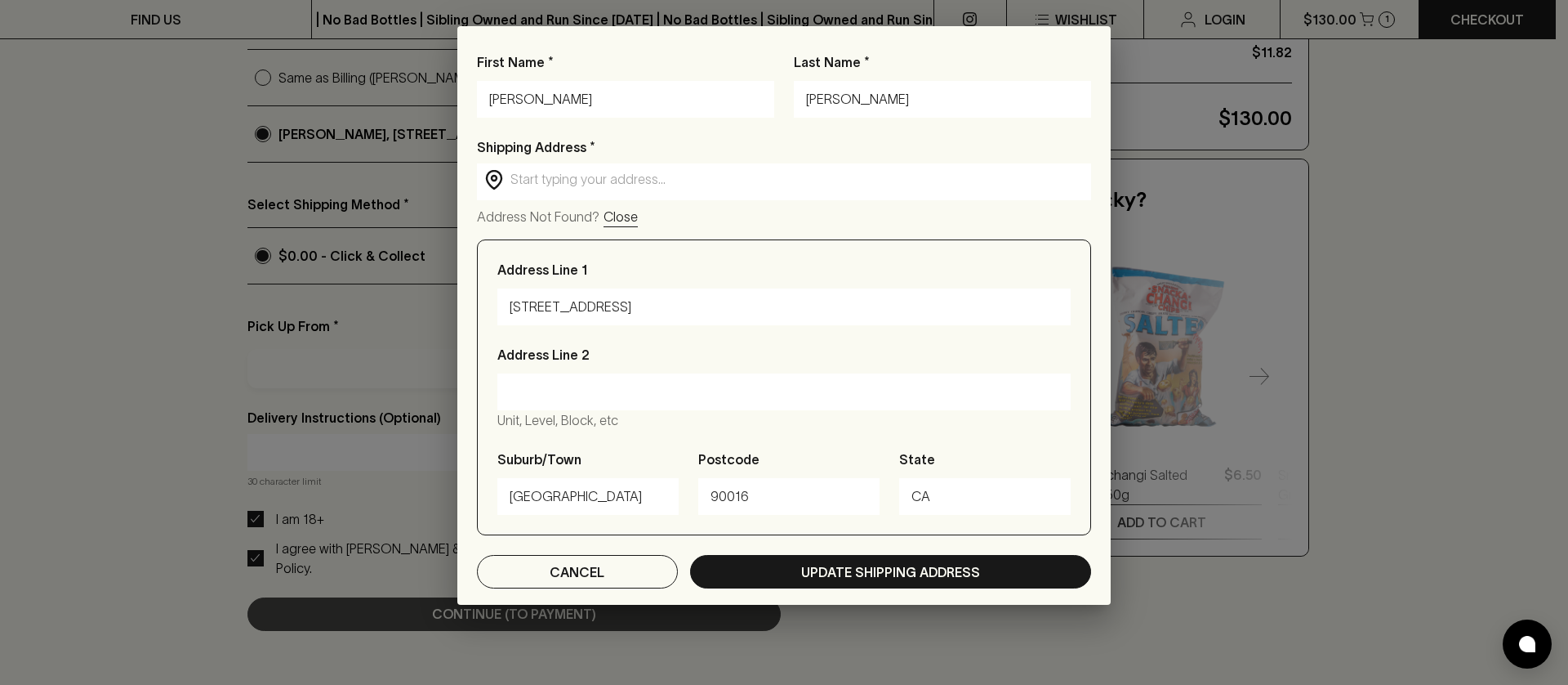
drag, startPoint x: 633, startPoint y: 316, endPoint x: 335, endPoint y: 282, distance: 299.9
click at [335, 282] on div "First Name * Jess Last Name * Graham Shipping Address * ​ ​ Address Not Found? …" at bounding box center [784, 342] width 1568 height 685
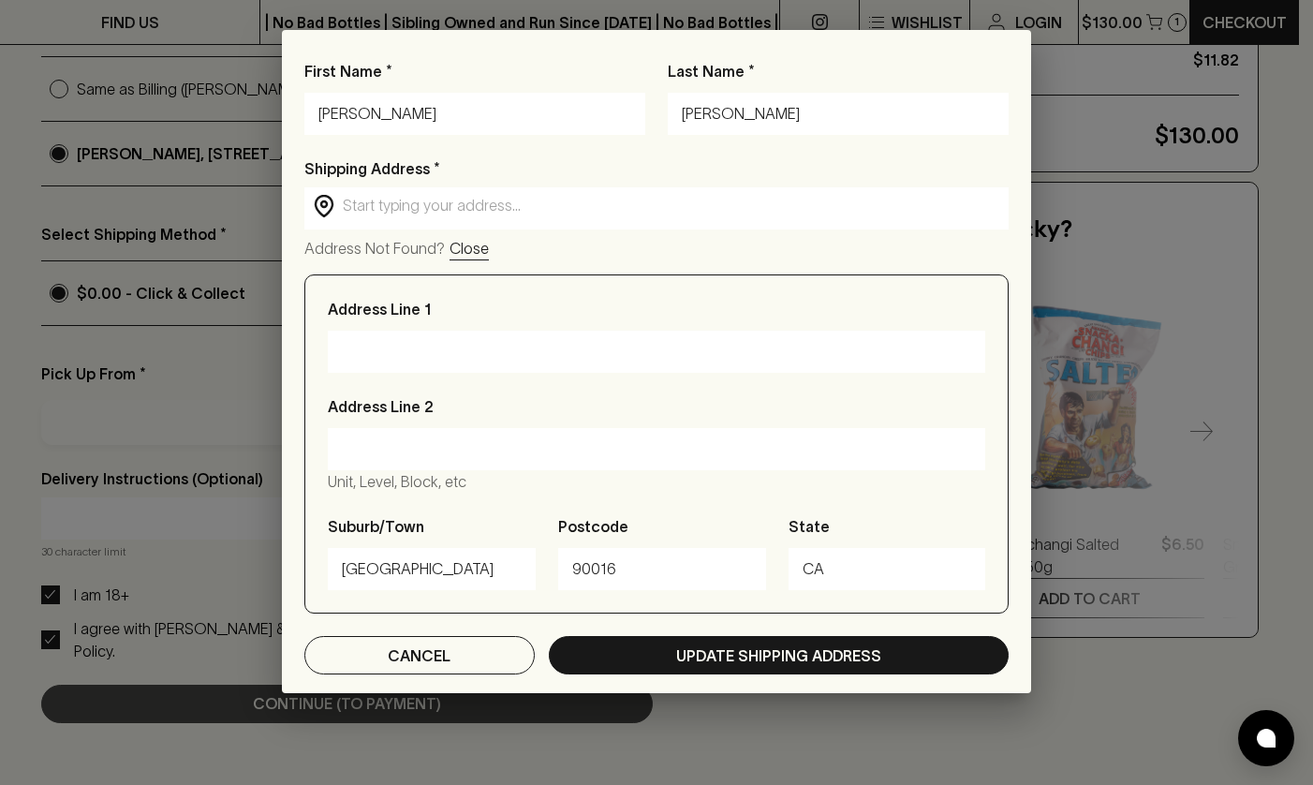
paste input "4 Village Ave, Brunswick East VIC 3057, Australia"
type input "4 Village Ave, Brunswick East VIC 3057, Australia"
click at [556, 451] on input "Address Line 2" at bounding box center [656, 450] width 629 height 30
drag, startPoint x: 475, startPoint y: 564, endPoint x: 285, endPoint y: 516, distance: 196.0
click at [288, 543] on div "First Name * Jess Last Name * Graham Shipping Address * ​ ​ Address Not Found? …" at bounding box center [656, 376] width 749 height 633
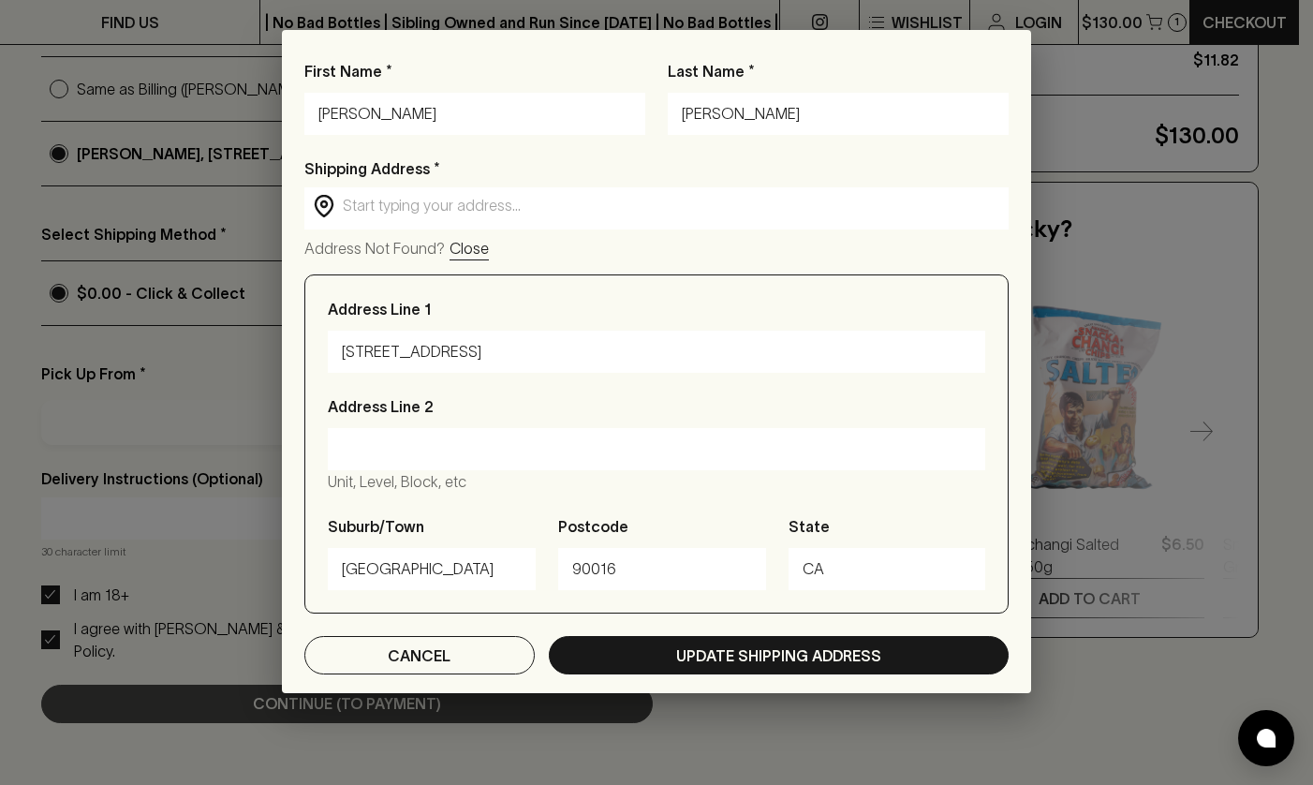
click at [388, 214] on input "text" at bounding box center [672, 206] width 658 height 22
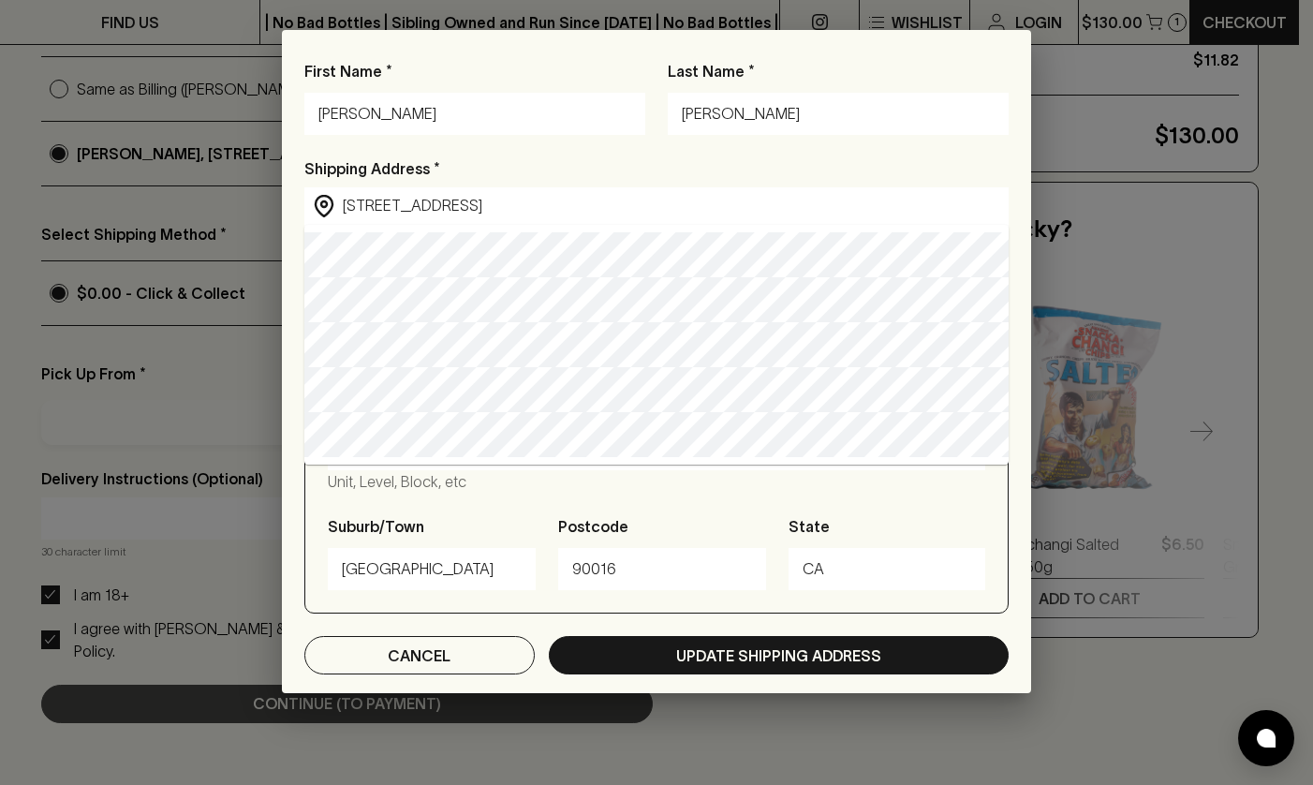
type input "4 Village Avenue, Brunswick East VIC, Australia"
type input "4 Village Avenue"
type input "Brunswick East"
type input "3057"
type input "Victoria"
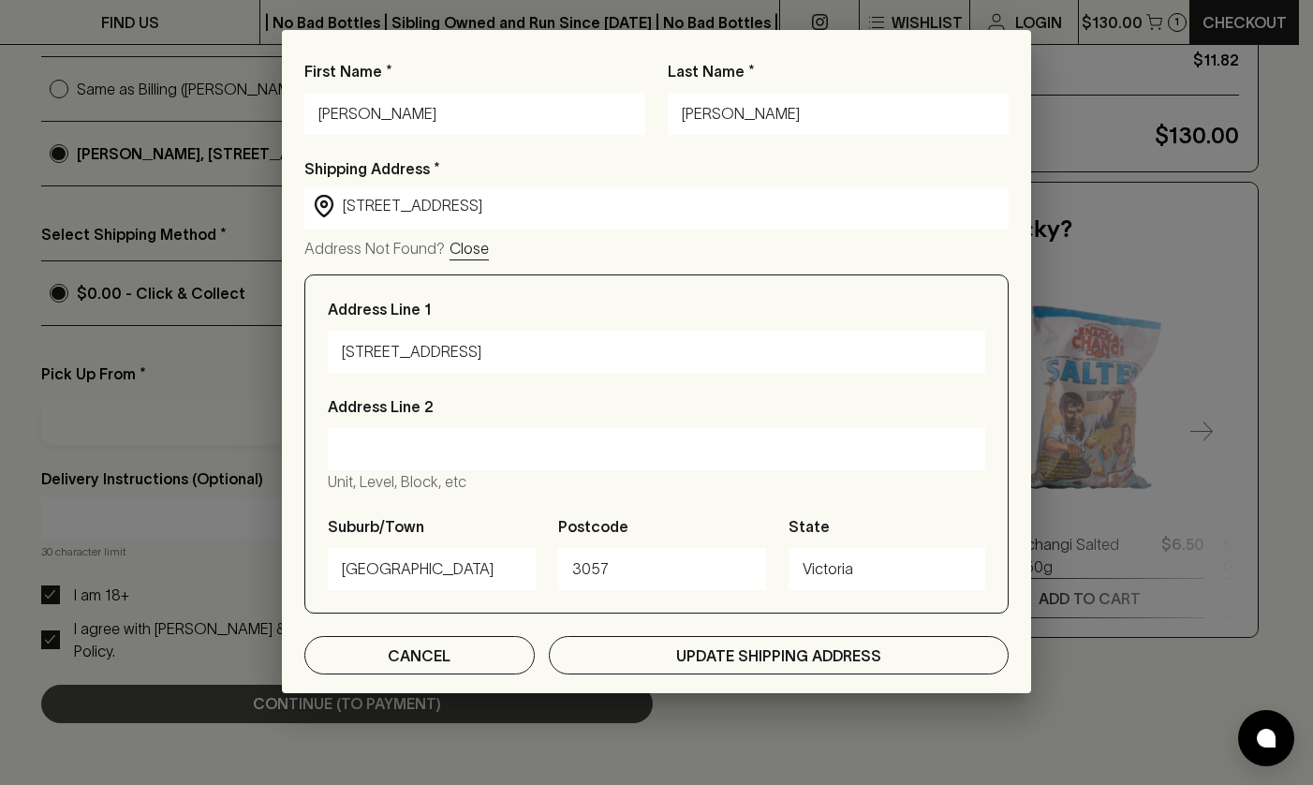
type input "4 Village Avenue, Brunswick East VIC, Australia"
click at [694, 642] on button "Update Shipping Address" at bounding box center [779, 655] width 460 height 38
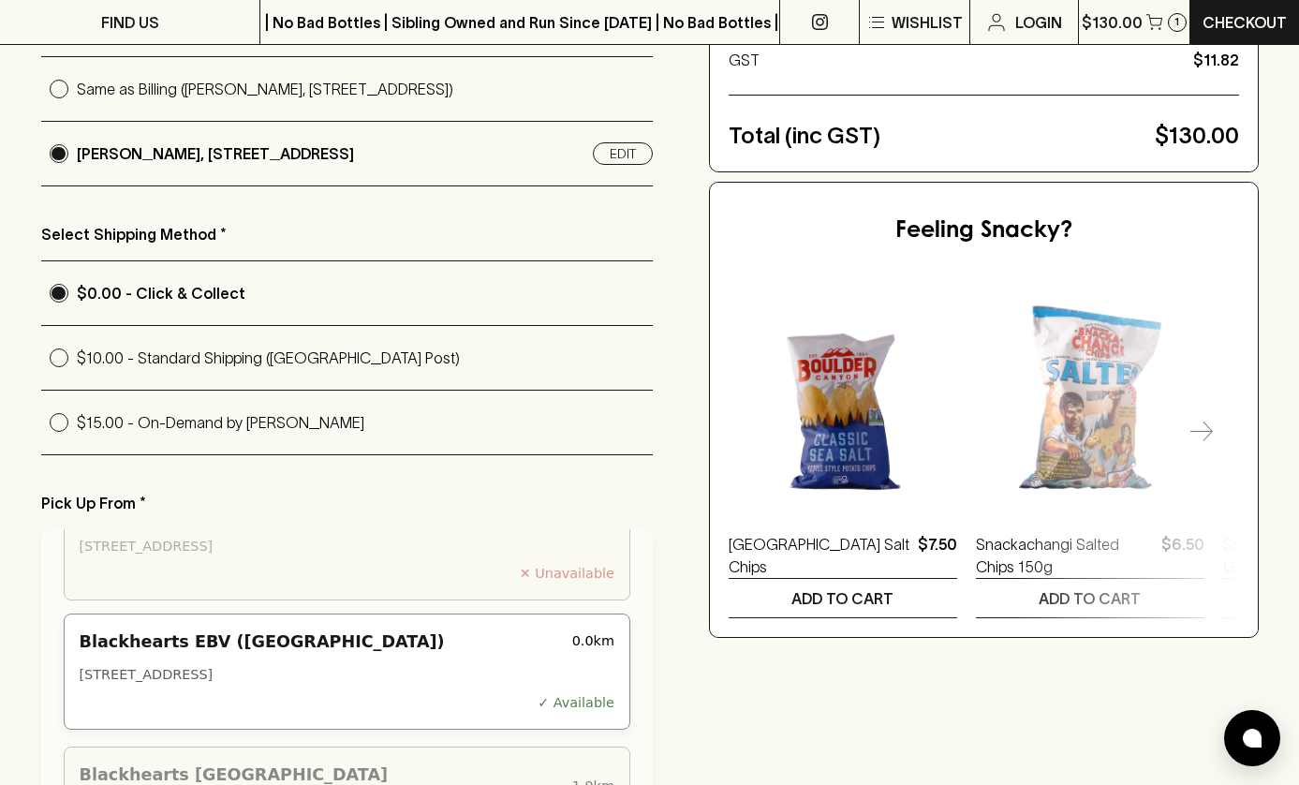
scroll to position [115, 0]
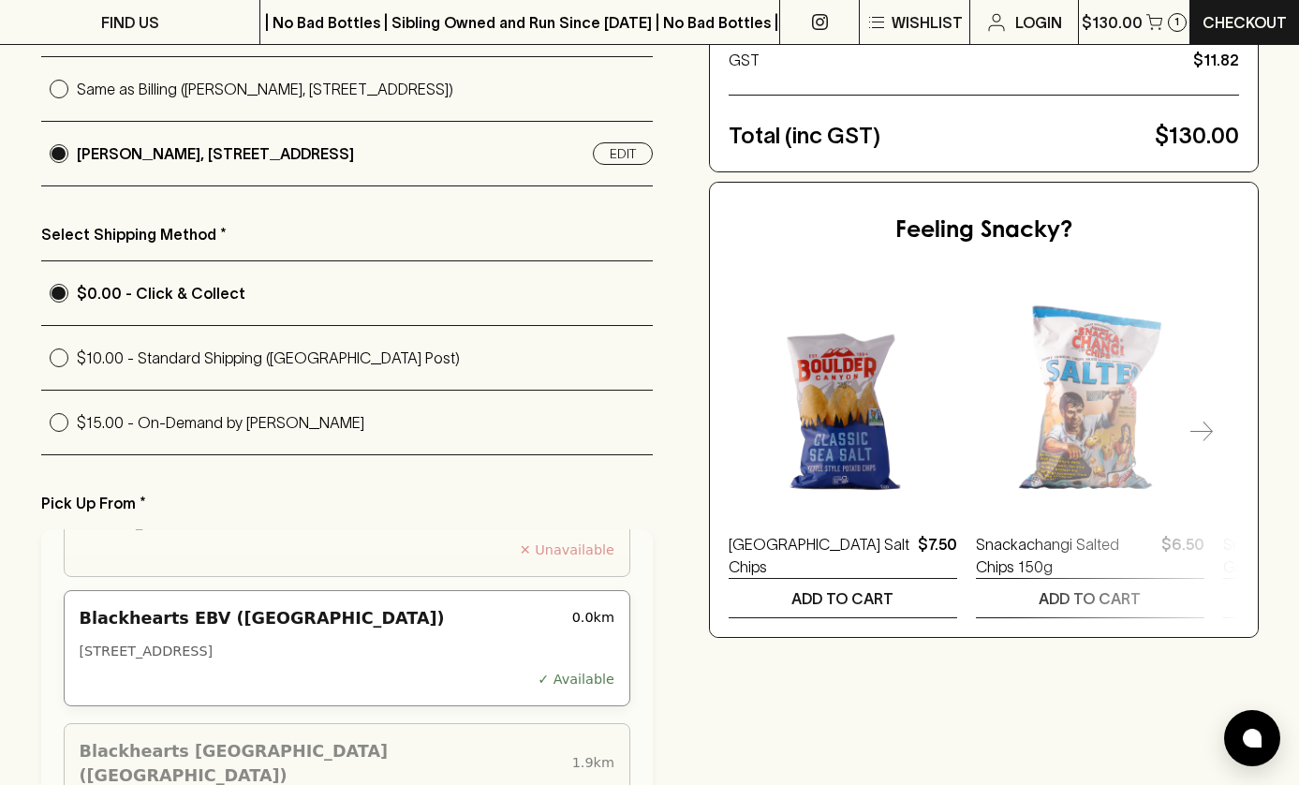
click at [238, 670] on div "✓ Available" at bounding box center [347, 680] width 535 height 21
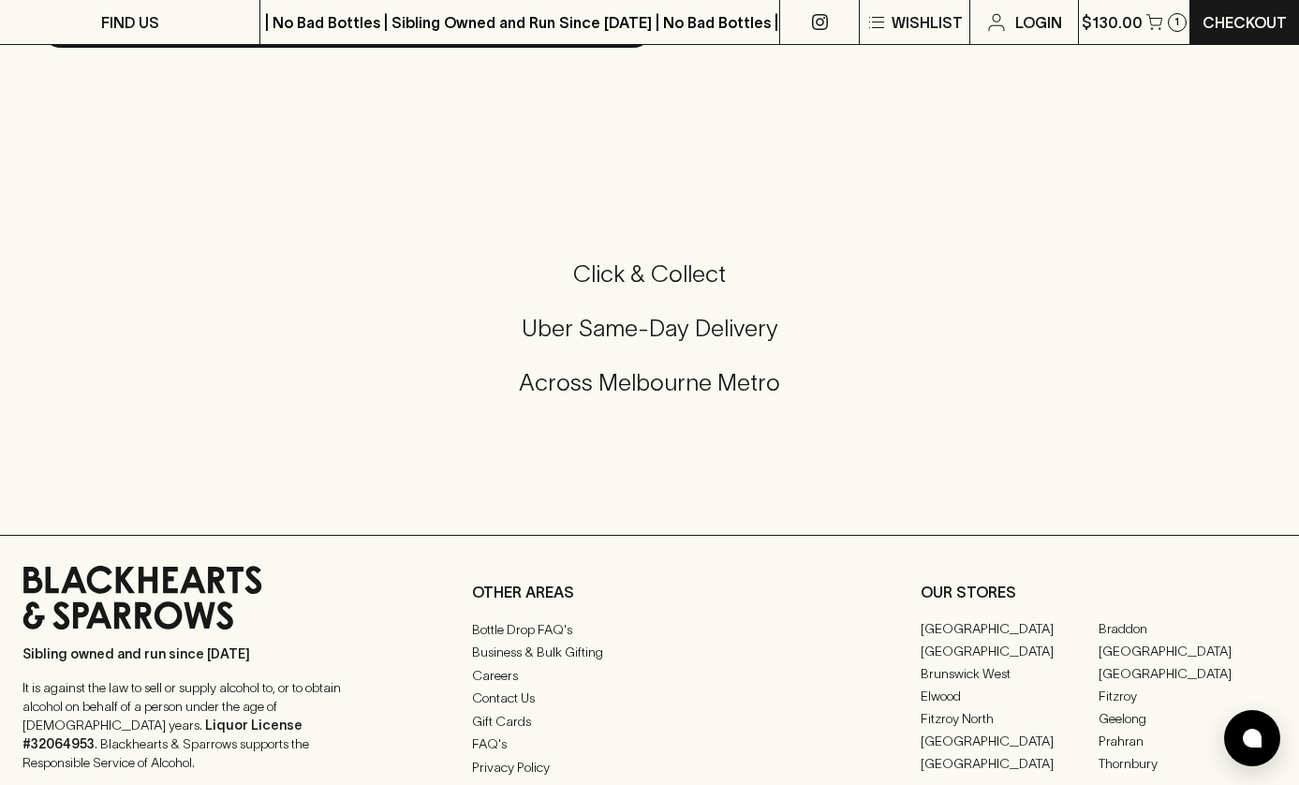
scroll to position [946, 0]
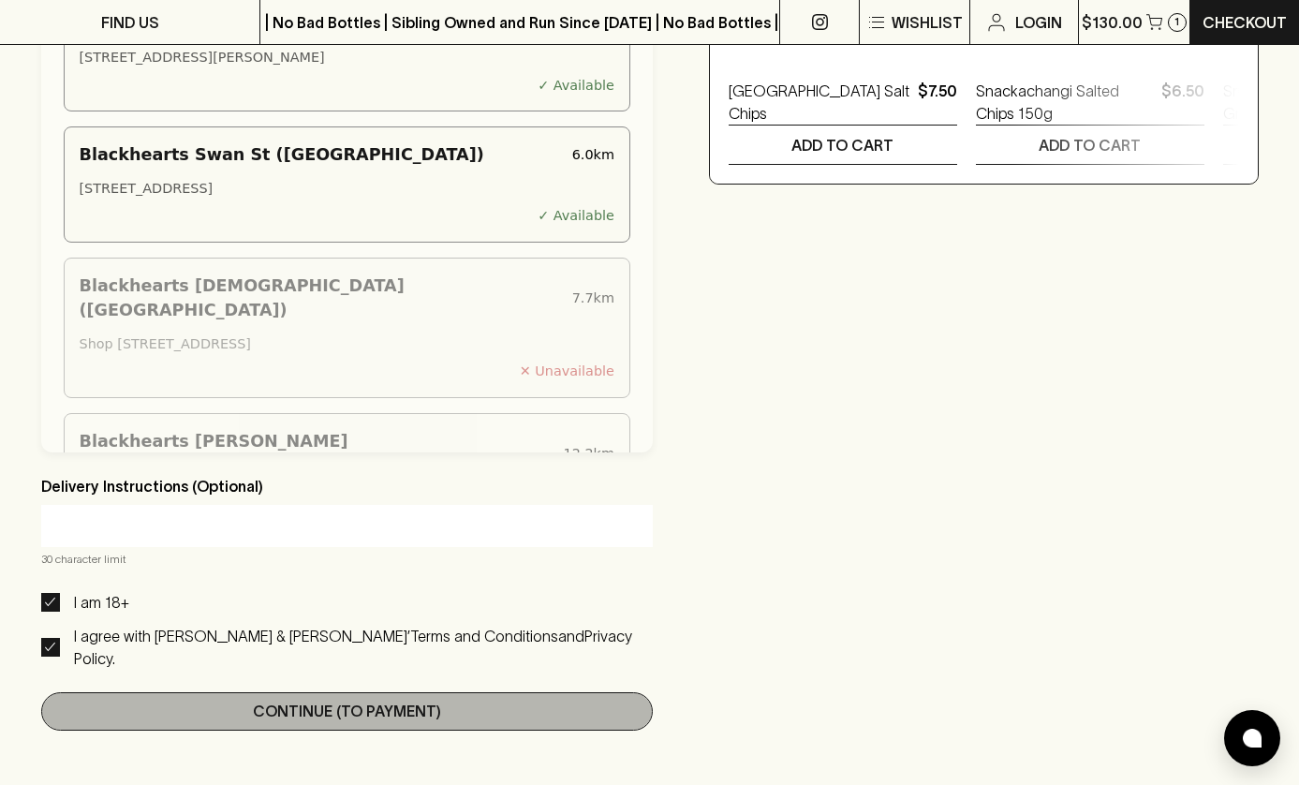
click at [350, 700] on p "Continue (To Payment)" at bounding box center [347, 711] width 188 height 22
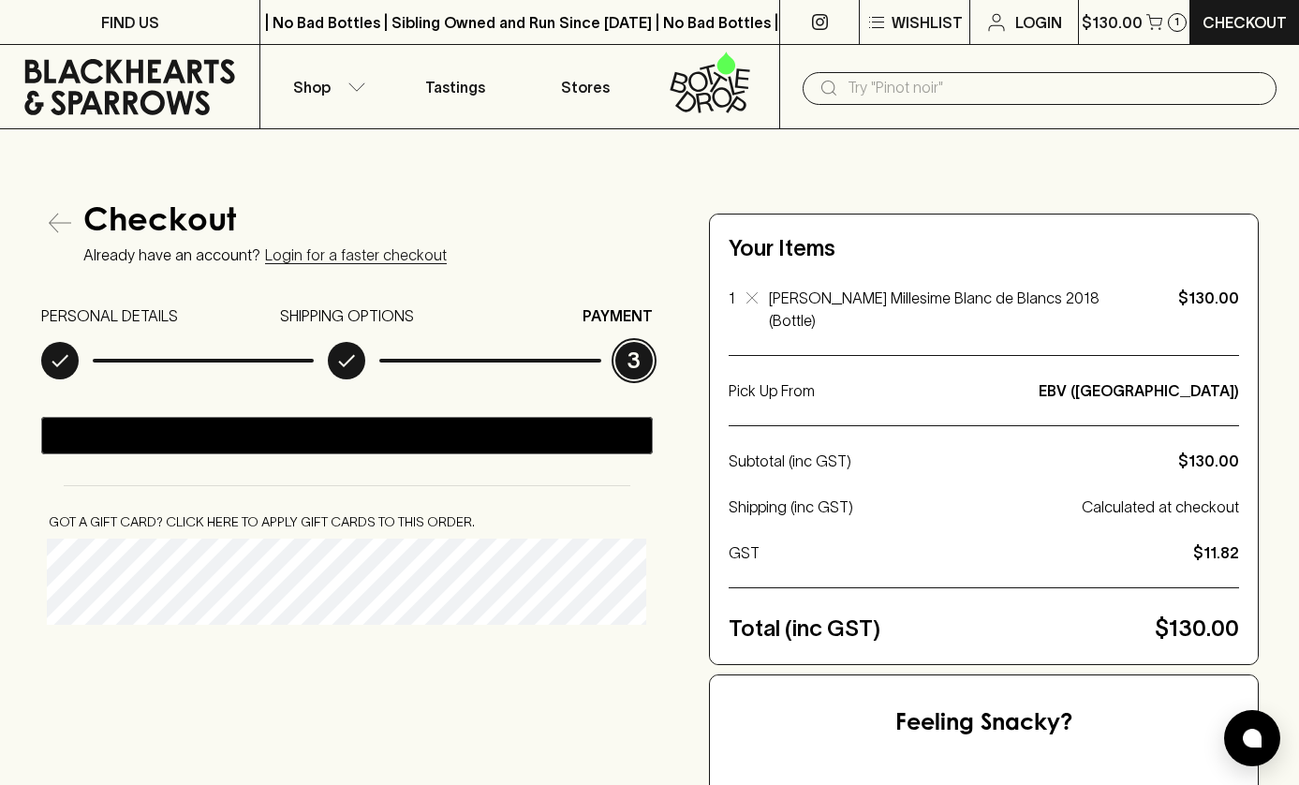
click at [54, 218] on icon "button" at bounding box center [60, 223] width 22 height 22
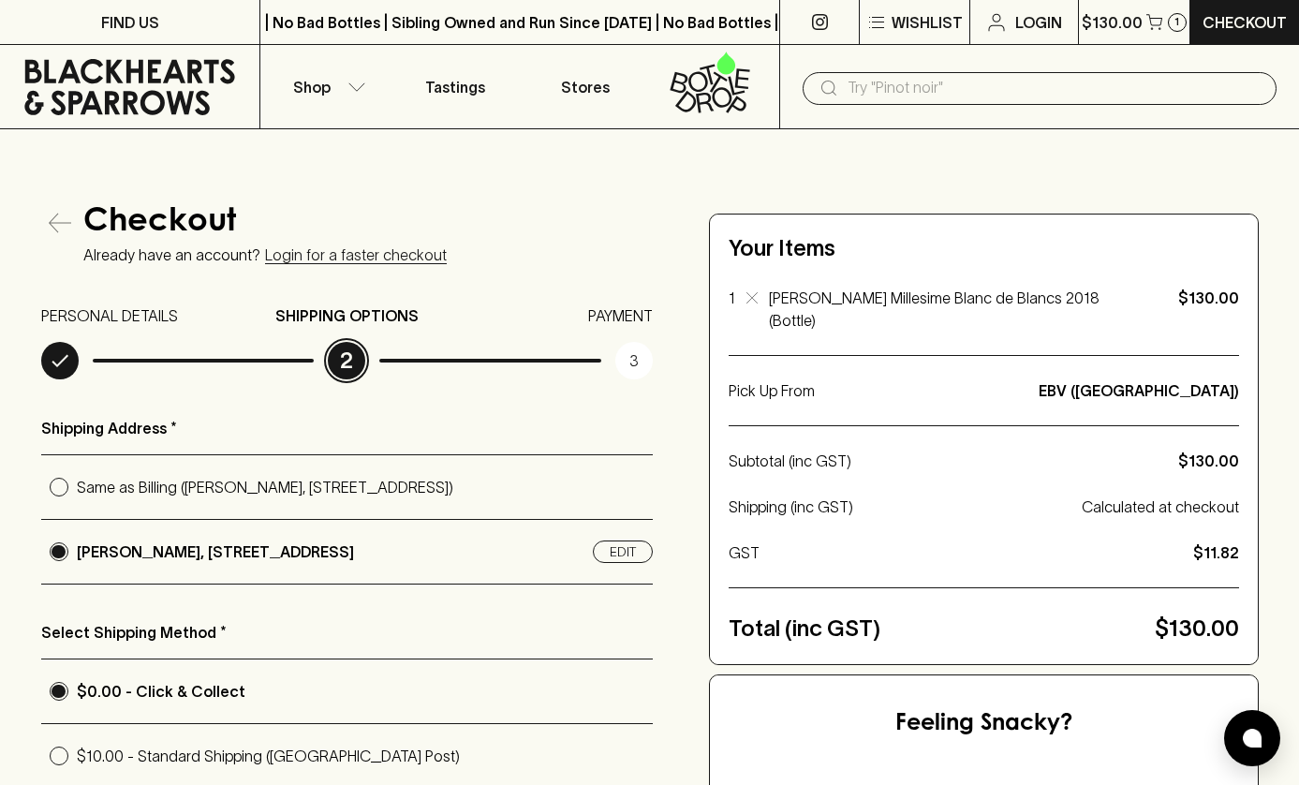
scroll to position [1118, 0]
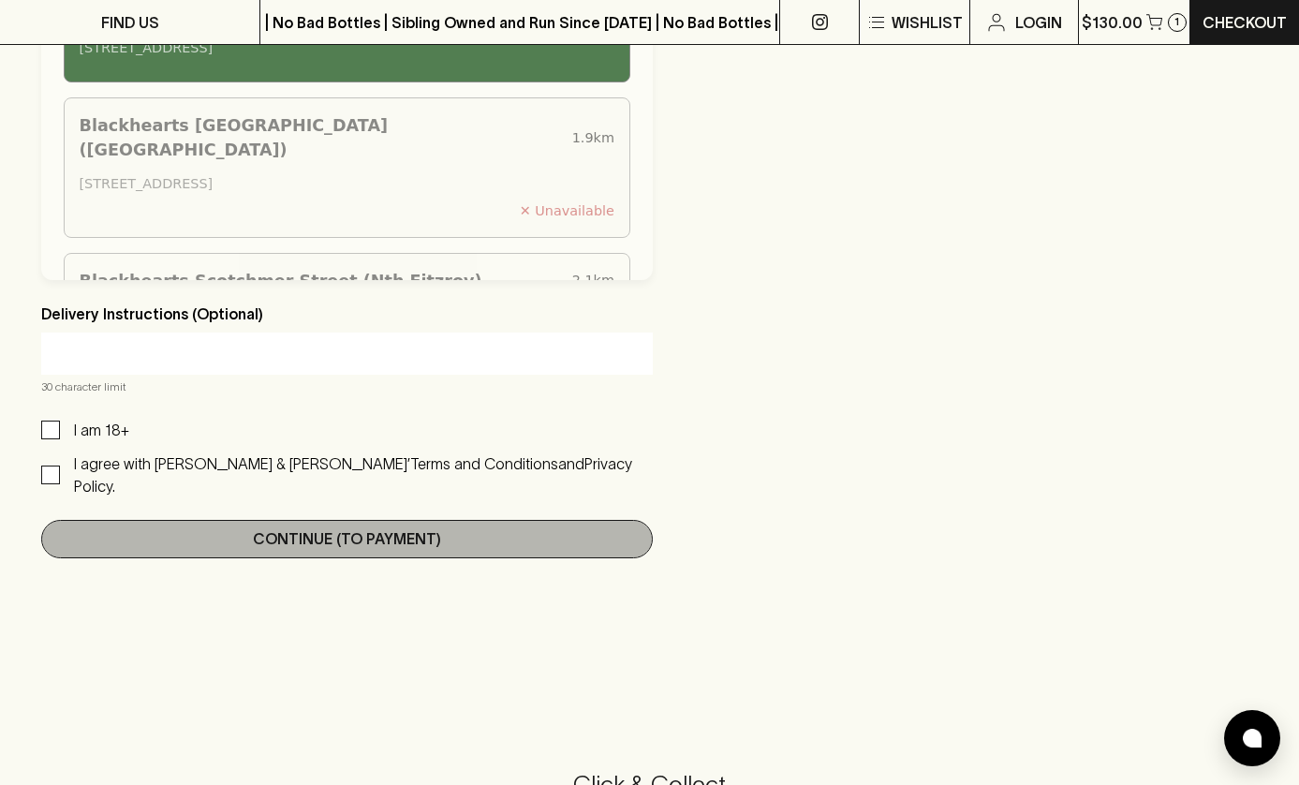
click at [469, 520] on button "Continue (To Payment)" at bounding box center [347, 539] width 612 height 38
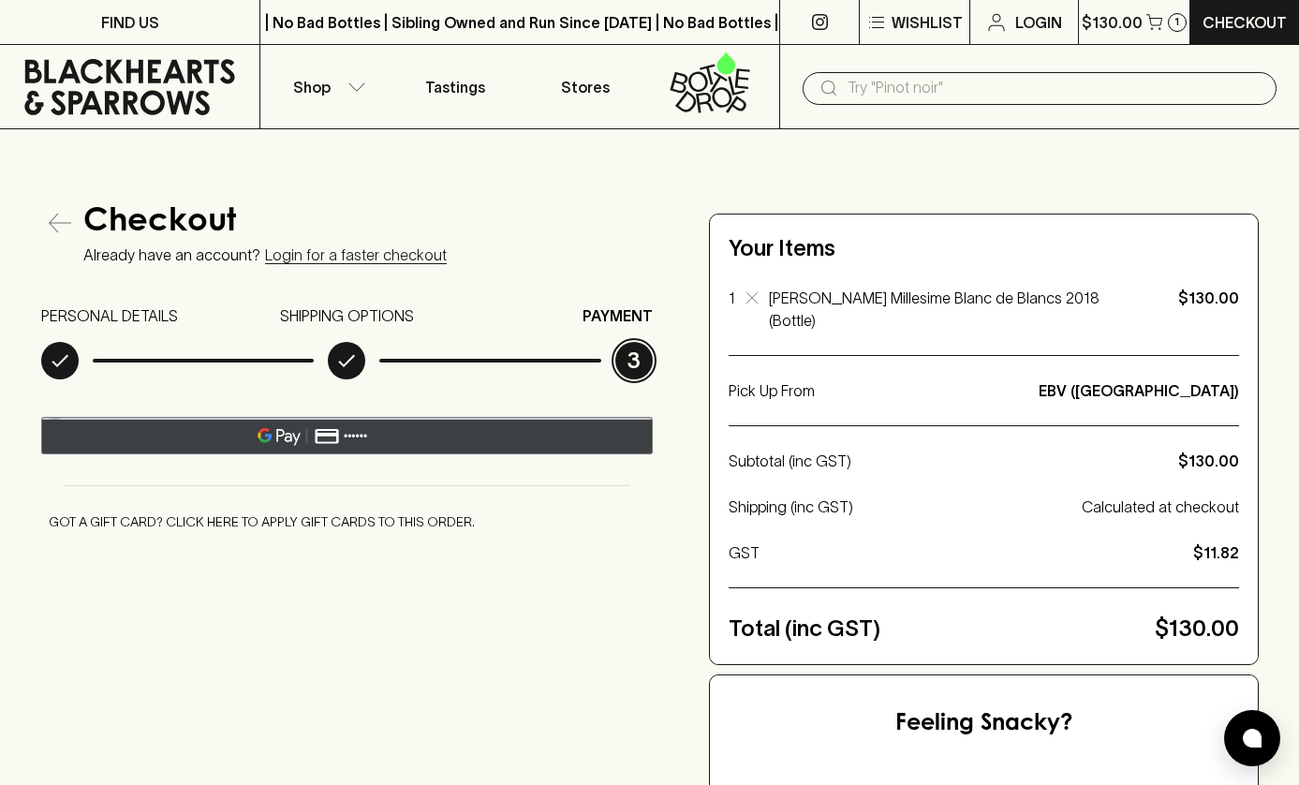
click at [288, 436] on div "Pay with GPay" at bounding box center [224, 437] width 153 height 18
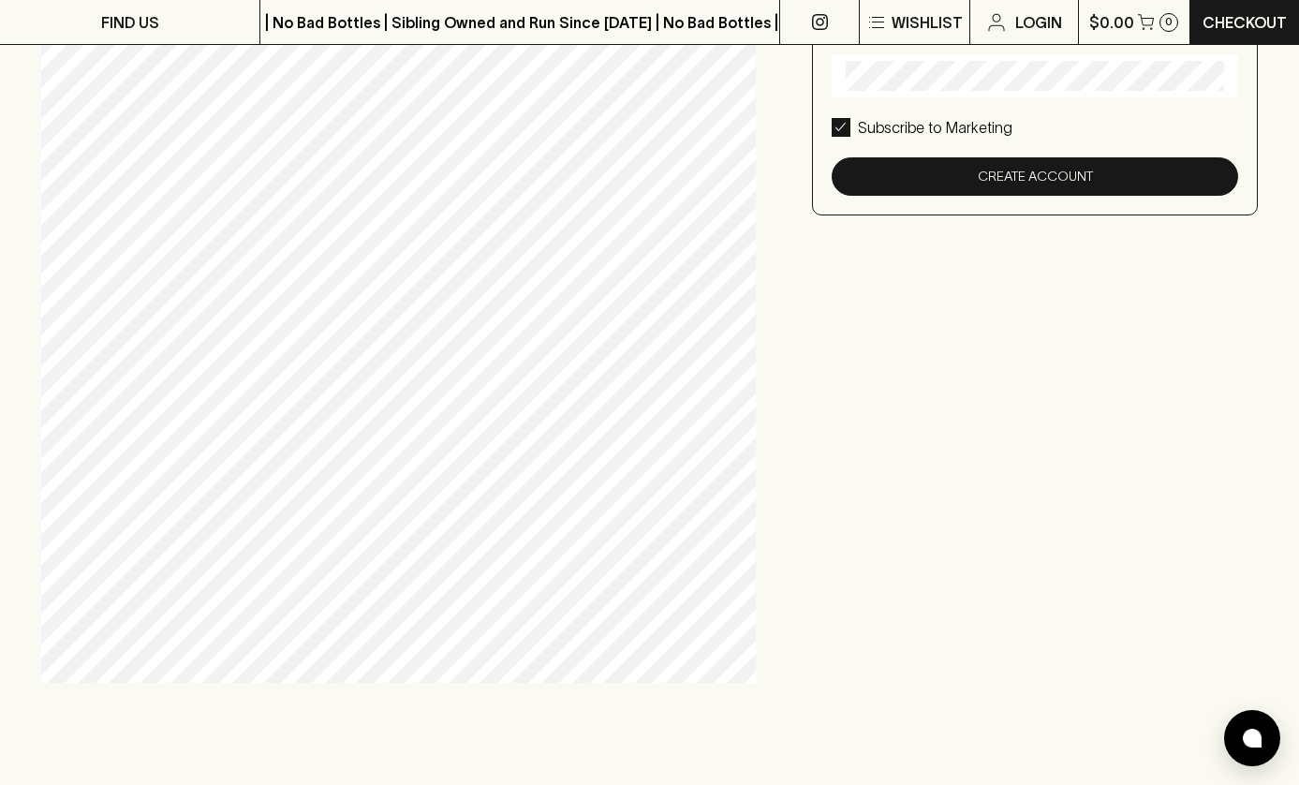
scroll to position [351, 0]
